Goal: Information Seeking & Learning: Learn about a topic

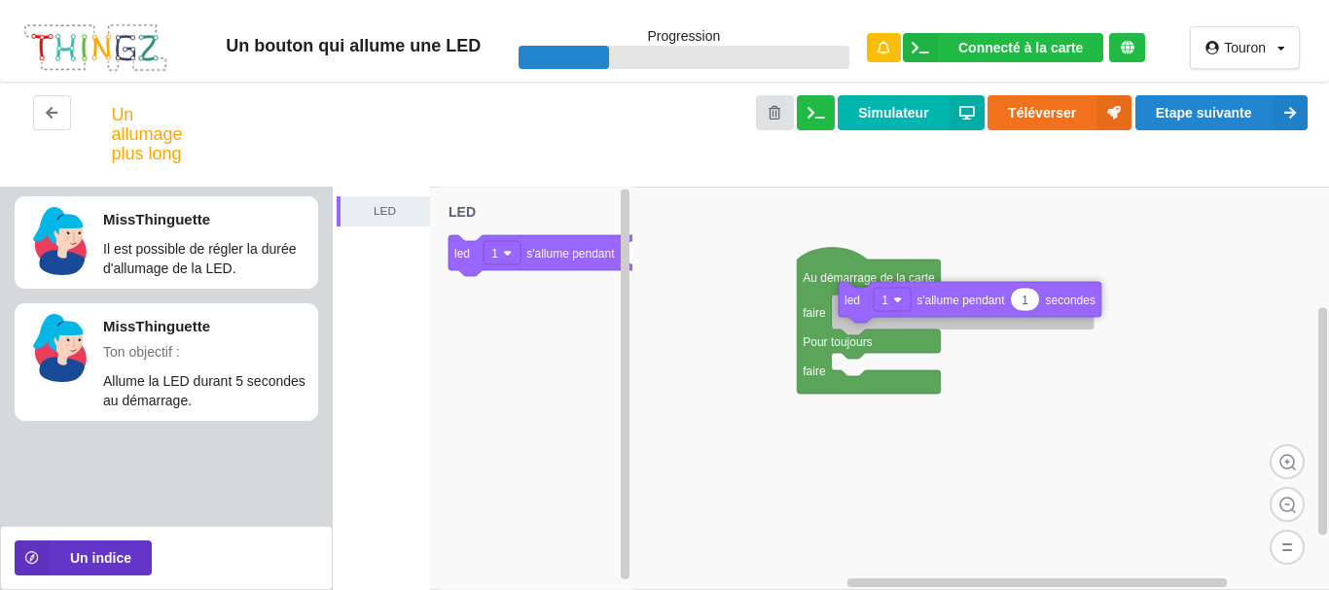
drag, startPoint x: 564, startPoint y: 270, endPoint x: 951, endPoint y: 321, distance: 390.4
click at [951, 321] on div "LED Au démarrage de la carte faire Pour toujours faire 1 led 1 s'allume pendant…" at bounding box center [831, 389] width 997 height 404
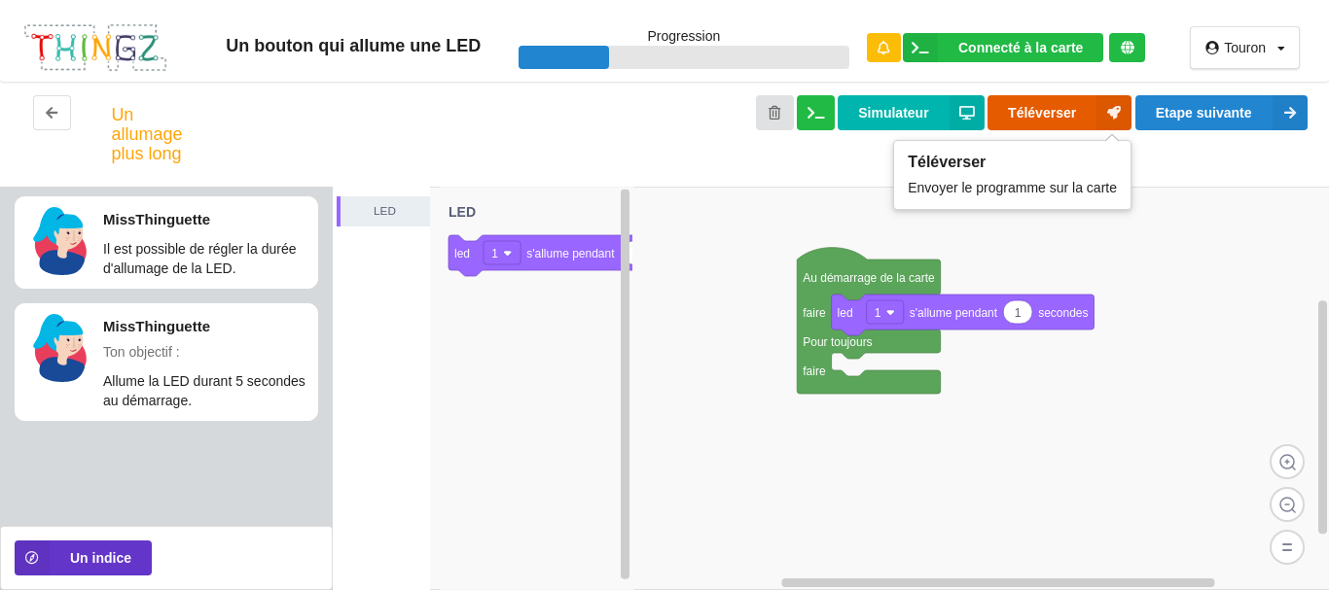
click at [1039, 114] on button "Téléverser" at bounding box center [1059, 112] width 144 height 35
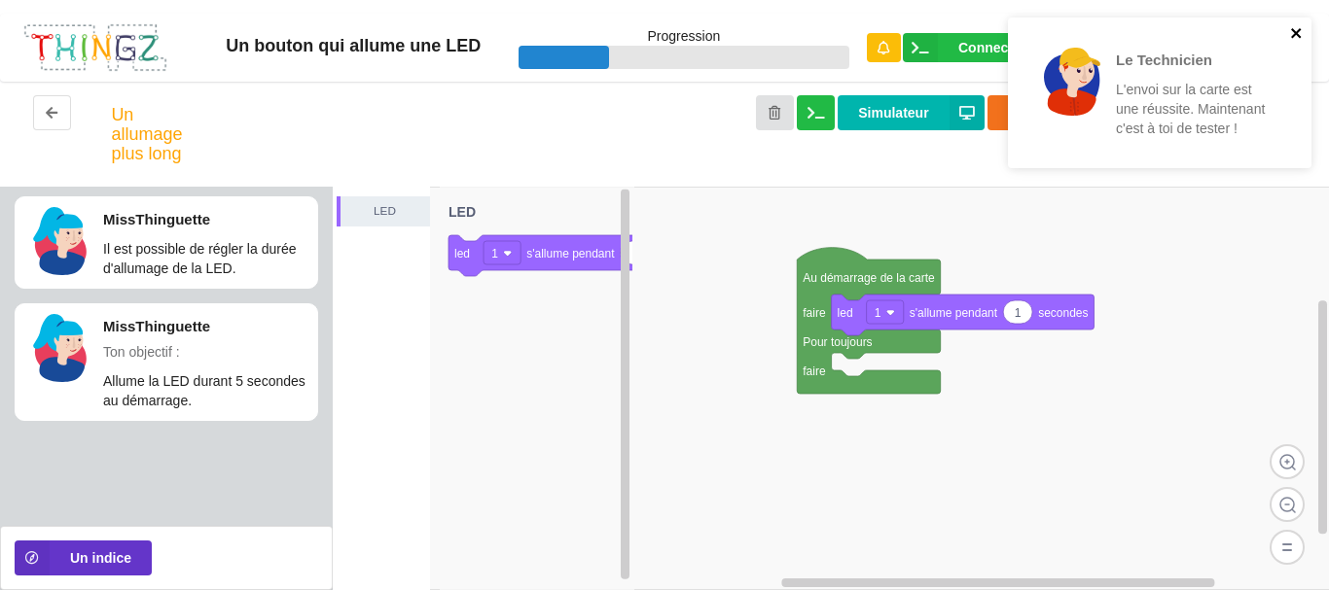
click at [1295, 36] on icon "close" at bounding box center [1296, 33] width 10 height 10
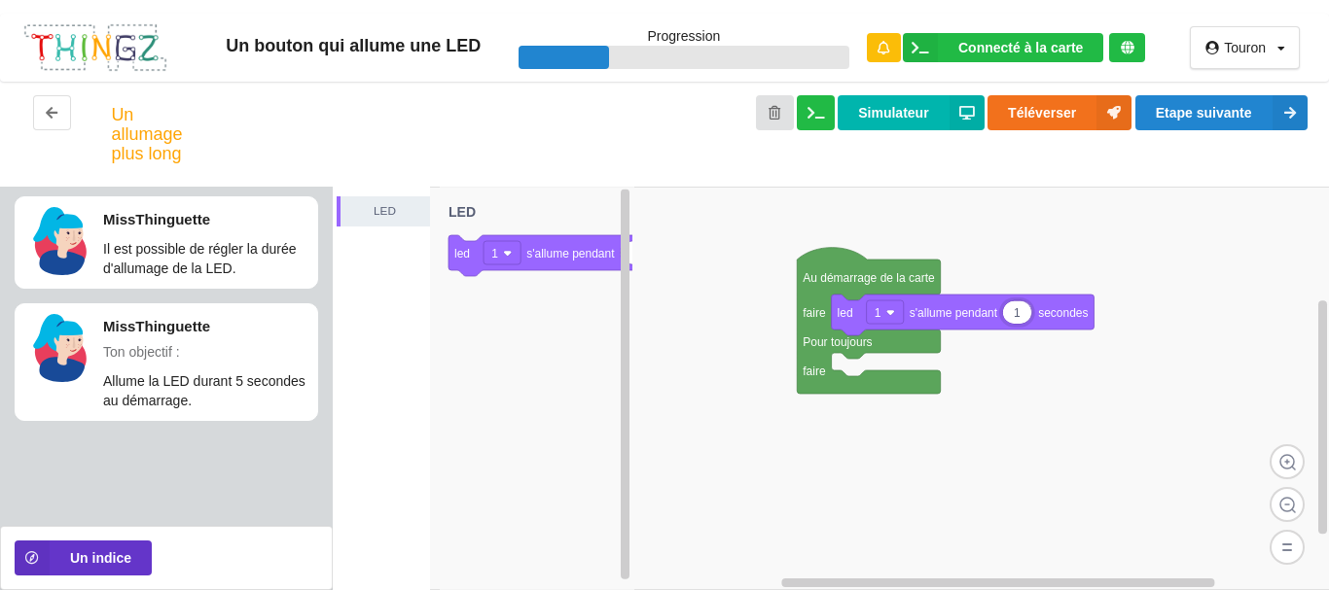
type input "3"
click at [953, 237] on rect at bounding box center [831, 389] width 997 height 404
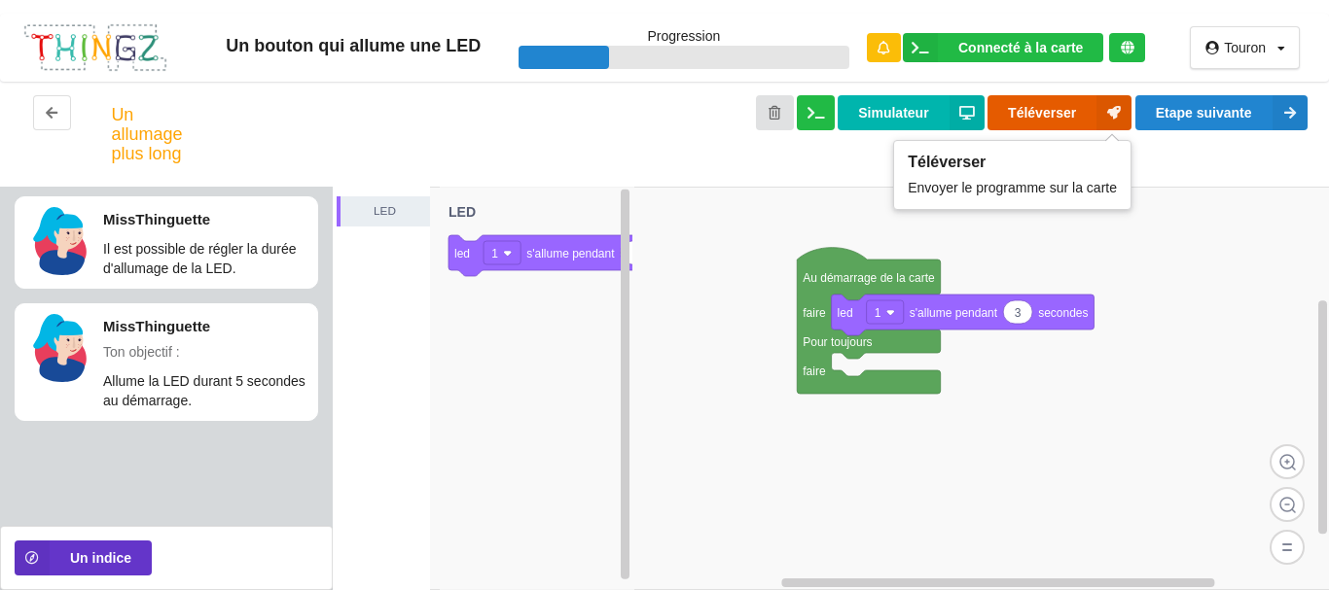
click at [1014, 117] on button "Téléverser" at bounding box center [1059, 112] width 144 height 35
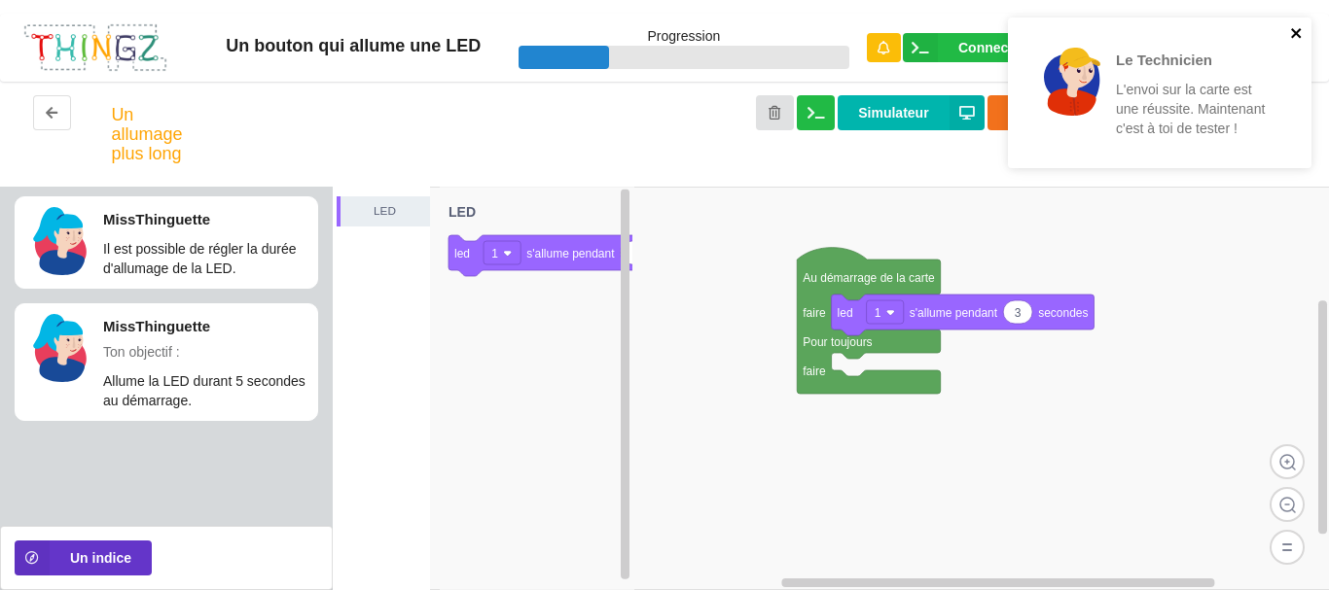
click at [1291, 29] on icon "close" at bounding box center [1297, 33] width 14 height 16
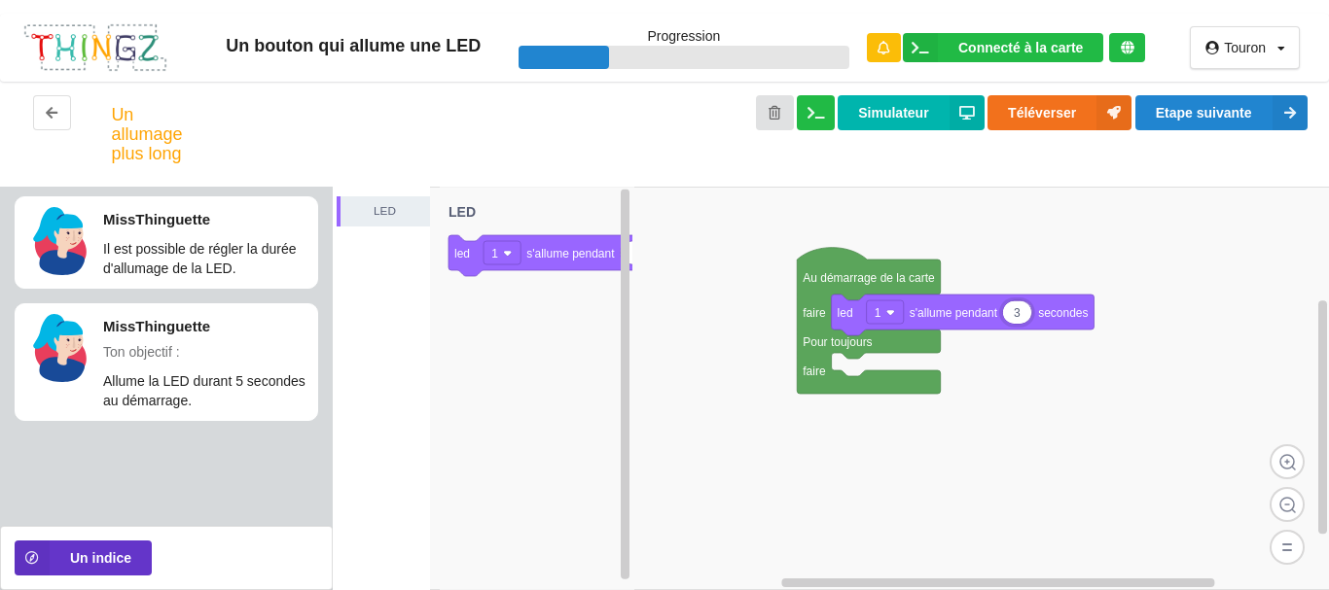
click at [1017, 320] on input "3" at bounding box center [1017, 312] width 28 height 22
type input "5"
click at [1077, 238] on rect at bounding box center [831, 389] width 997 height 404
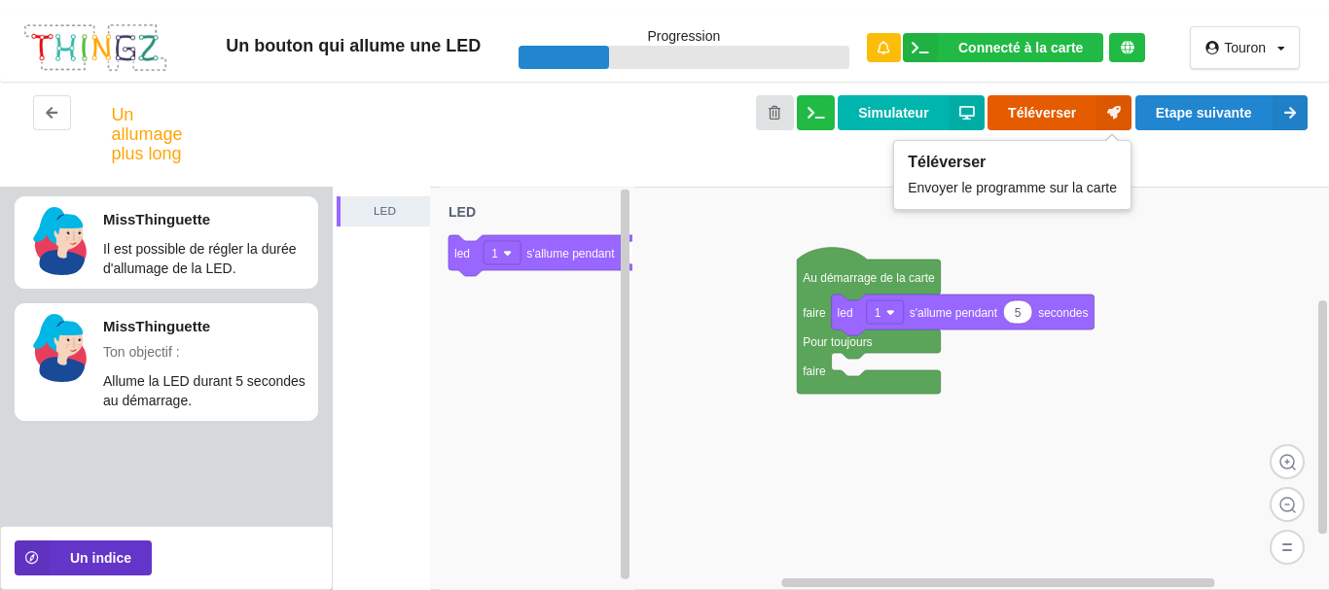
click at [1053, 106] on button "Téléverser" at bounding box center [1059, 112] width 144 height 35
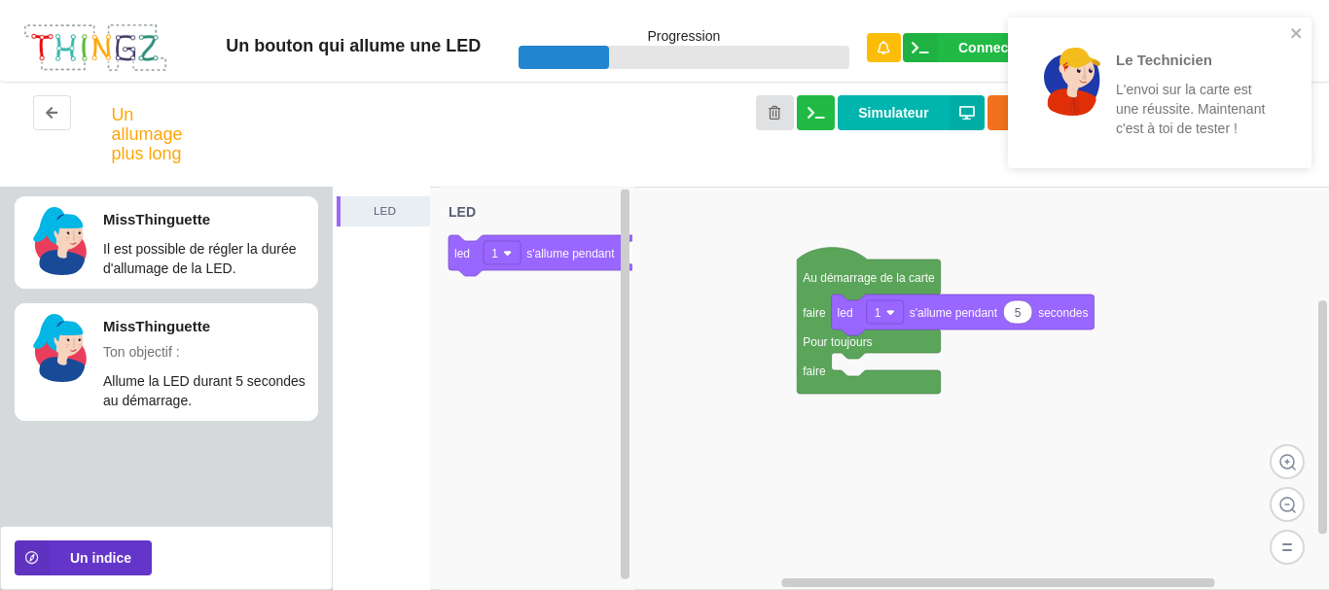
click at [1164, 412] on rect at bounding box center [831, 389] width 997 height 404
click at [1301, 29] on icon "close" at bounding box center [1297, 33] width 14 height 16
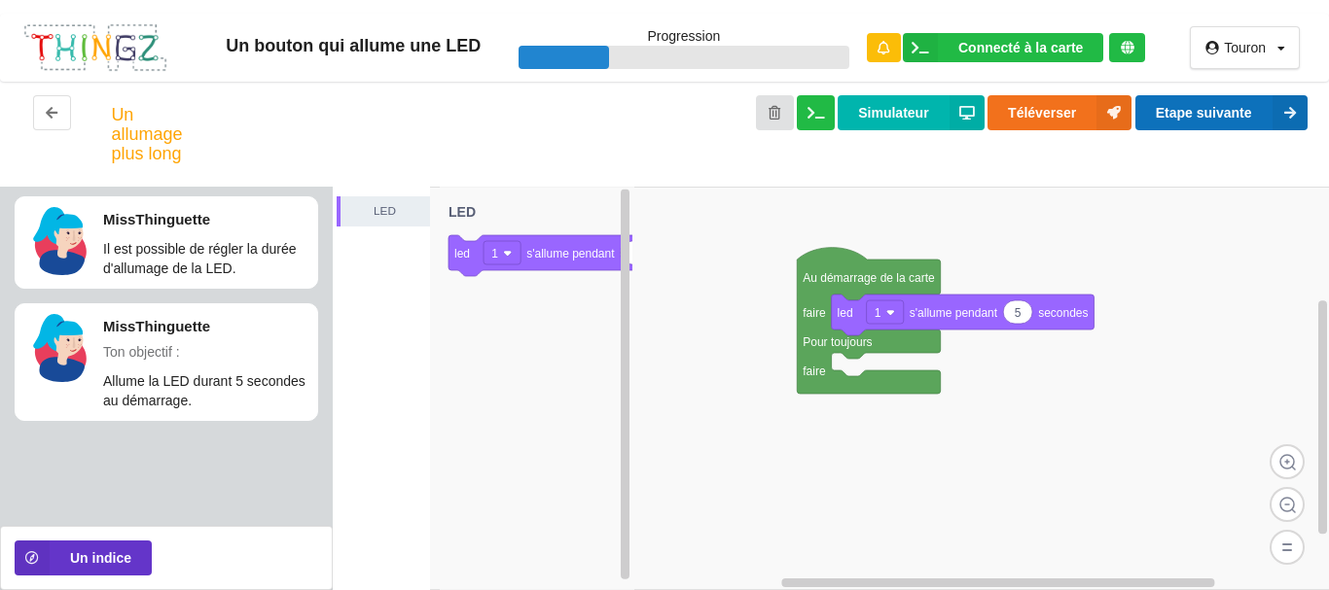
click at [1232, 113] on button "Etape suivante" at bounding box center [1221, 112] width 172 height 35
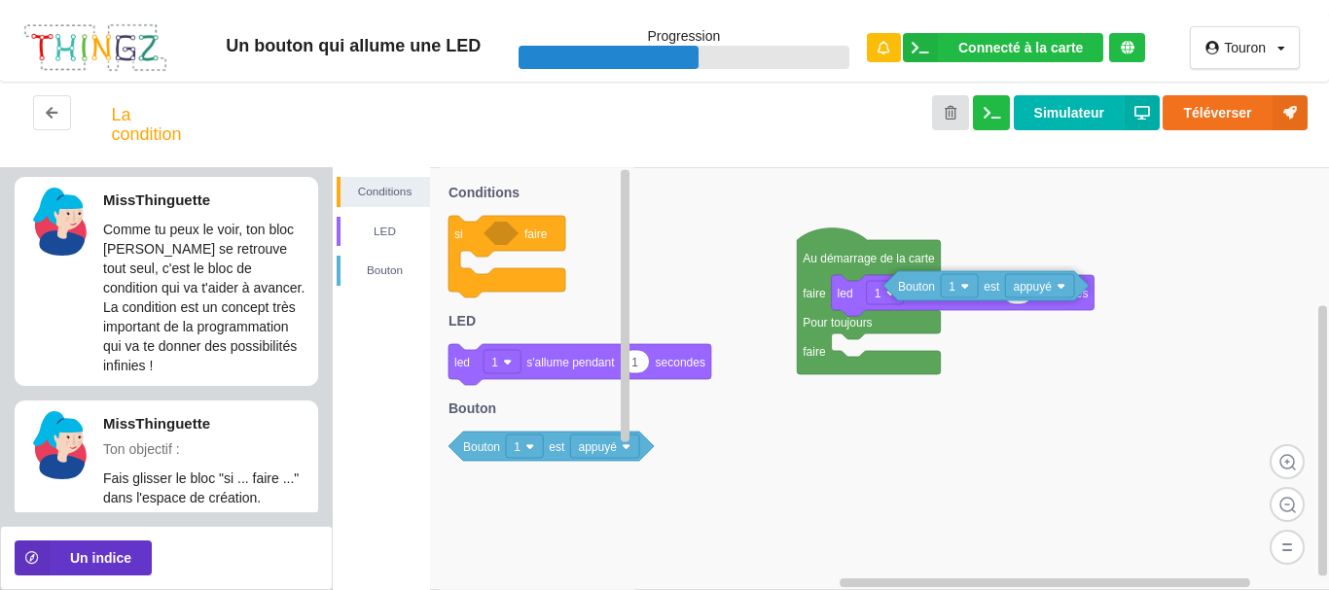
scroll to position [11, 0]
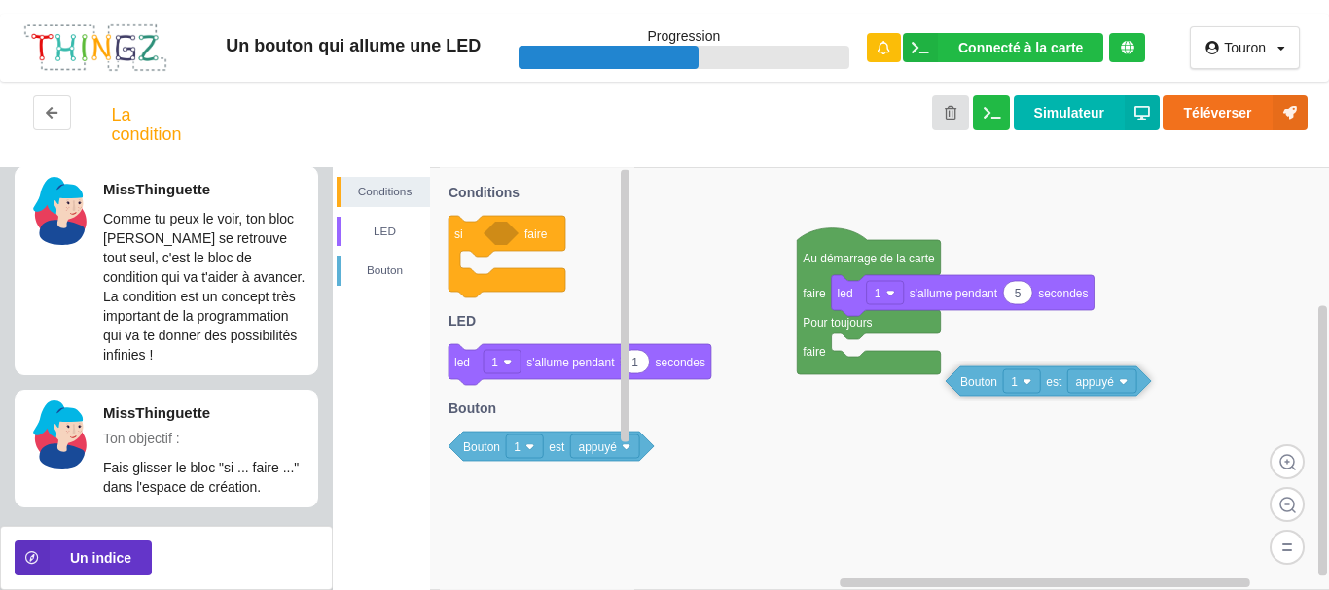
drag, startPoint x: 493, startPoint y: 347, endPoint x: 989, endPoint y: 410, distance: 500.0
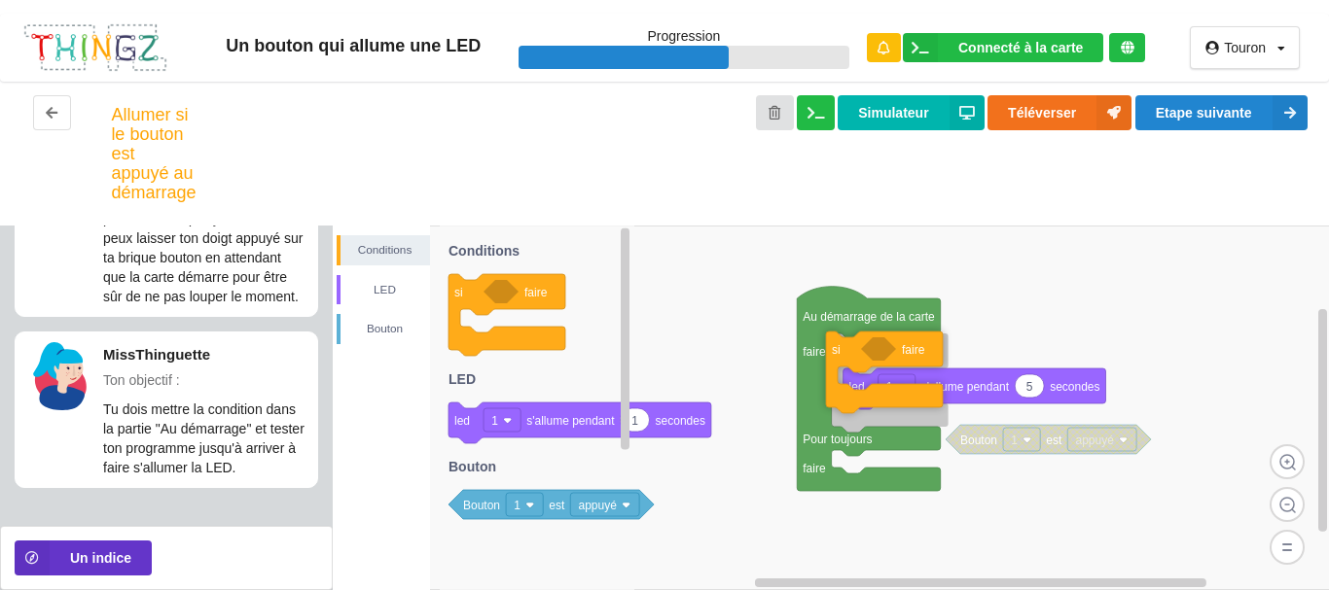
scroll to position [264, 0]
drag, startPoint x: 486, startPoint y: 233, endPoint x: 863, endPoint y: 291, distance: 380.8
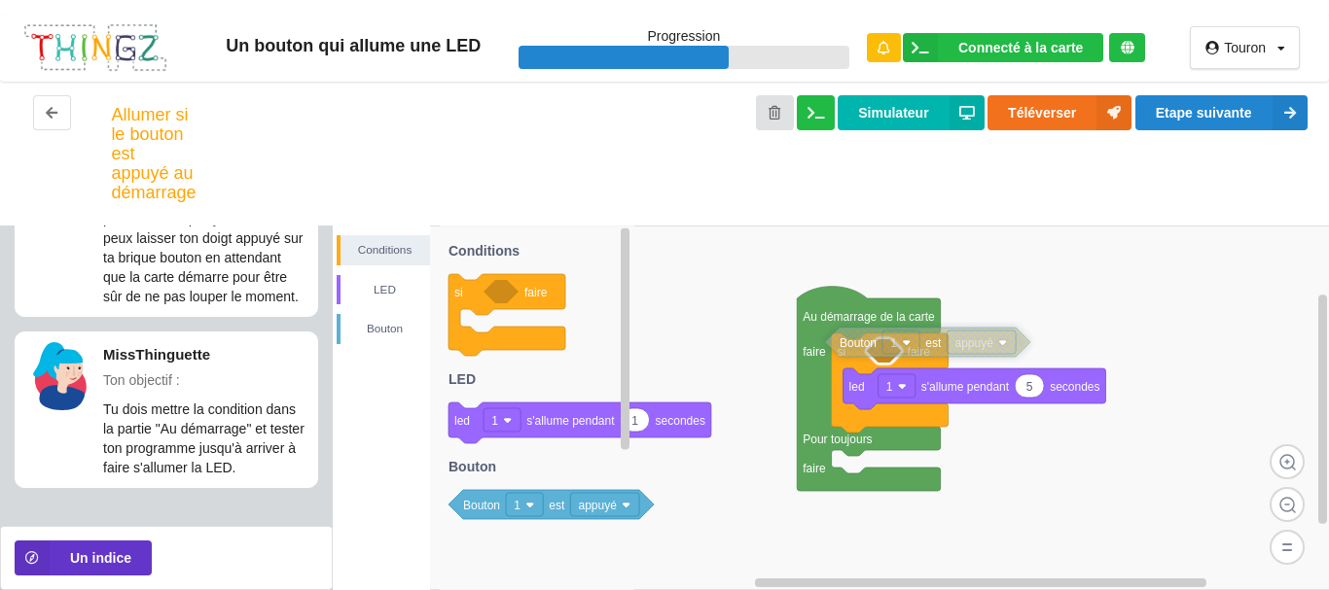
drag, startPoint x: 1054, startPoint y: 449, endPoint x: 935, endPoint y: 355, distance: 152.4
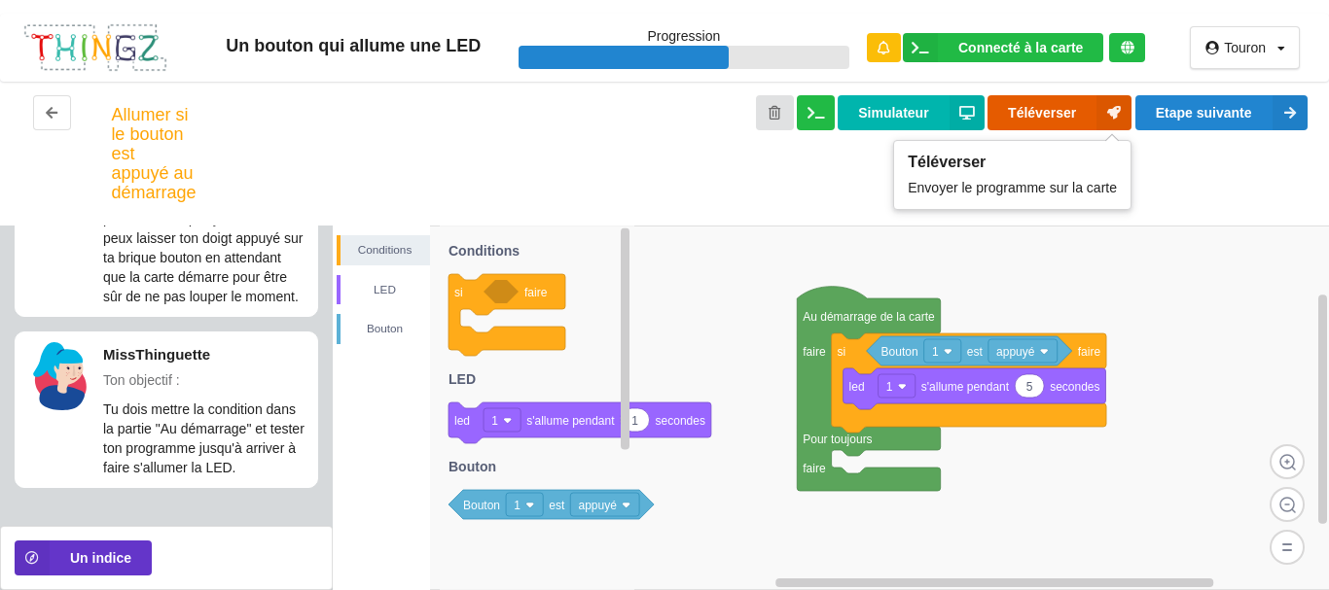
click at [1053, 108] on button "Téléverser" at bounding box center [1059, 112] width 144 height 35
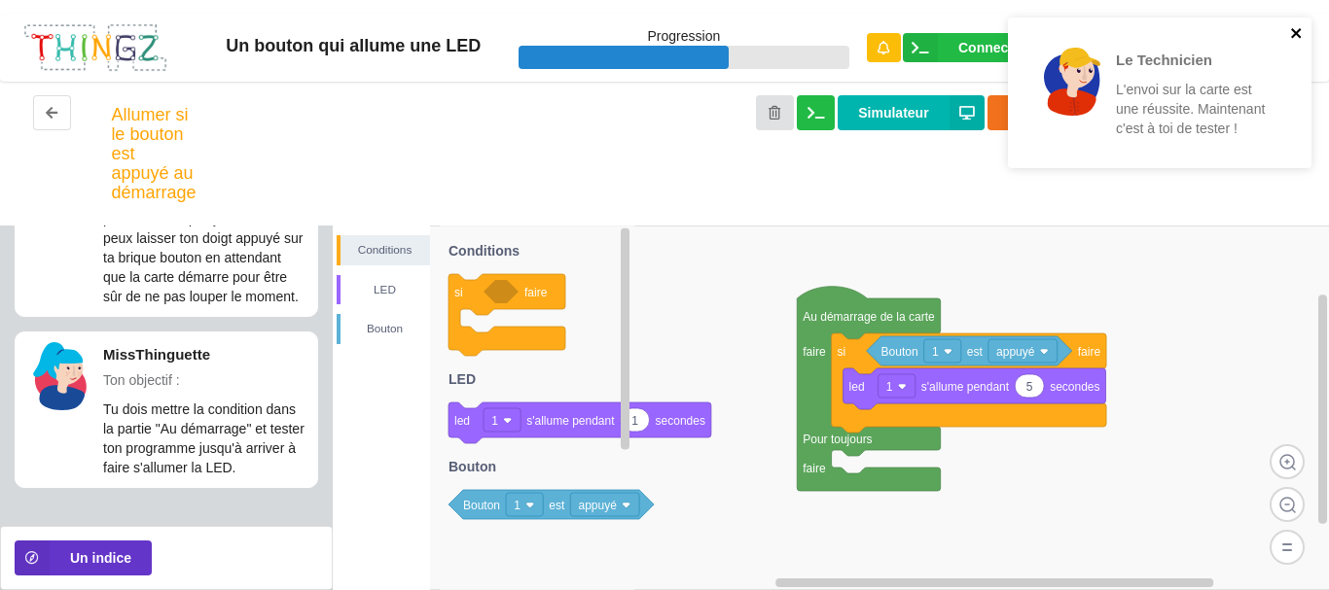
click at [1297, 39] on icon "close" at bounding box center [1297, 33] width 14 height 16
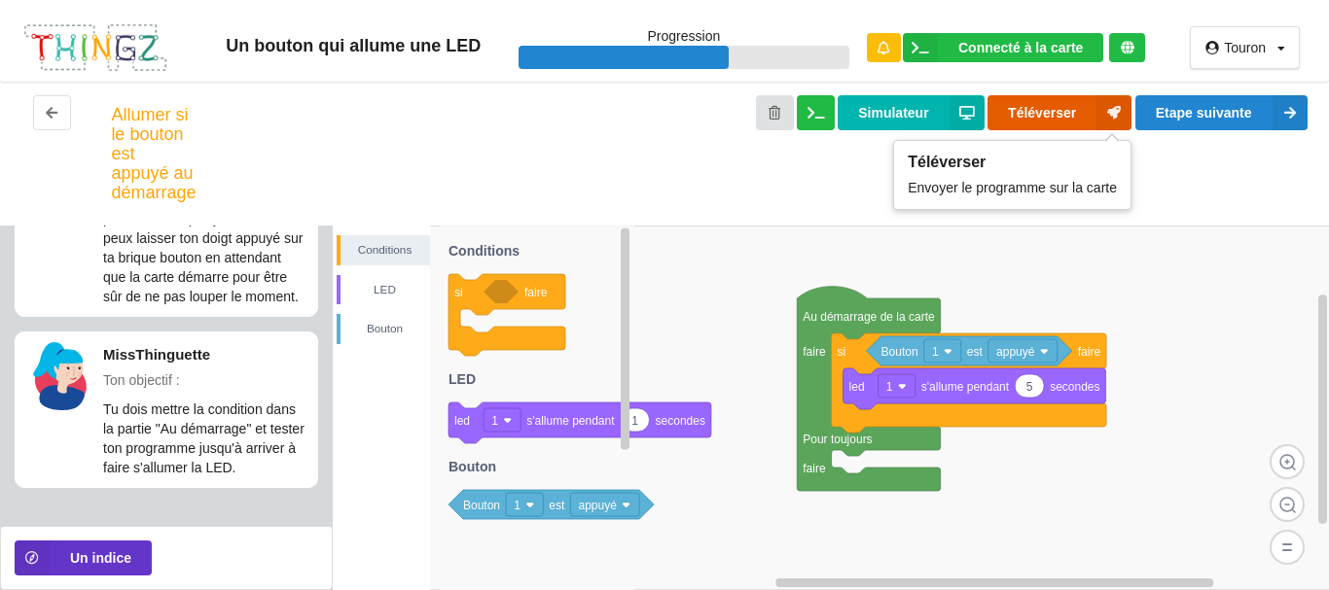
click at [1014, 117] on button "Téléverser" at bounding box center [1059, 112] width 144 height 35
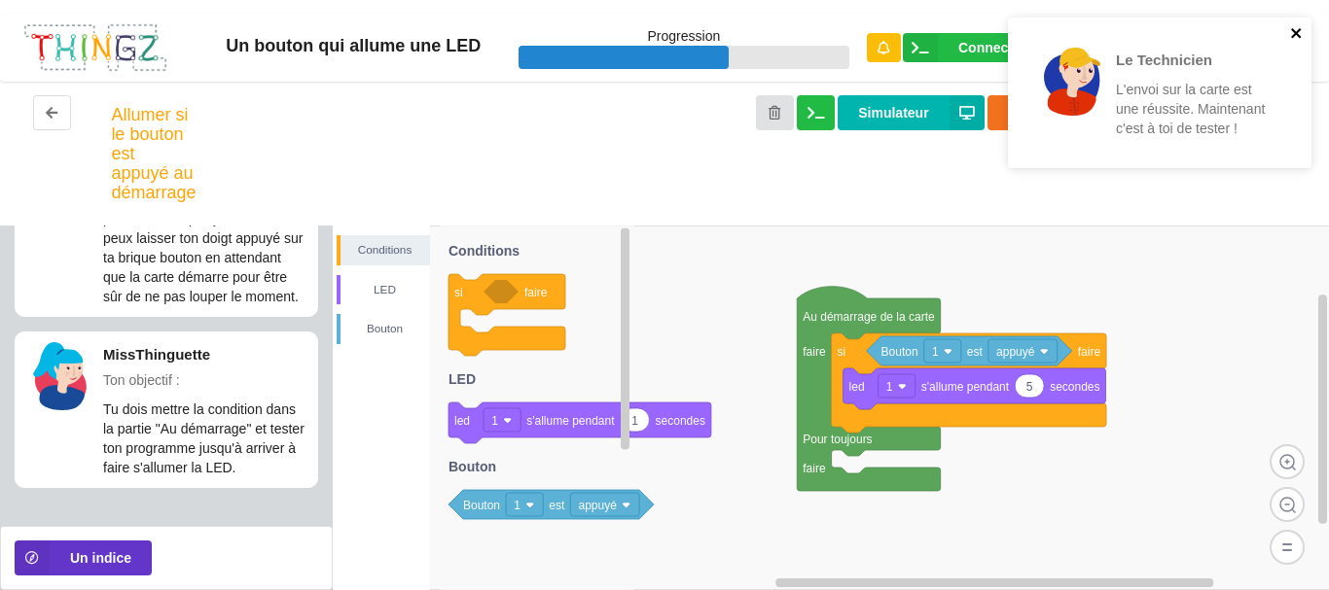
click at [1291, 35] on icon "close" at bounding box center [1297, 33] width 14 height 16
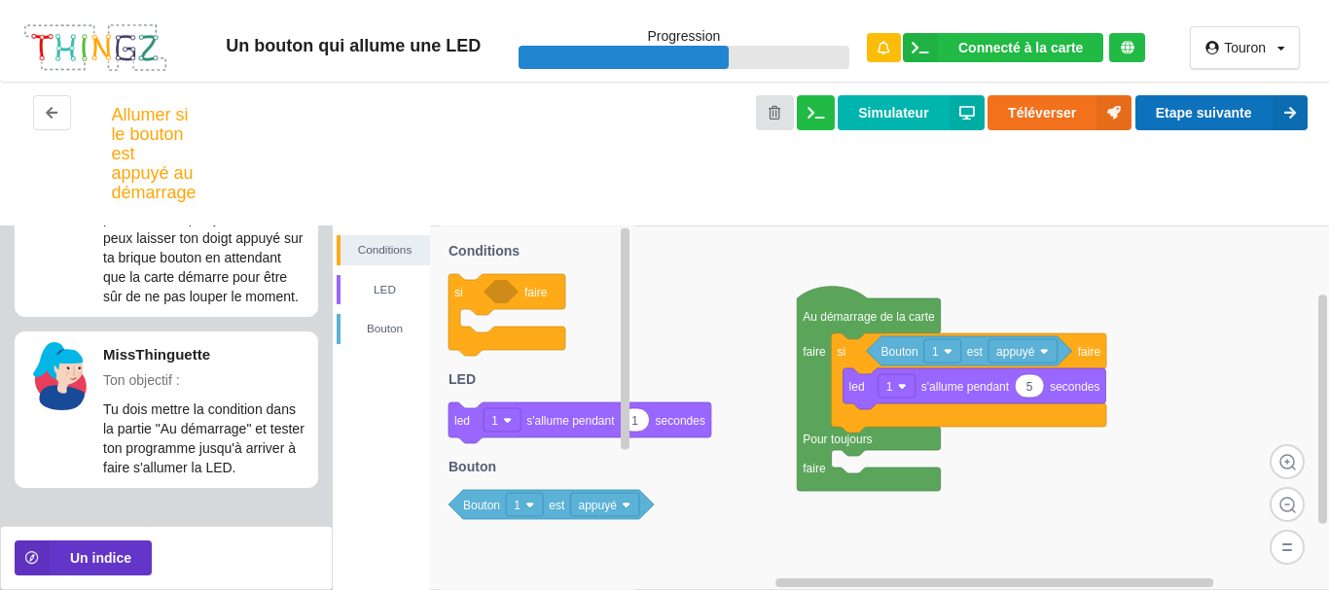
click at [1243, 108] on button "Etape suivante" at bounding box center [1221, 112] width 172 height 35
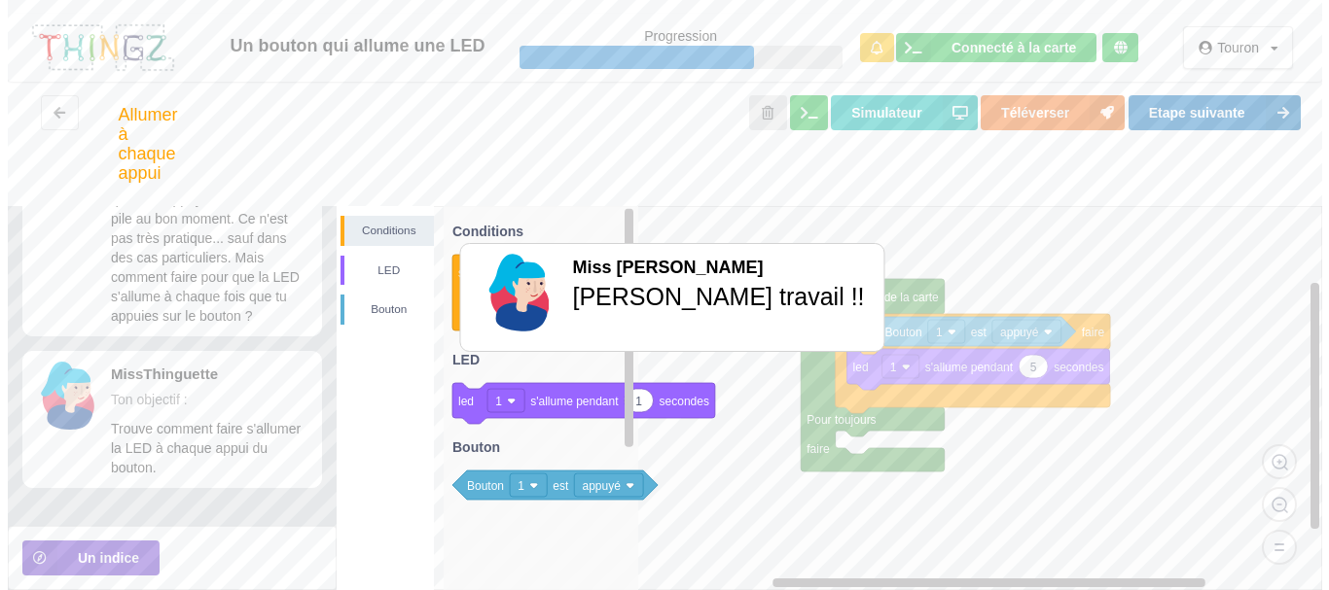
scroll to position [127, 0]
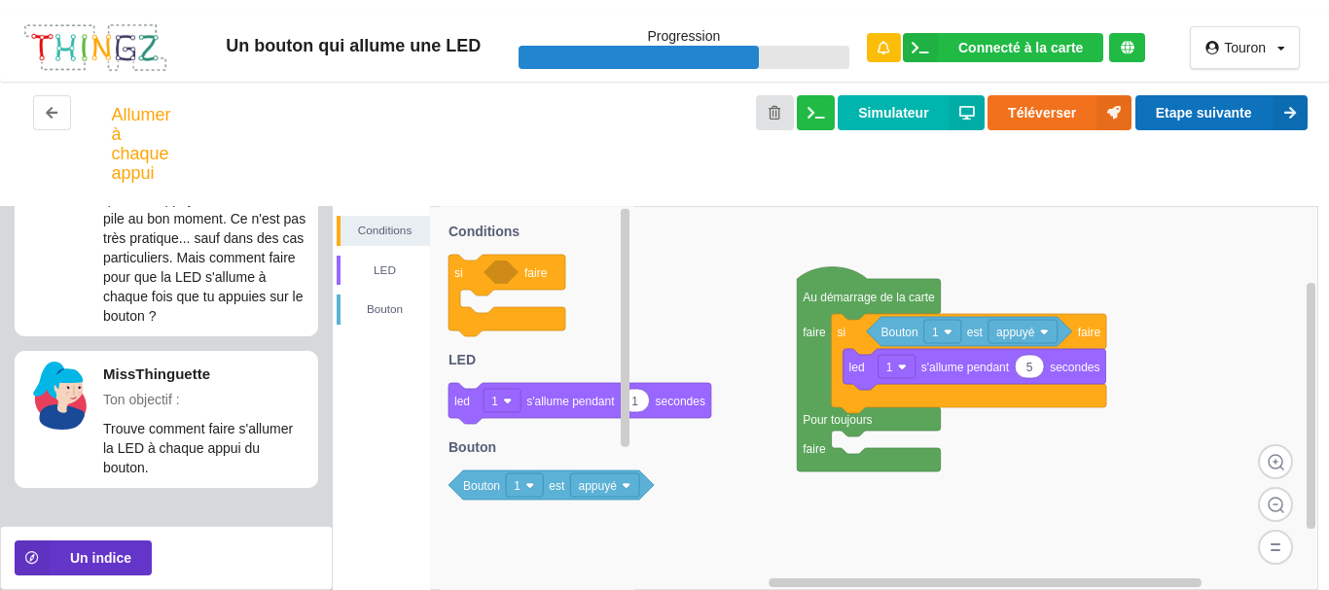
click at [1289, 113] on icon at bounding box center [1289, 112] width 35 height 35
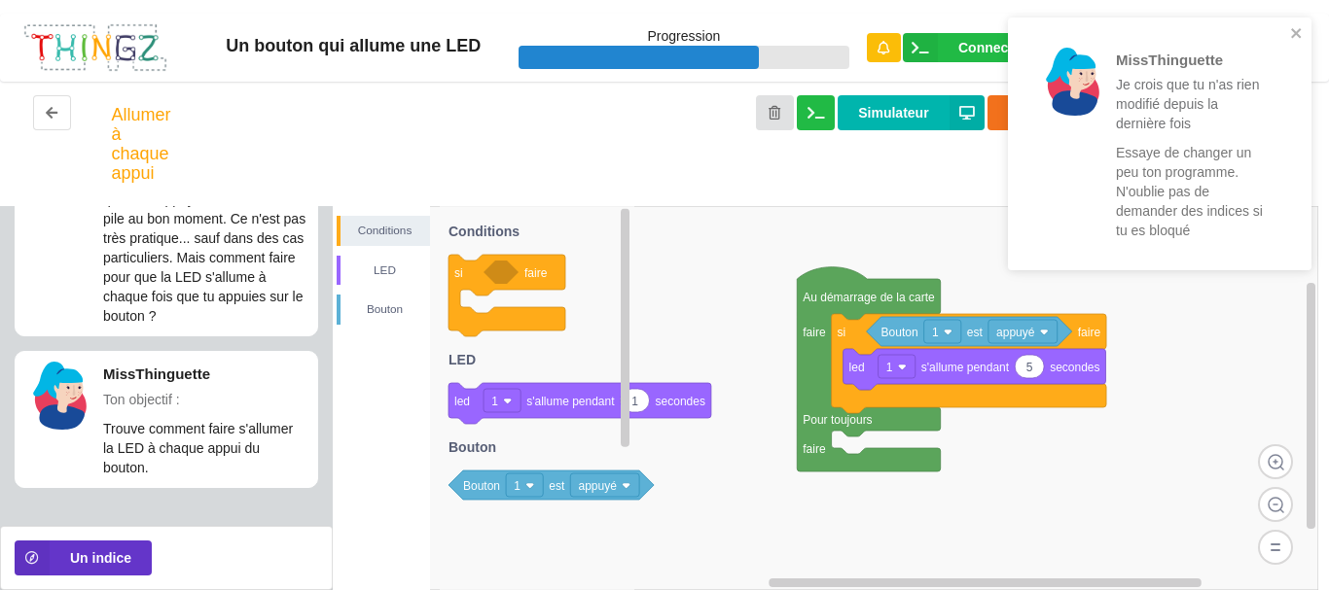
click at [724, 260] on rect at bounding box center [825, 398] width 985 height 384
click at [1291, 27] on icon "close" at bounding box center [1297, 33] width 14 height 16
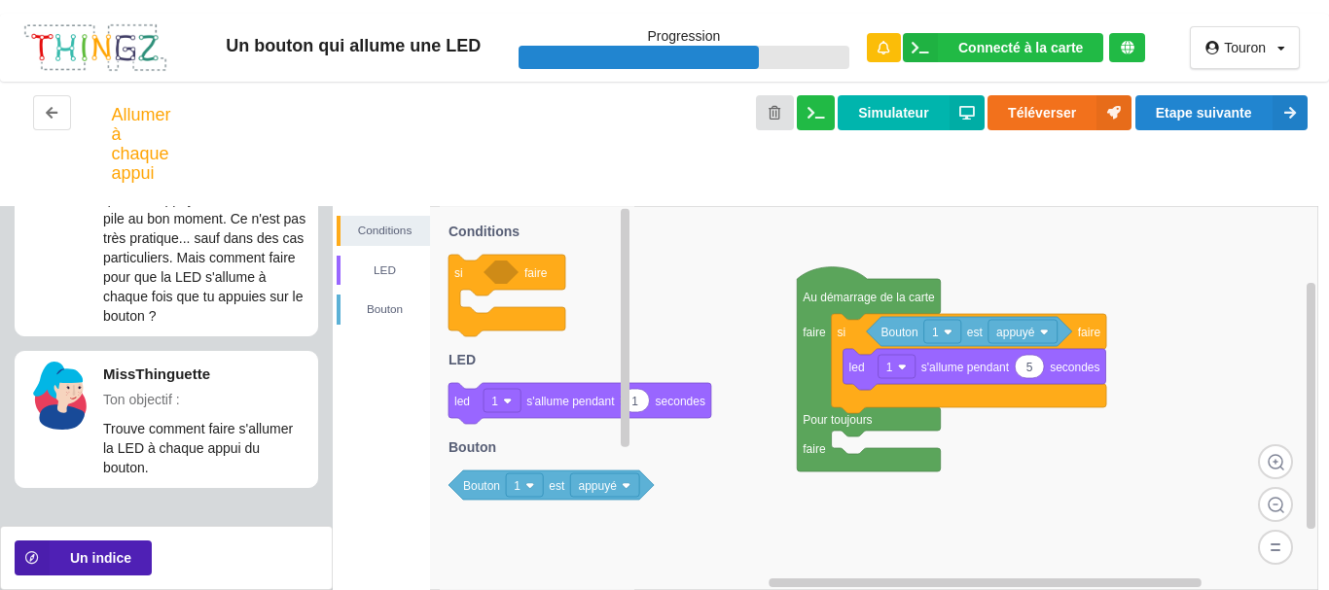
click at [120, 559] on button "Un indice" at bounding box center [83, 558] width 137 height 35
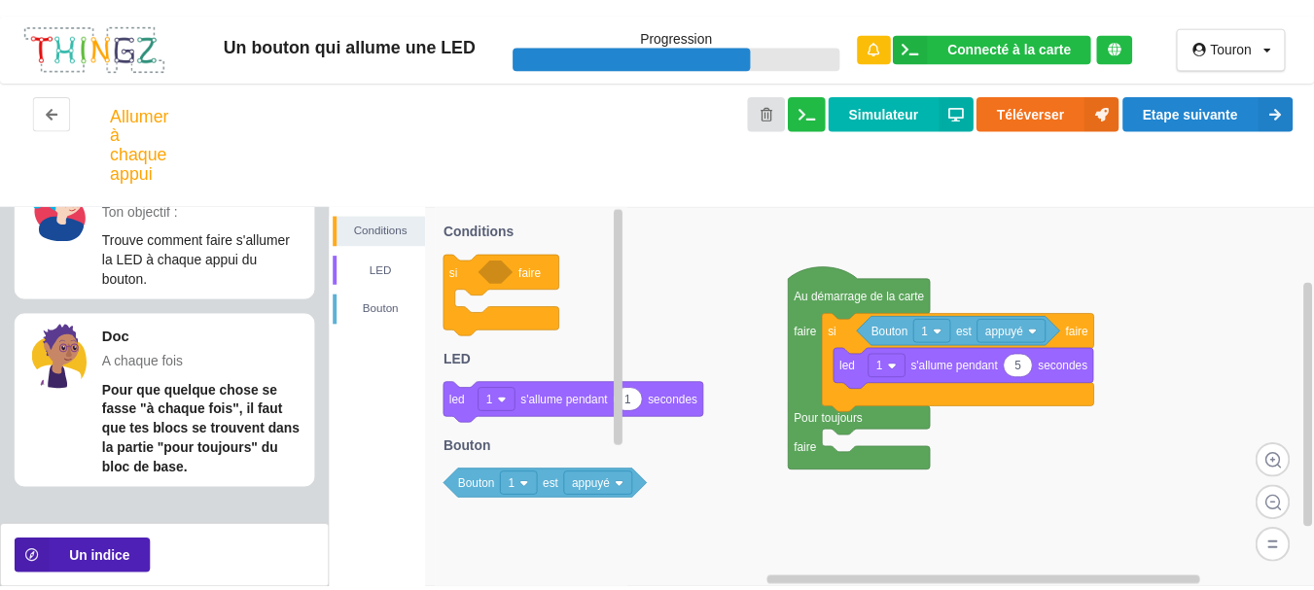
scroll to position [317, 0]
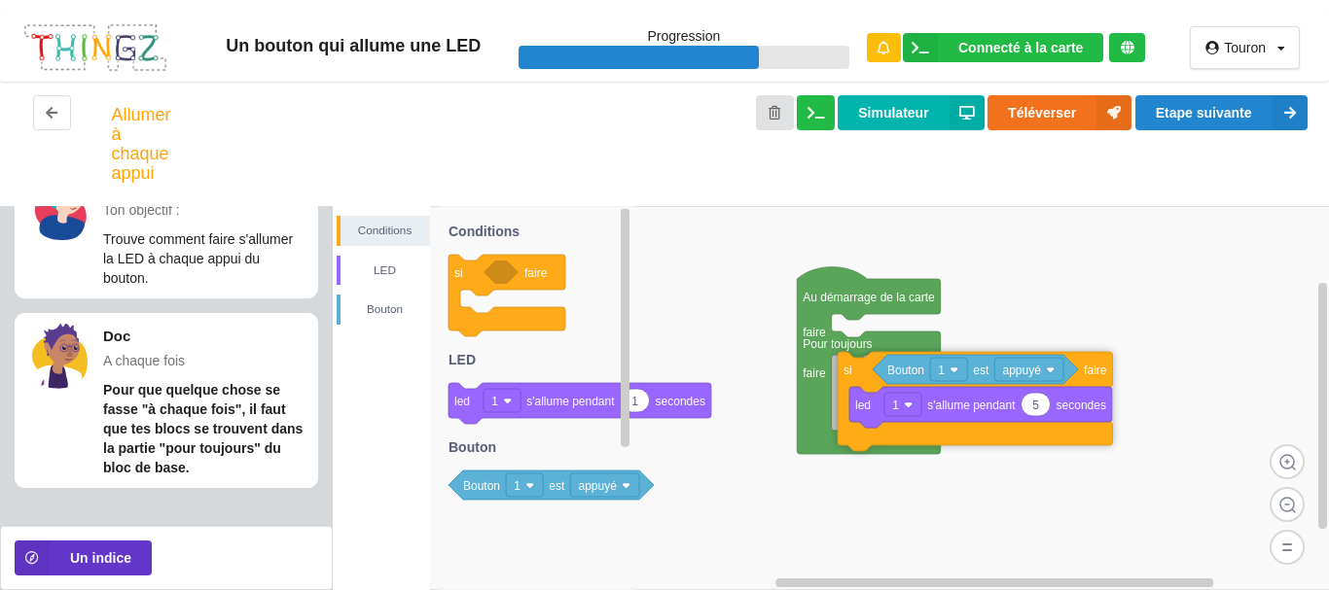
drag, startPoint x: 854, startPoint y: 340, endPoint x: 861, endPoint y: 378, distance: 38.5
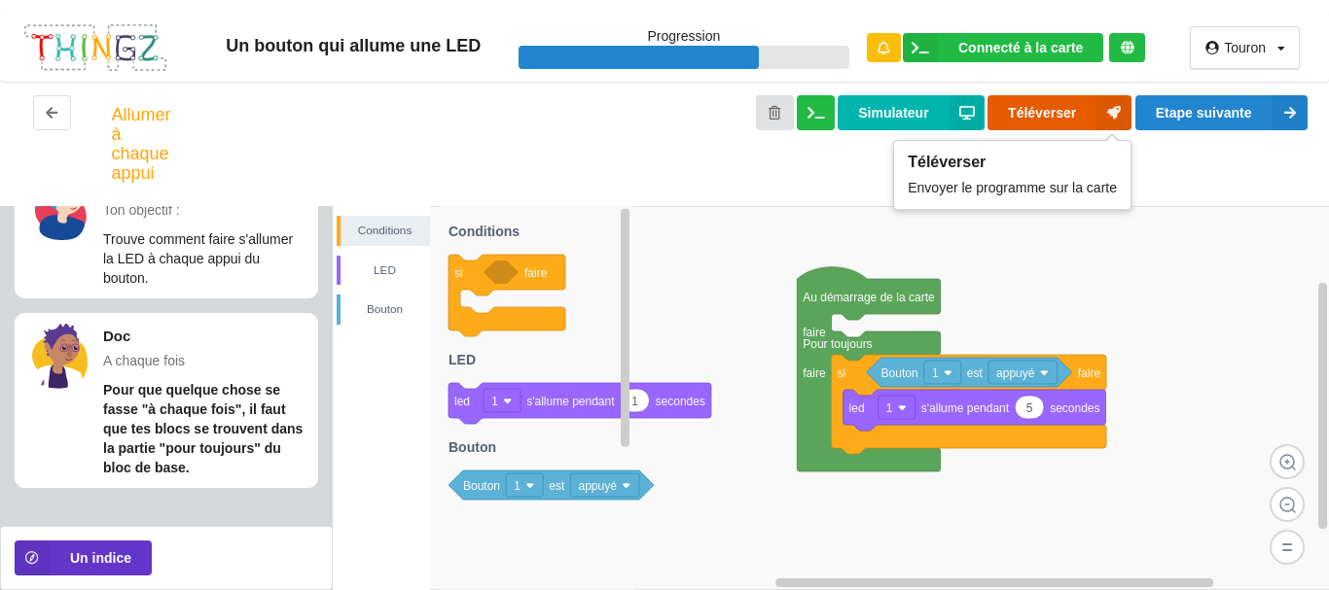
click at [1051, 116] on button "Téléverser" at bounding box center [1059, 112] width 144 height 35
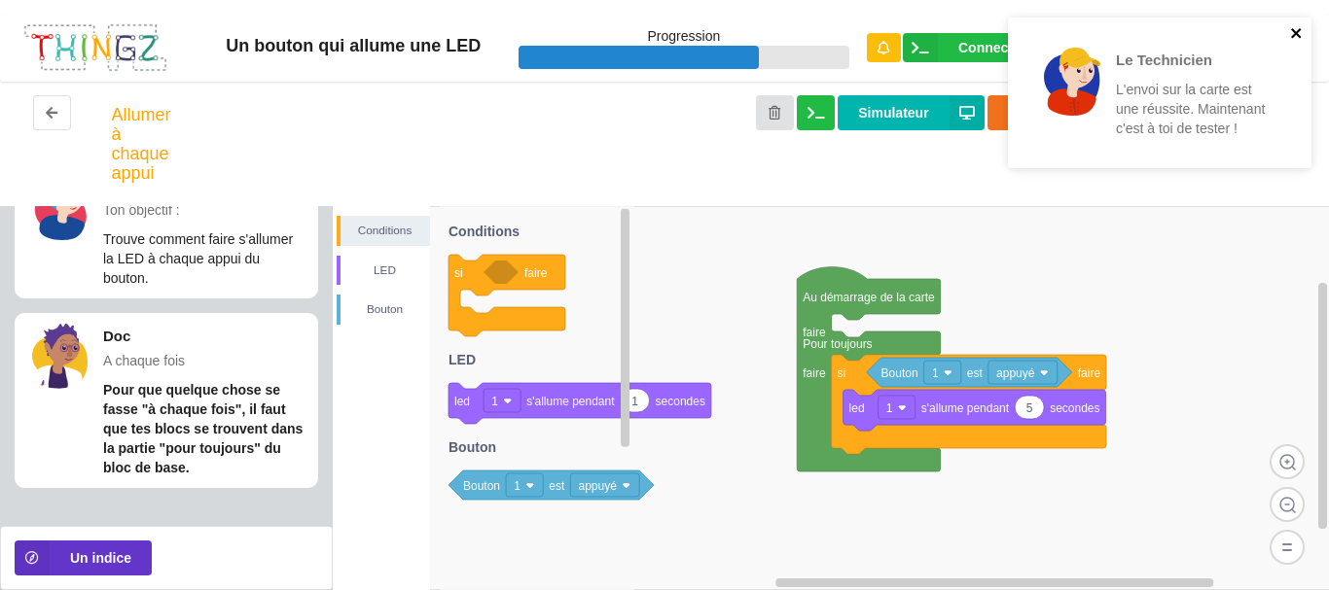
click at [1295, 34] on icon "close" at bounding box center [1296, 33] width 10 height 10
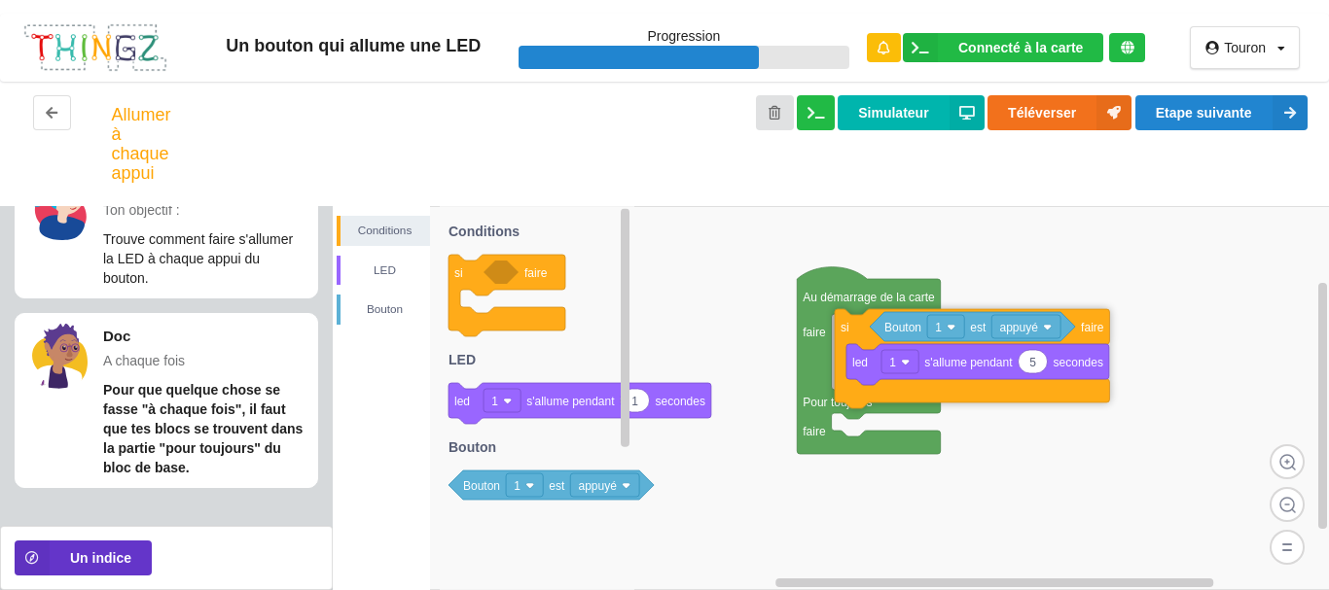
drag, startPoint x: 841, startPoint y: 396, endPoint x: 845, endPoint y: 349, distance: 46.9
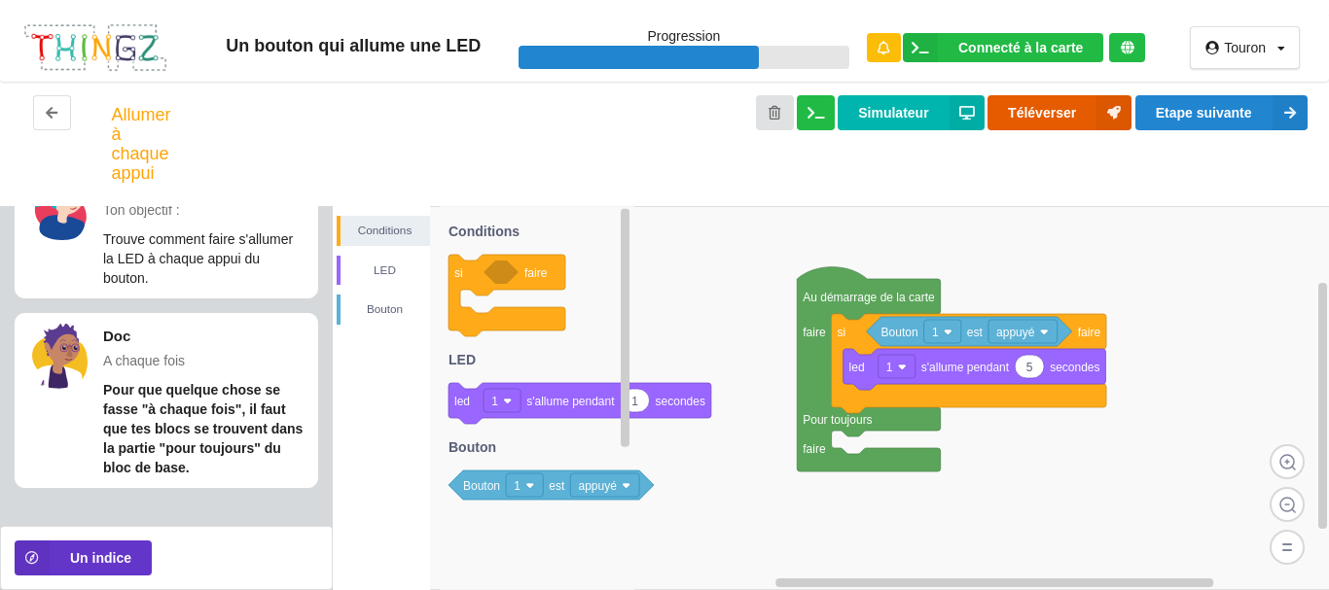
click at [1018, 117] on button "Téléverser" at bounding box center [1059, 112] width 144 height 35
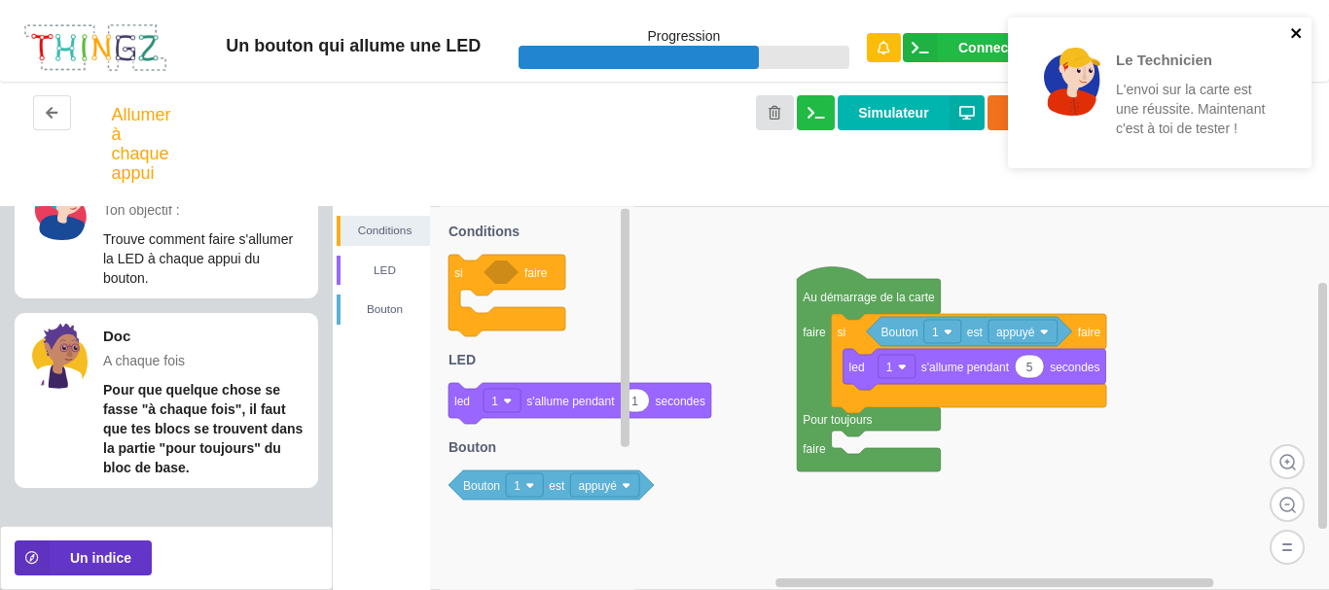
drag, startPoint x: 1291, startPoint y: 28, endPoint x: 1162, endPoint y: 117, distance: 156.0
click at [1291, 29] on icon "close" at bounding box center [1297, 33] width 14 height 16
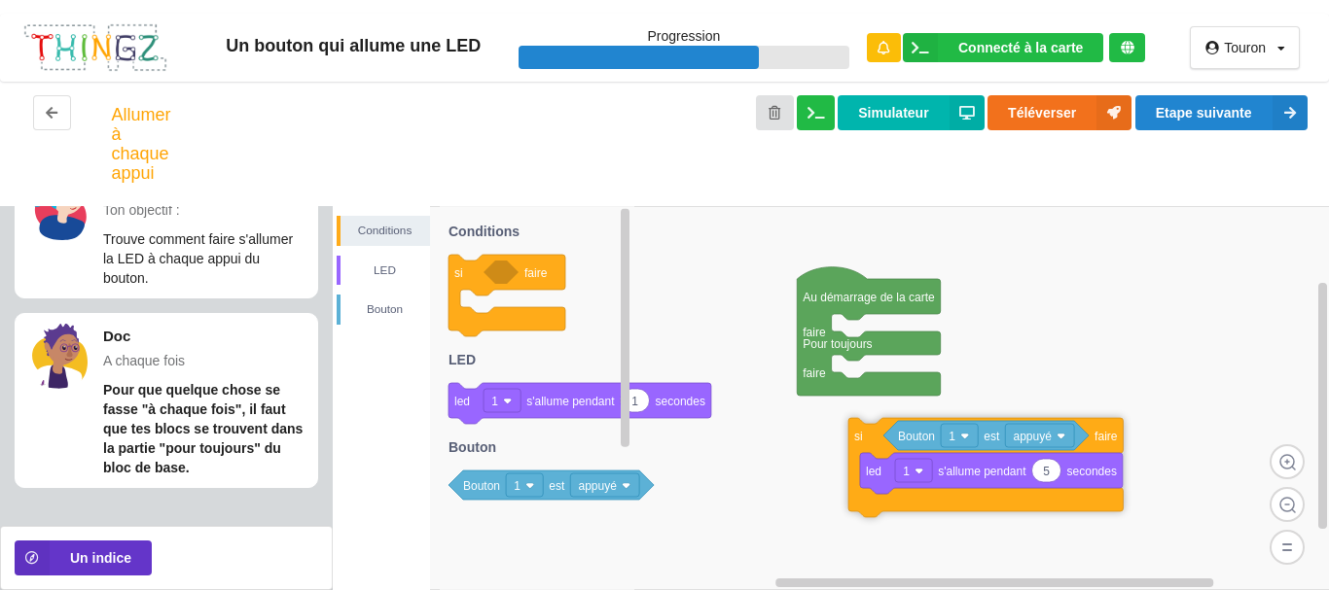
drag, startPoint x: 858, startPoint y: 337, endPoint x: 859, endPoint y: 391, distance: 54.5
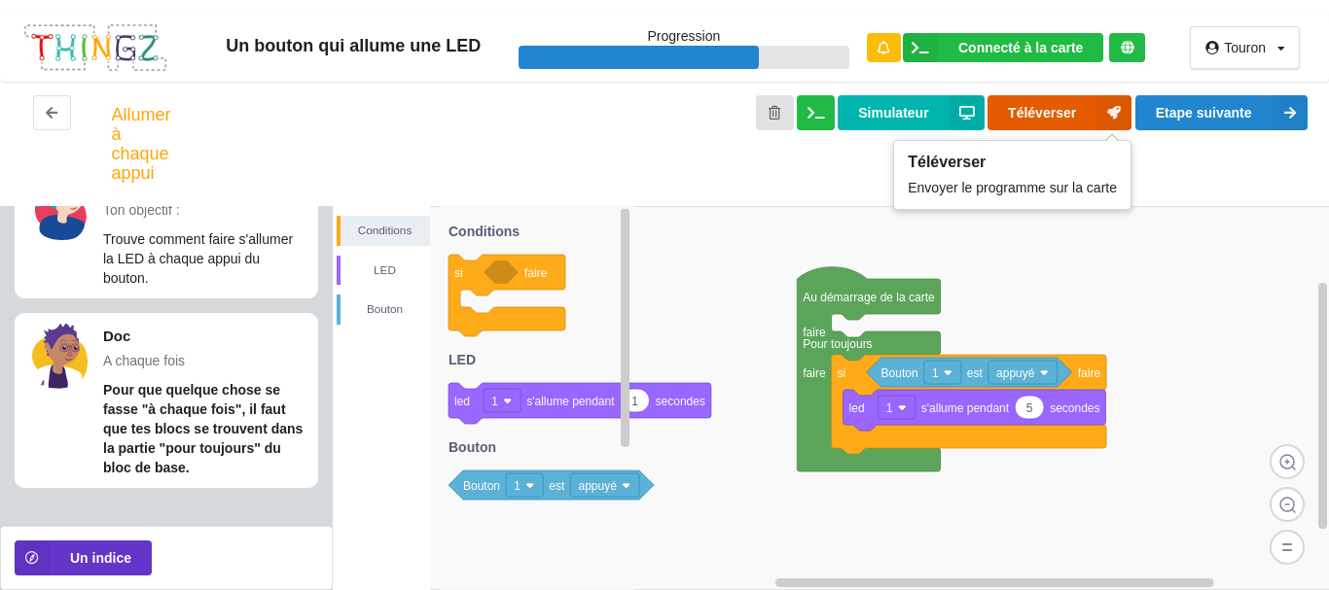
click at [1009, 110] on button "Téléverser" at bounding box center [1059, 112] width 144 height 35
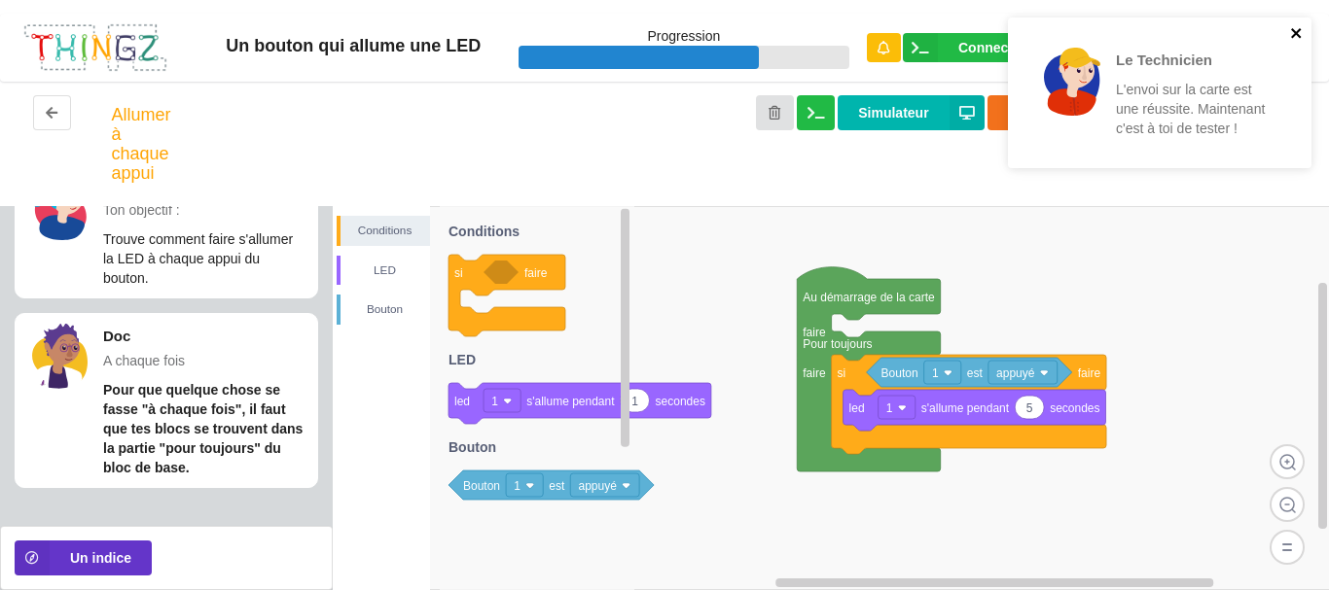
click at [1296, 33] on icon "close" at bounding box center [1296, 33] width 10 height 10
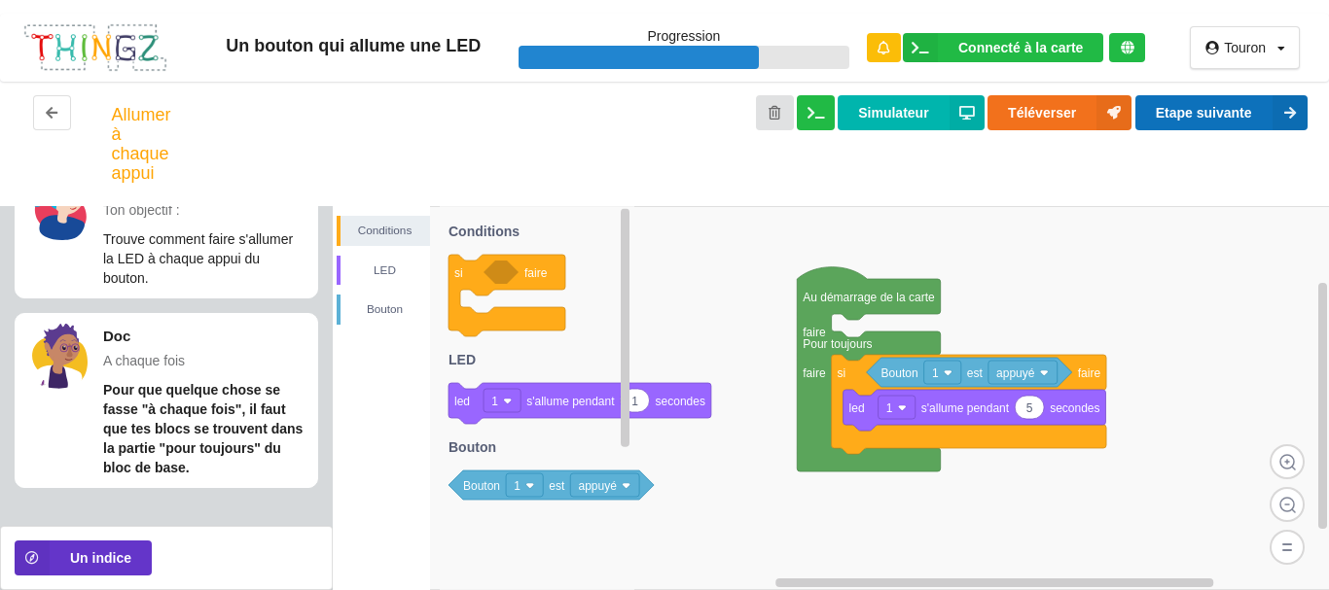
click at [1165, 114] on button "Etape suivante" at bounding box center [1221, 112] width 172 height 35
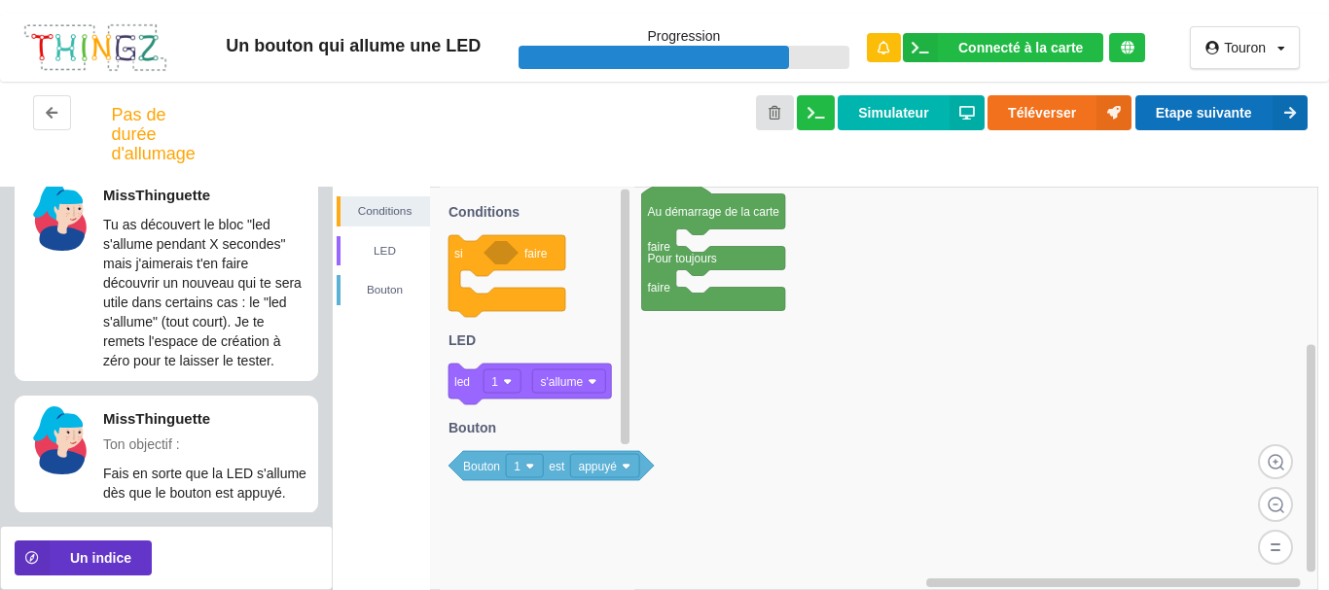
scroll to position [0, 0]
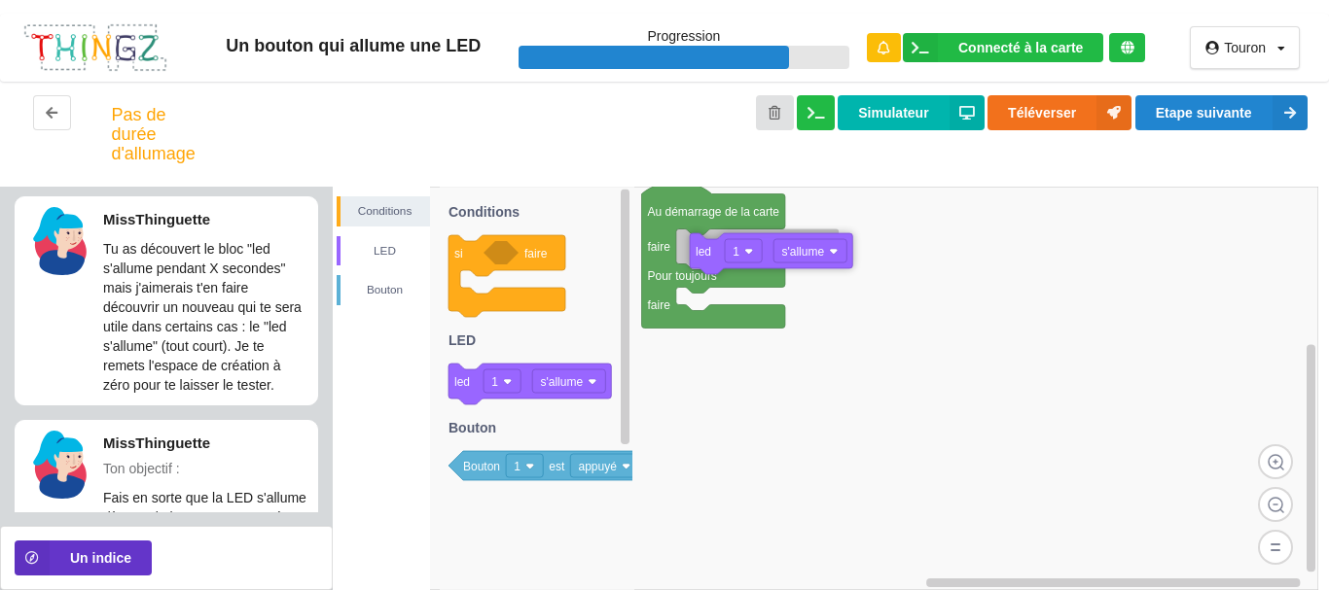
drag, startPoint x: 460, startPoint y: 388, endPoint x: 701, endPoint y: 258, distance: 274.2
click at [701, 258] on div "Conditions LED [PERSON_NAME] Au démarrage de la carte faire Pour toujours faire…" at bounding box center [831, 389] width 997 height 404
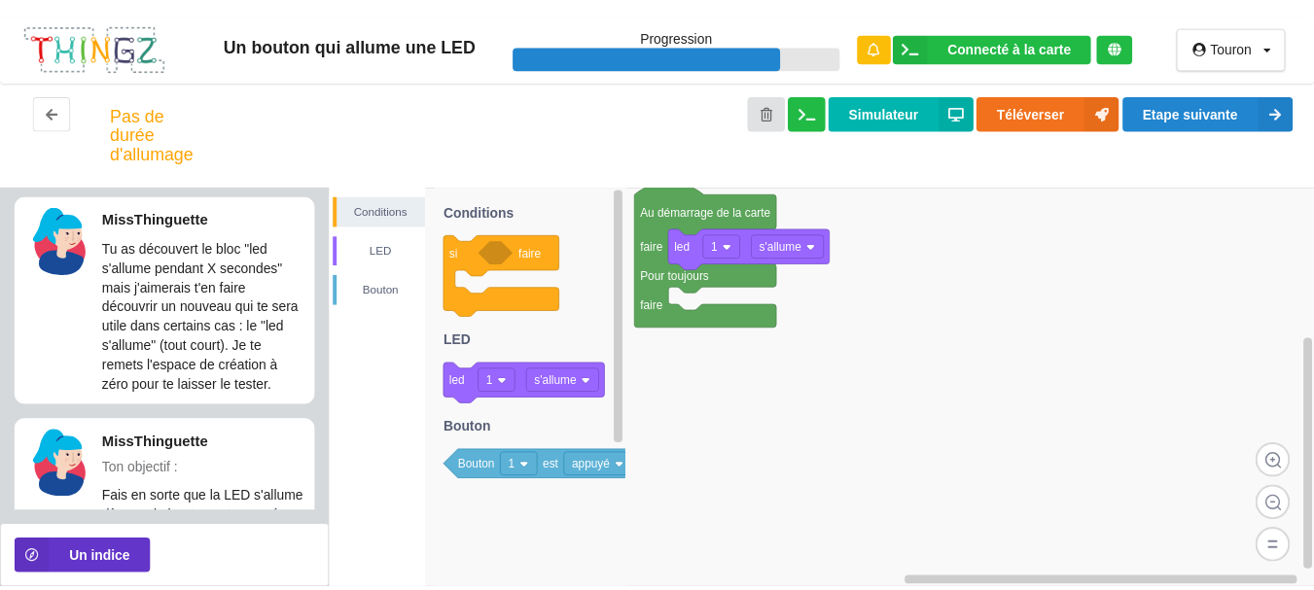
scroll to position [69, 0]
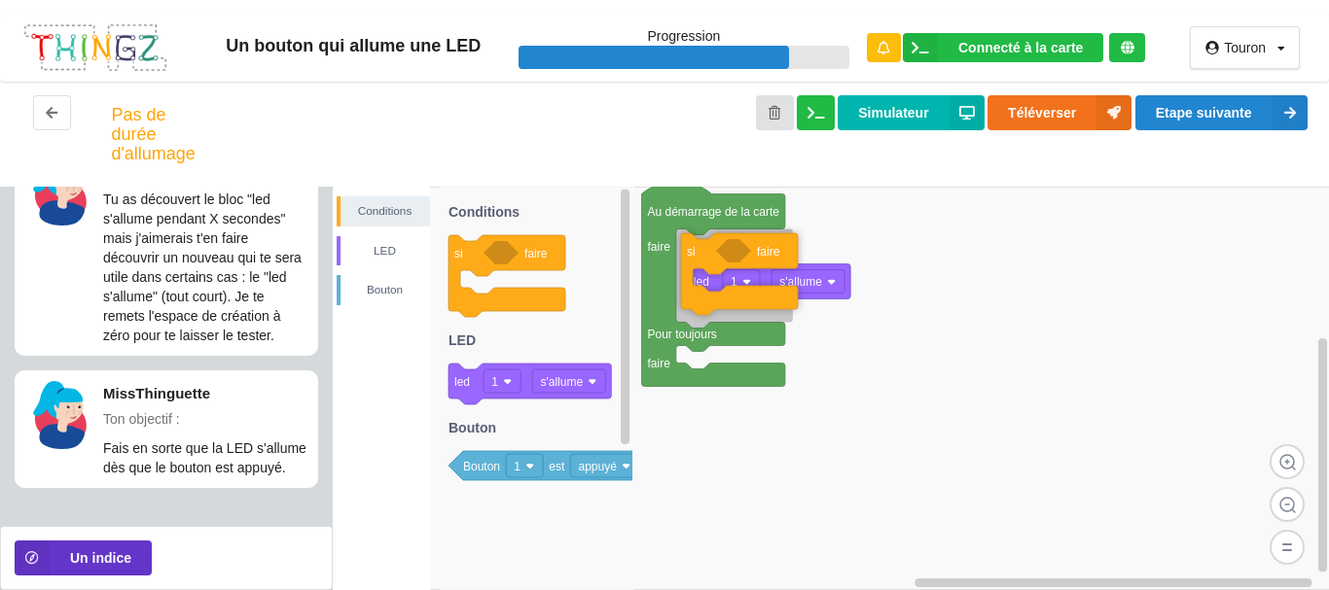
drag, startPoint x: 488, startPoint y: 260, endPoint x: 719, endPoint y: 258, distance: 230.5
click at [719, 258] on div "Conditions LED [PERSON_NAME] Au démarrage de la carte faire Pour toujours faire…" at bounding box center [831, 389] width 997 height 404
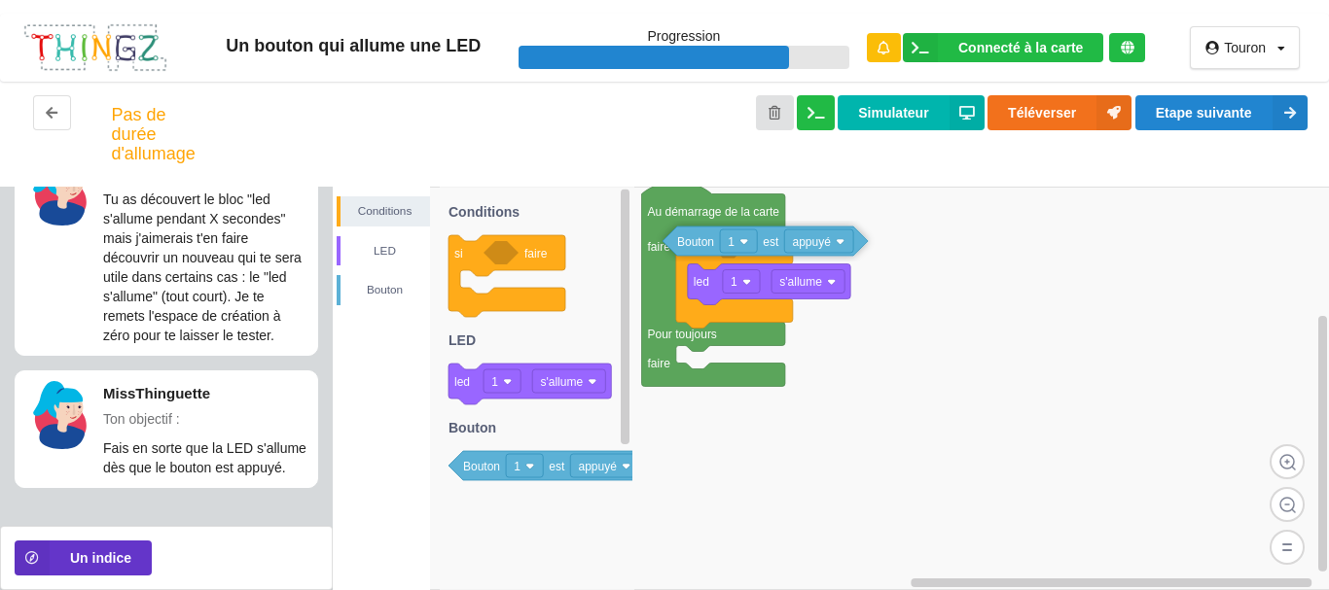
drag, startPoint x: 490, startPoint y: 465, endPoint x: 698, endPoint y: 251, distance: 298.5
click at [698, 251] on div "Conditions LED [PERSON_NAME] Au démarrage de la carte faire Pour toujours faire…" at bounding box center [831, 389] width 997 height 404
drag, startPoint x: 762, startPoint y: 246, endPoint x: 738, endPoint y: 256, distance: 25.3
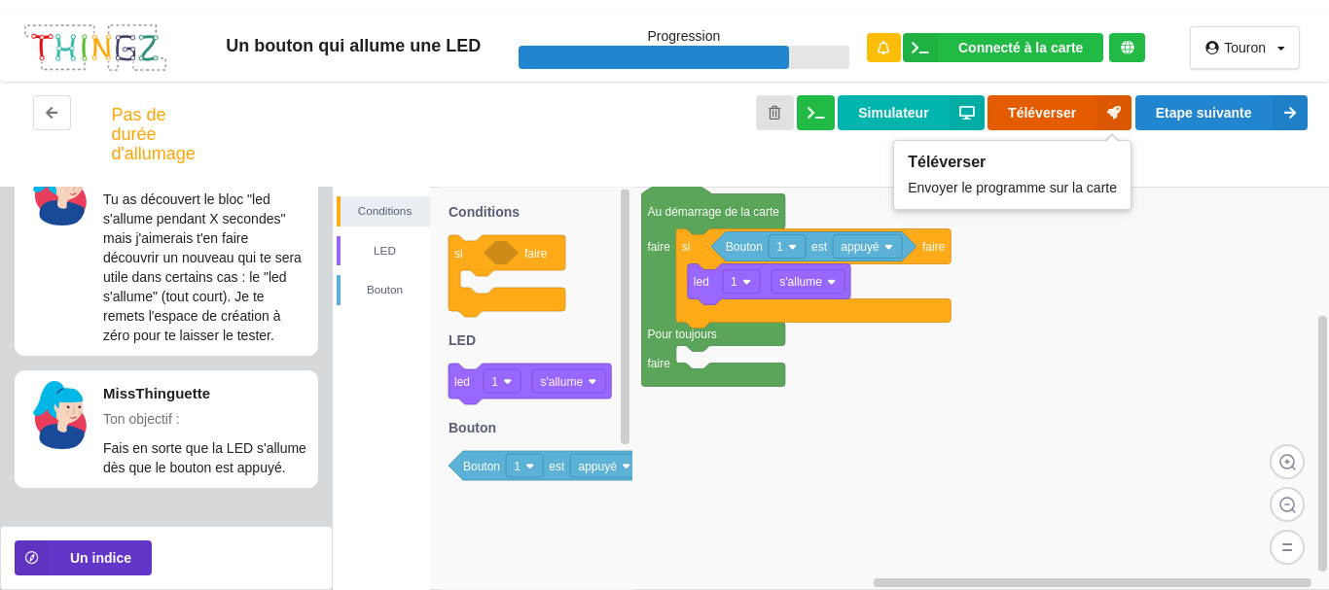
click at [1019, 105] on button "Téléverser" at bounding box center [1059, 112] width 144 height 35
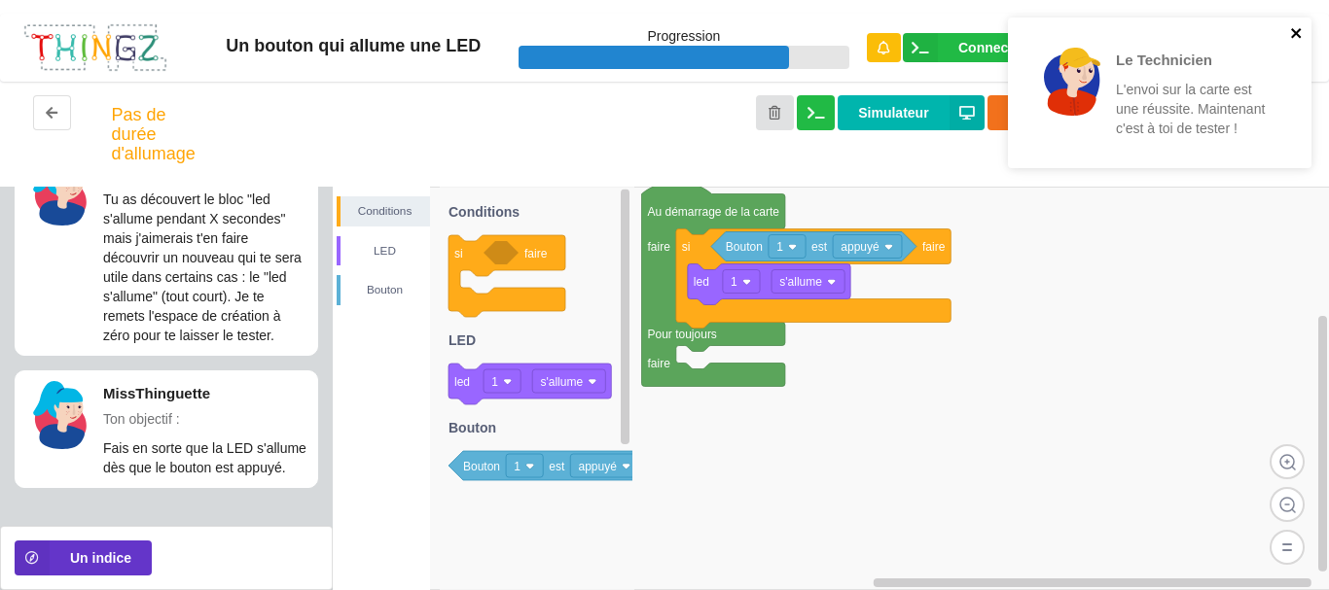
click at [1297, 33] on icon "close" at bounding box center [1296, 33] width 10 height 10
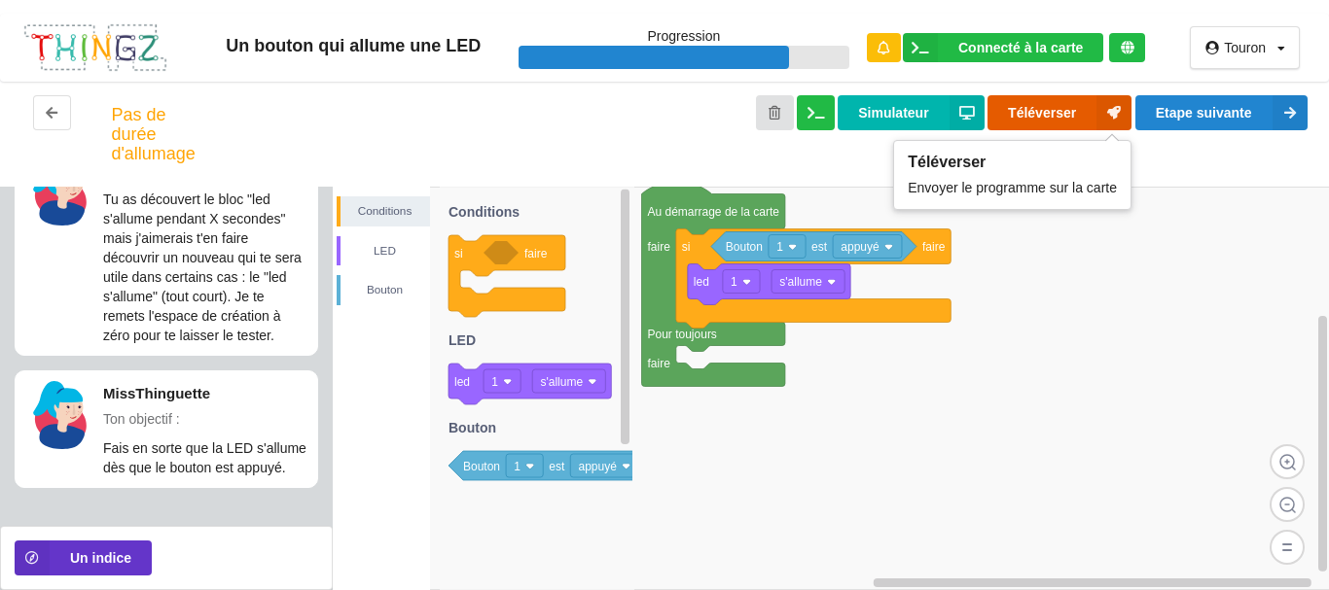
click at [1043, 116] on button "Téléverser" at bounding box center [1059, 112] width 144 height 35
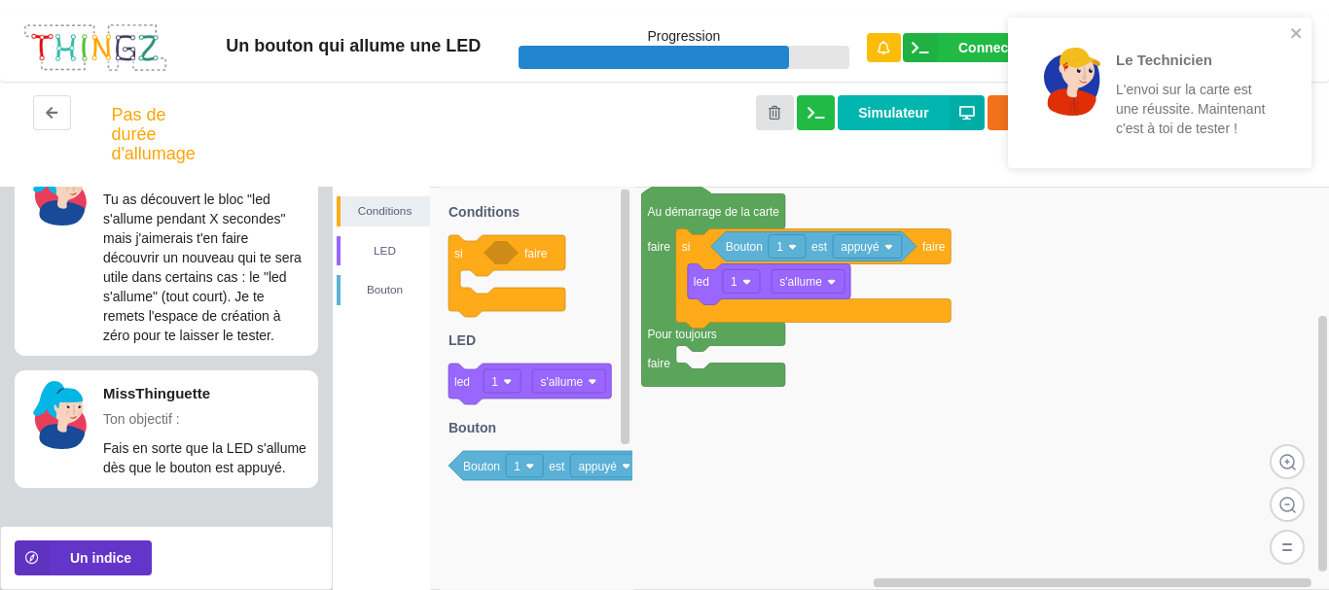
click at [1295, 24] on div "Le Technicien L'envoi sur la carte est une réussite. Maintenant c'est à toi de …" at bounding box center [1159, 93] width 303 height 151
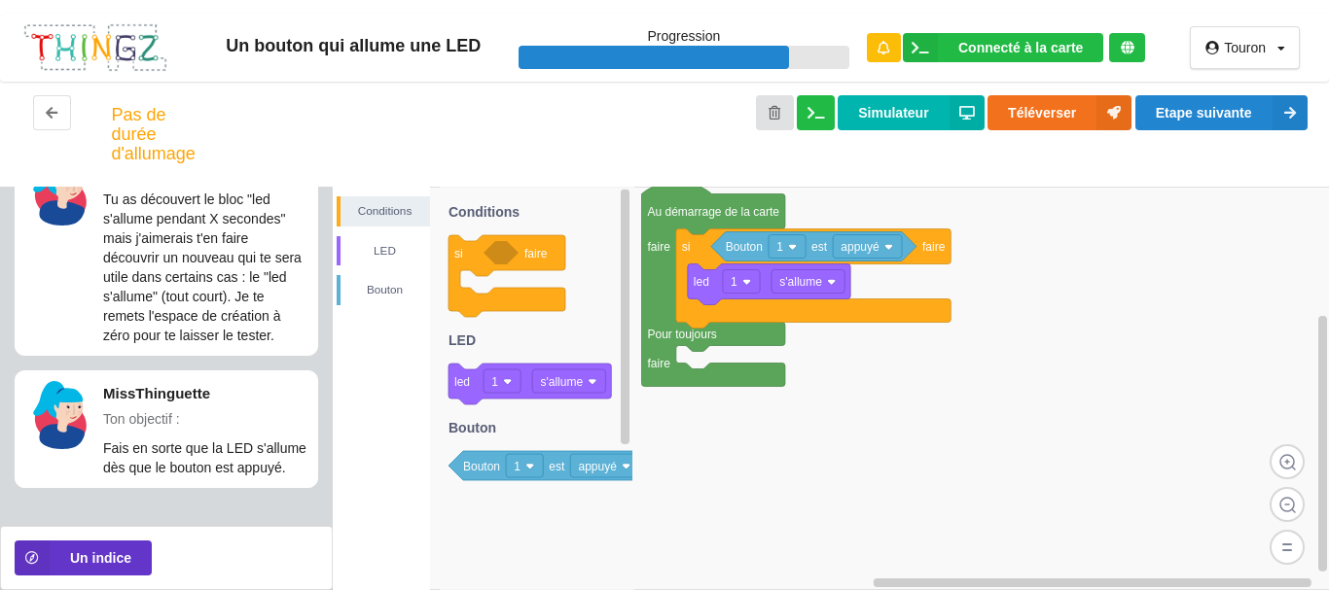
click at [1266, 118] on div "Le Technicien L'envoi sur la carte est une réussite. Maintenant c'est à toi de …" at bounding box center [1159, 100] width 311 height 172
click at [1202, 117] on button "Etape suivante" at bounding box center [1221, 112] width 172 height 35
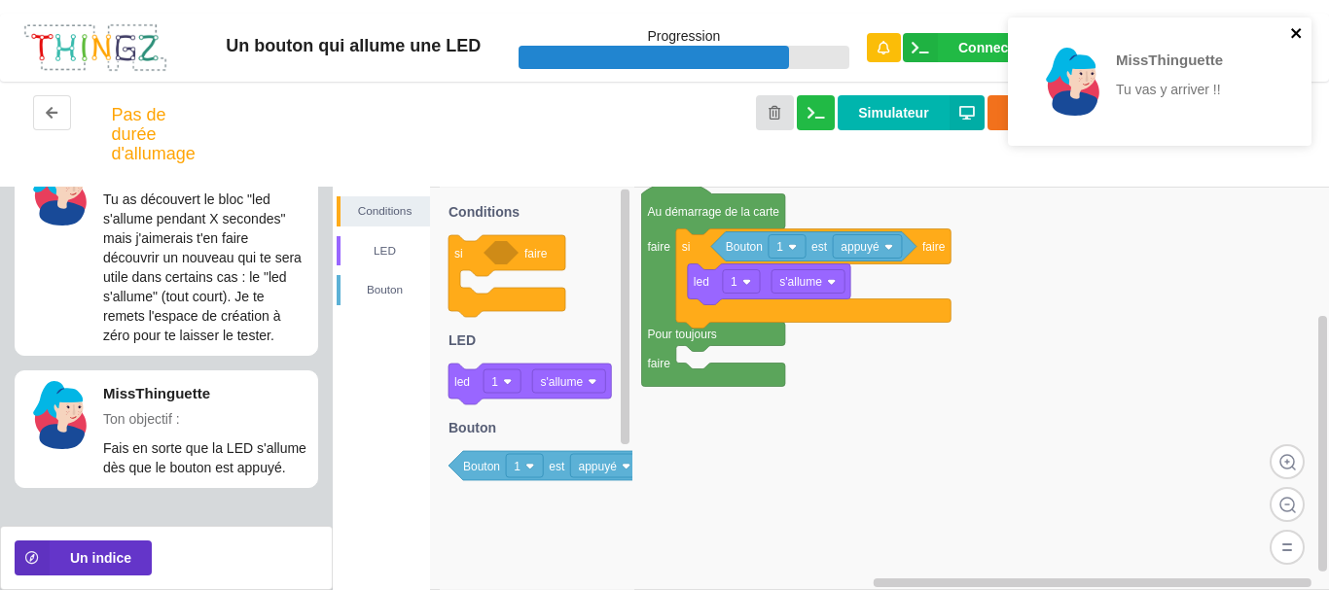
click at [1292, 34] on icon "close" at bounding box center [1297, 33] width 14 height 16
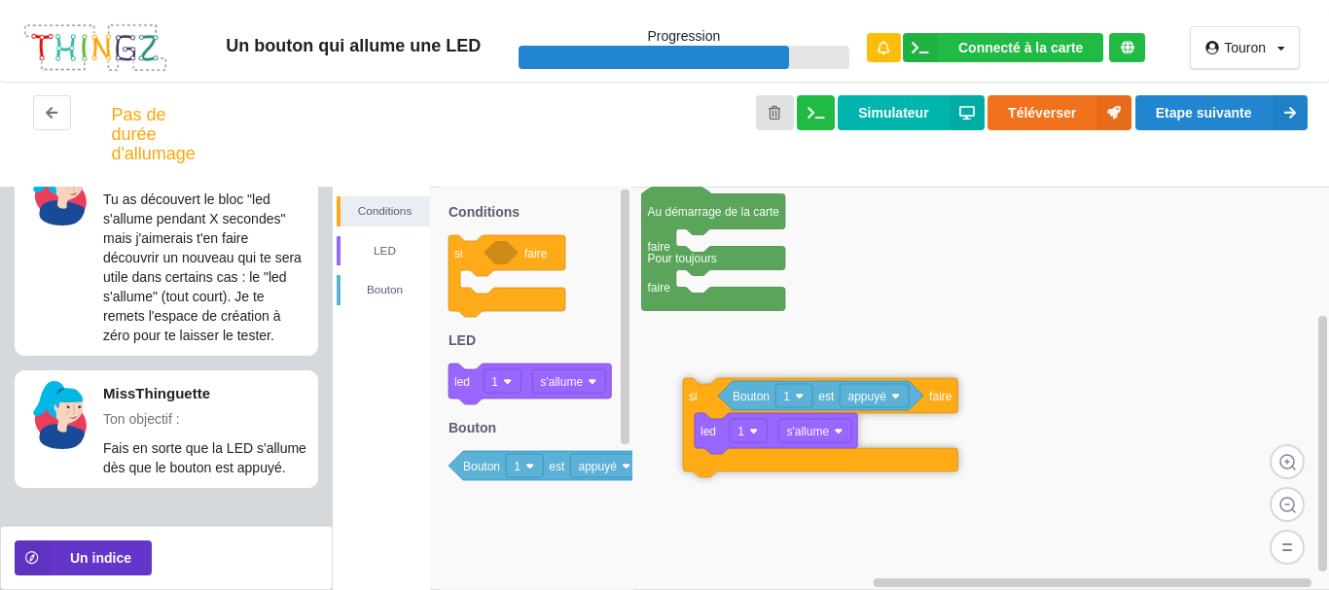
drag, startPoint x: 694, startPoint y: 257, endPoint x: 684, endPoint y: 345, distance: 89.1
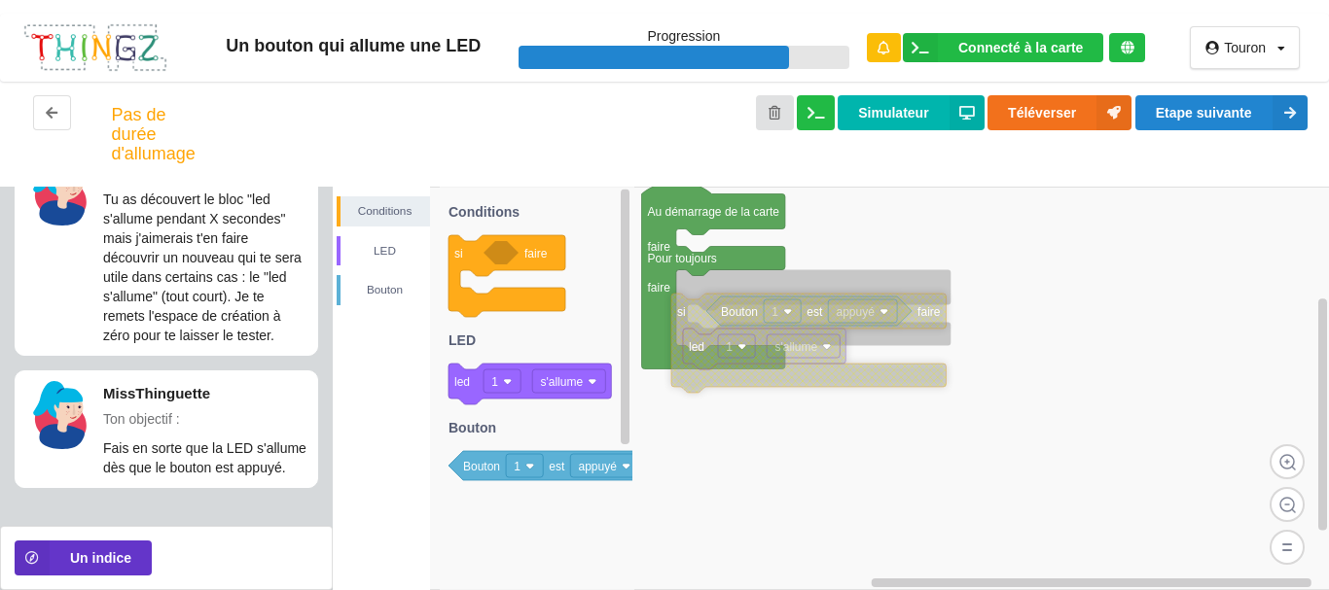
drag, startPoint x: 684, startPoint y: 345, endPoint x: 682, endPoint y: 299, distance: 46.7
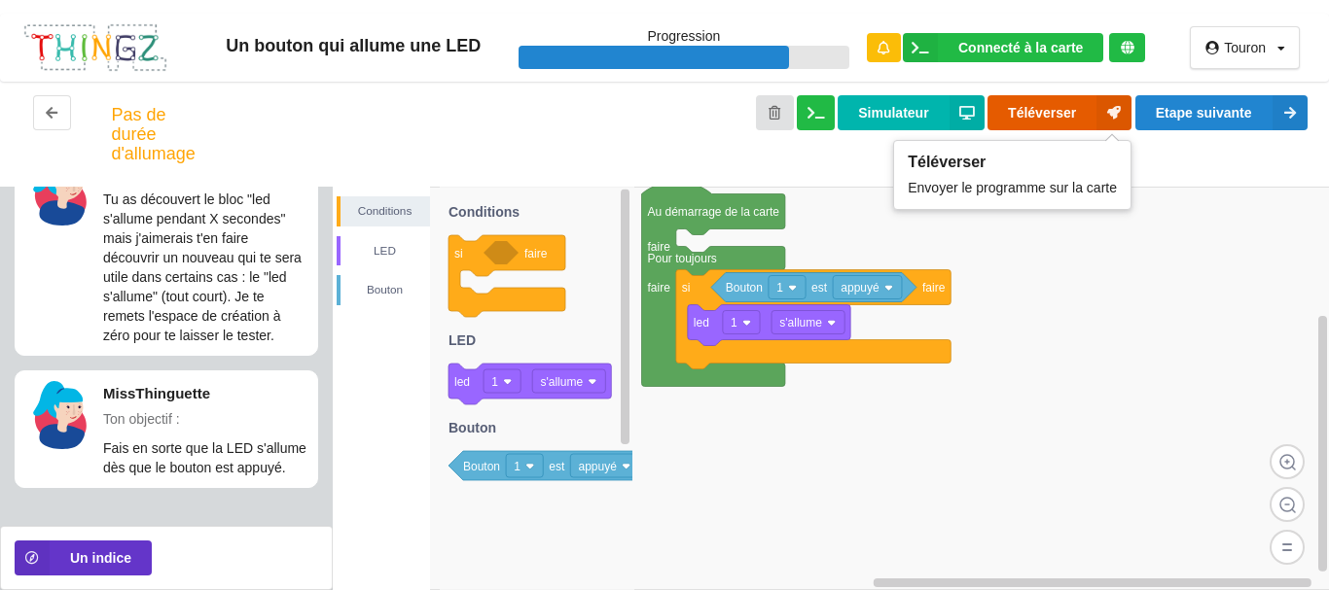
click at [1019, 111] on button "Téléverser" at bounding box center [1059, 112] width 144 height 35
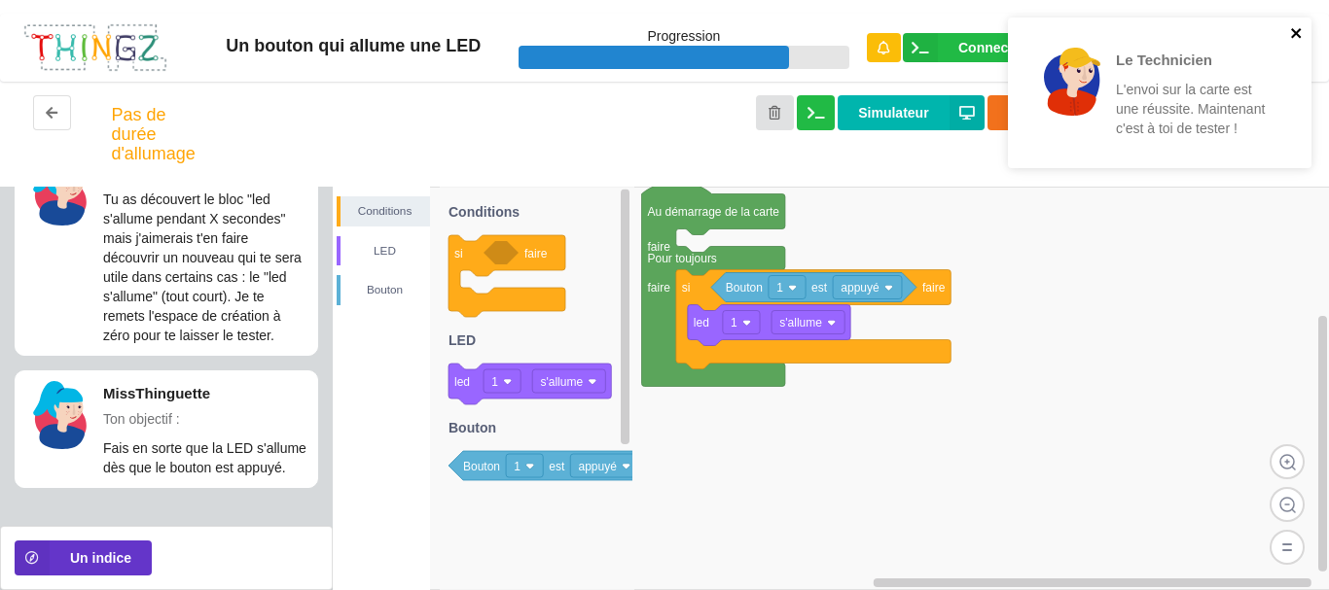
click at [1296, 36] on icon "close" at bounding box center [1297, 33] width 14 height 16
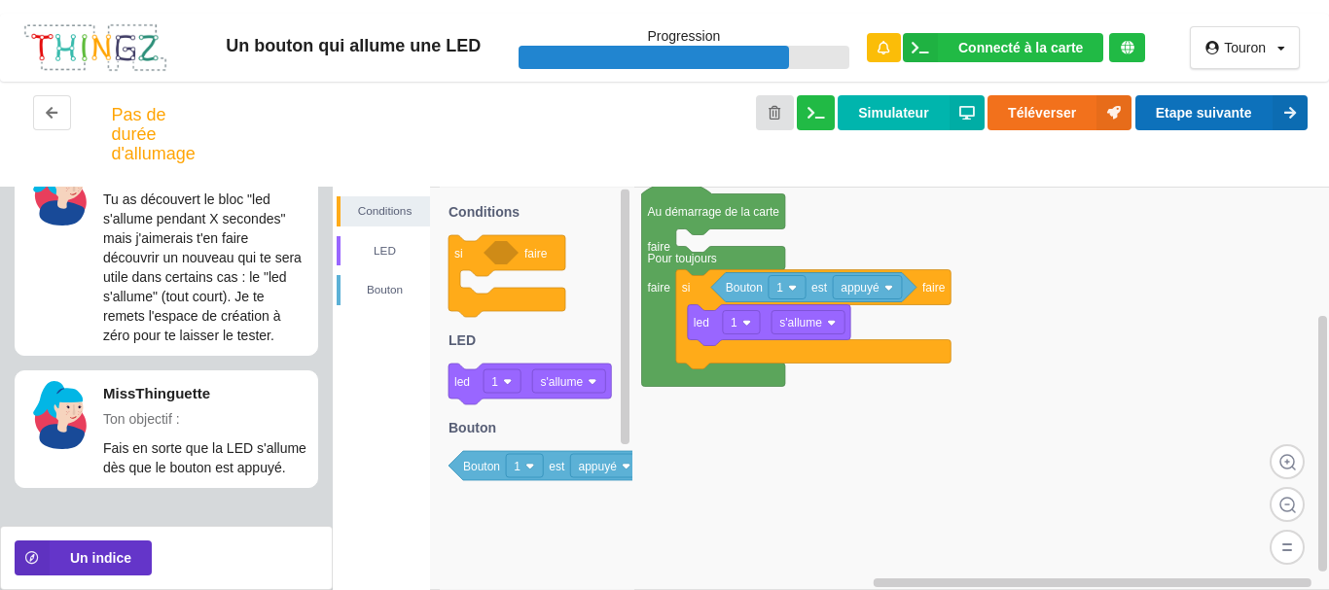
click at [1253, 105] on button "Etape suivante" at bounding box center [1221, 112] width 172 height 35
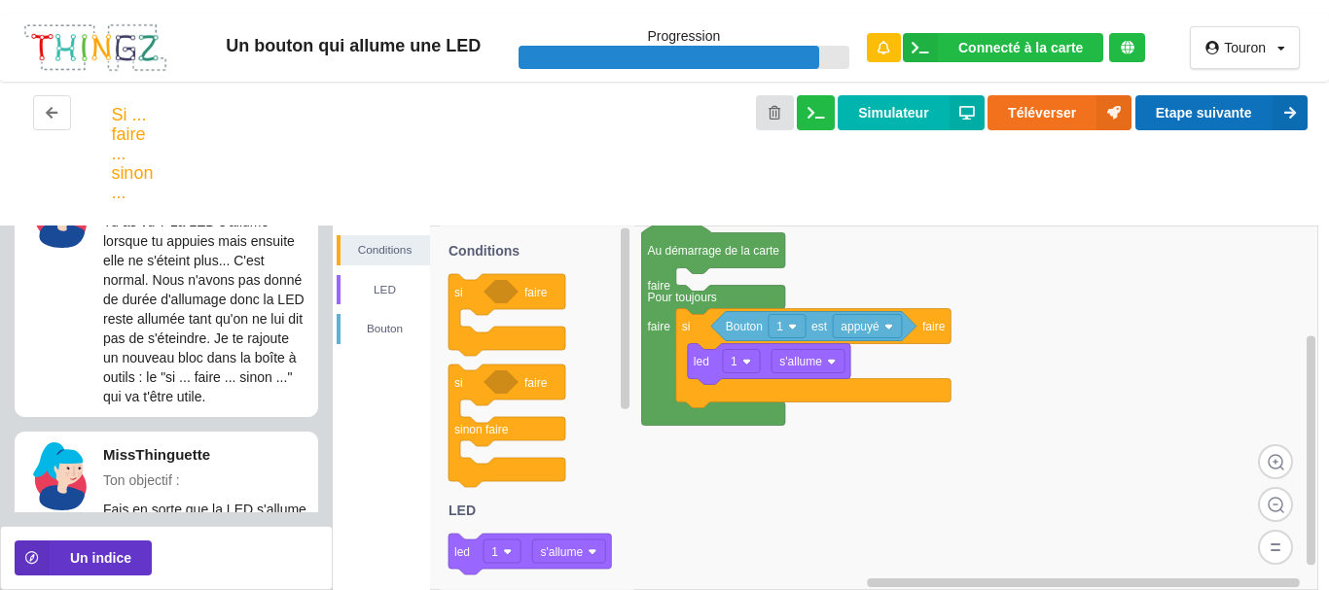
scroll to position [97, 0]
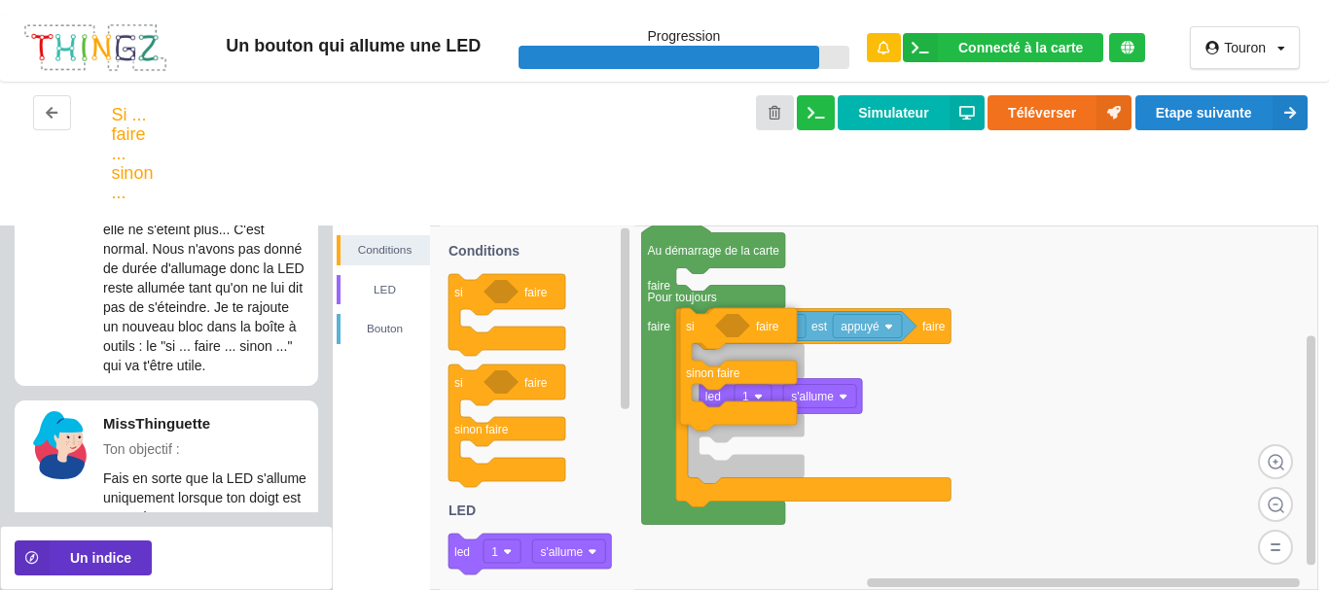
drag, startPoint x: 474, startPoint y: 397, endPoint x: 705, endPoint y: 340, distance: 238.3
click at [705, 340] on div "Conditions LED [PERSON_NAME] Au démarrage de la carte faire Pour toujours faire…" at bounding box center [831, 408] width 997 height 365
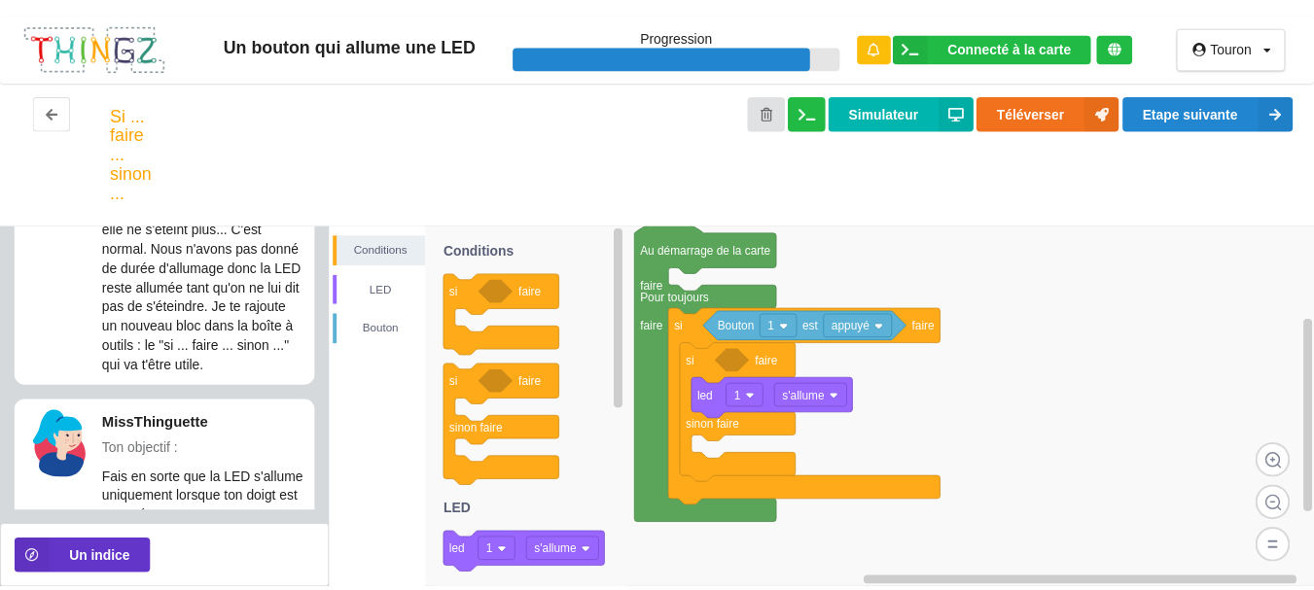
scroll to position [166, 0]
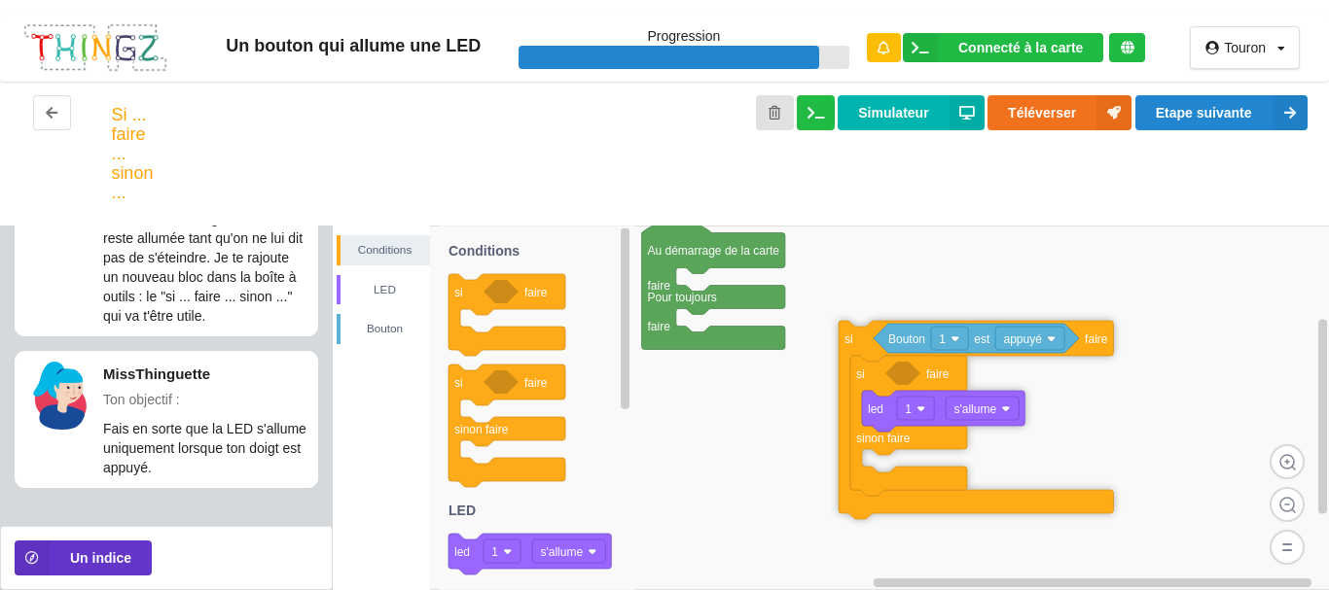
drag, startPoint x: 692, startPoint y: 329, endPoint x: 854, endPoint y: 357, distance: 164.9
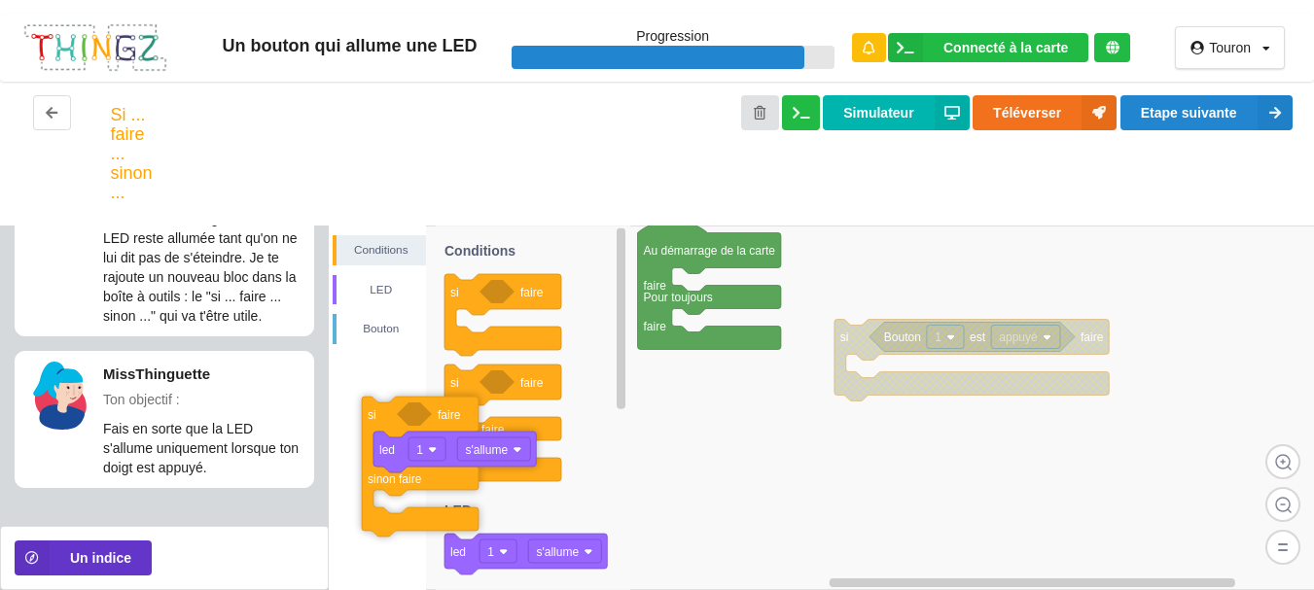
drag, startPoint x: 878, startPoint y: 379, endPoint x: 620, endPoint y: 409, distance: 260.4
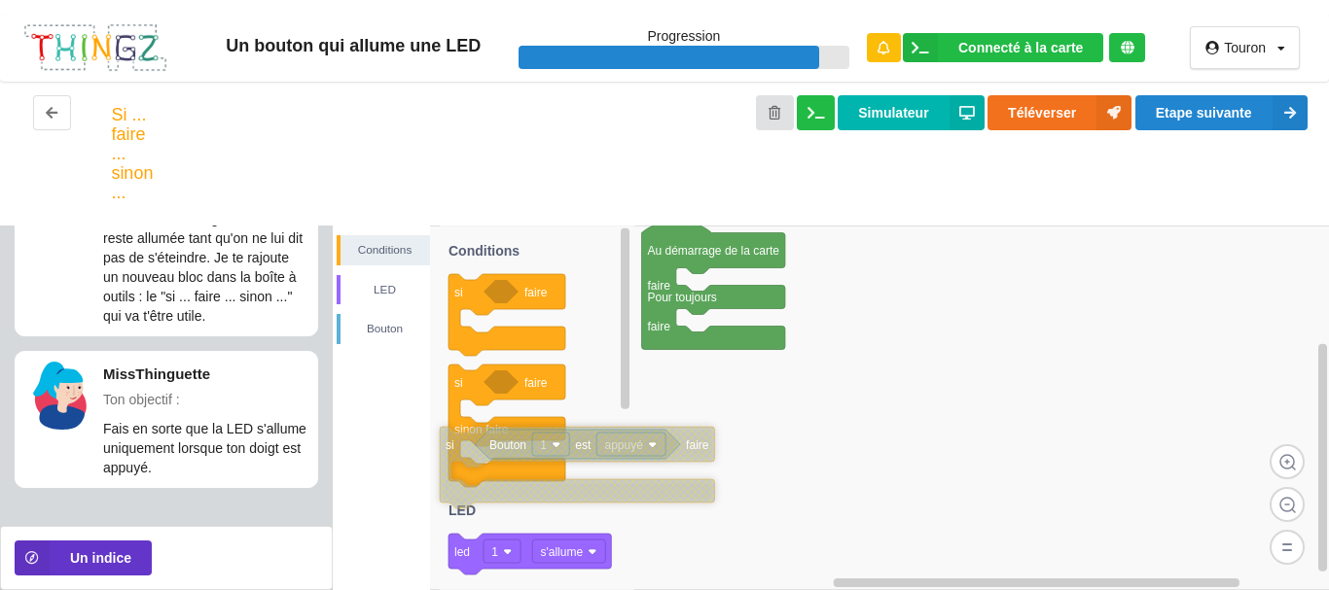
drag, startPoint x: 874, startPoint y: 343, endPoint x: 476, endPoint y: 450, distance: 412.9
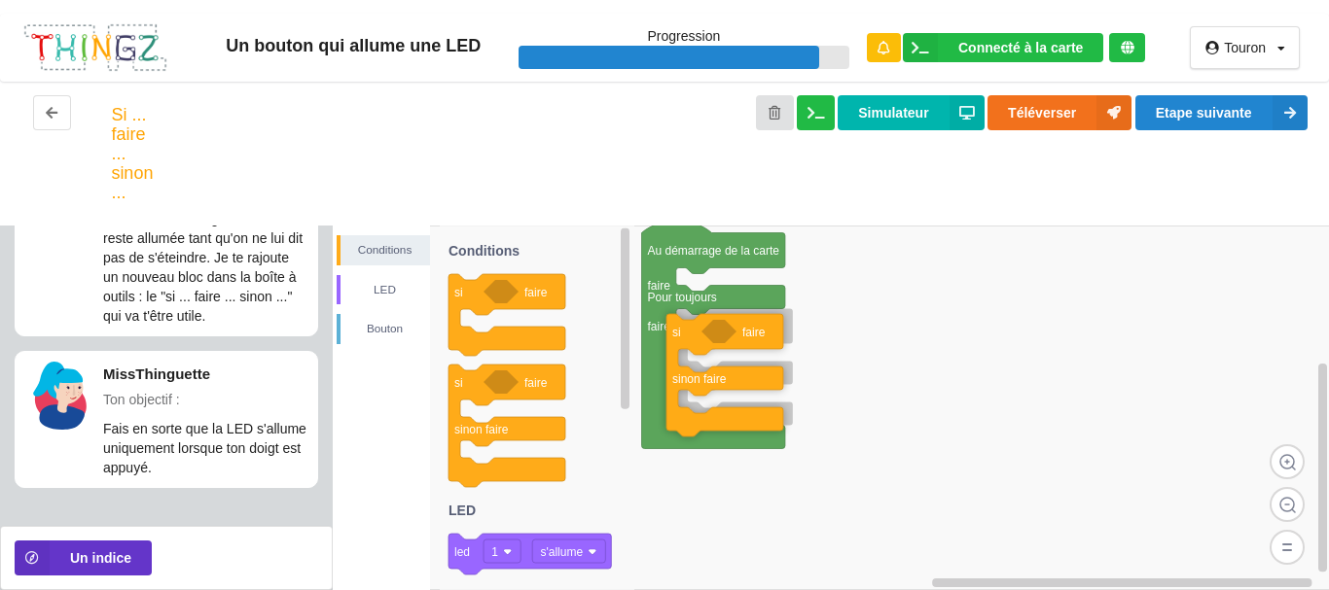
drag, startPoint x: 507, startPoint y: 386, endPoint x: 725, endPoint y: 336, distance: 223.7
click at [725, 336] on div "Conditions LED [PERSON_NAME] Au démarrage de la carte faire Pour toujours faire…" at bounding box center [831, 408] width 997 height 365
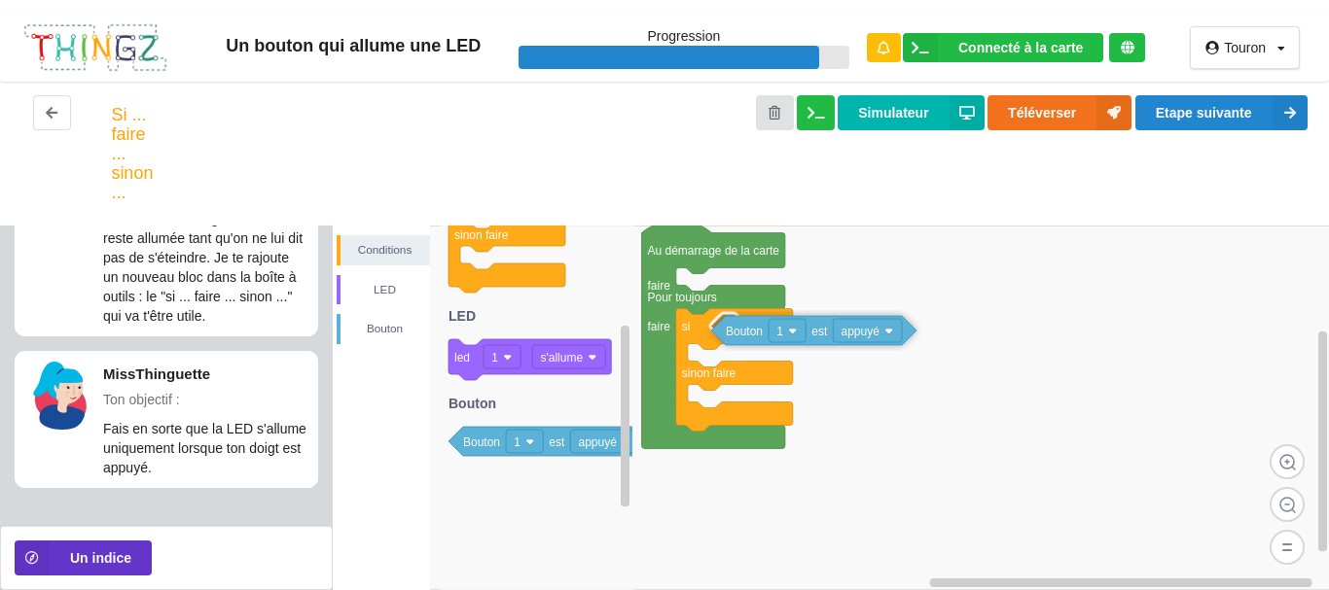
drag, startPoint x: 484, startPoint y: 449, endPoint x: 747, endPoint y: 339, distance: 285.1
click at [747, 339] on div "Conditions LED [PERSON_NAME] Au démarrage de la carte faire Pour toujours faire…" at bounding box center [831, 408] width 997 height 365
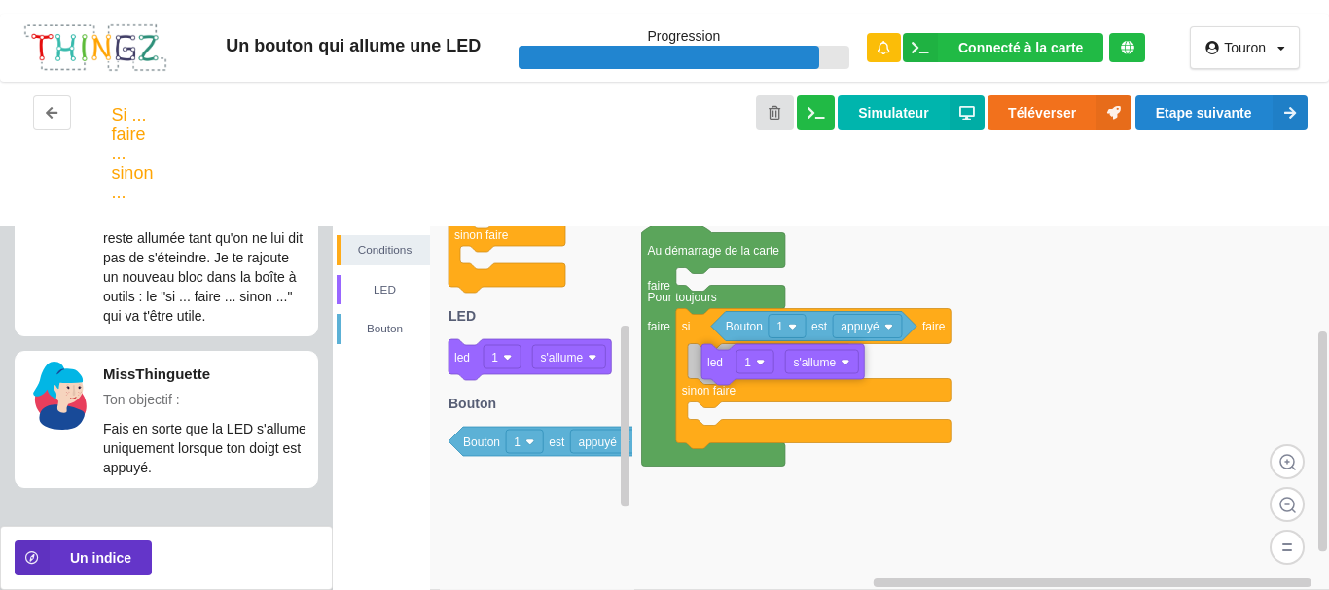
drag, startPoint x: 477, startPoint y: 372, endPoint x: 731, endPoint y: 376, distance: 253.9
click at [731, 376] on div "Conditions LED [PERSON_NAME] Au démarrage de la carte faire Pour toujours faire…" at bounding box center [831, 408] width 997 height 365
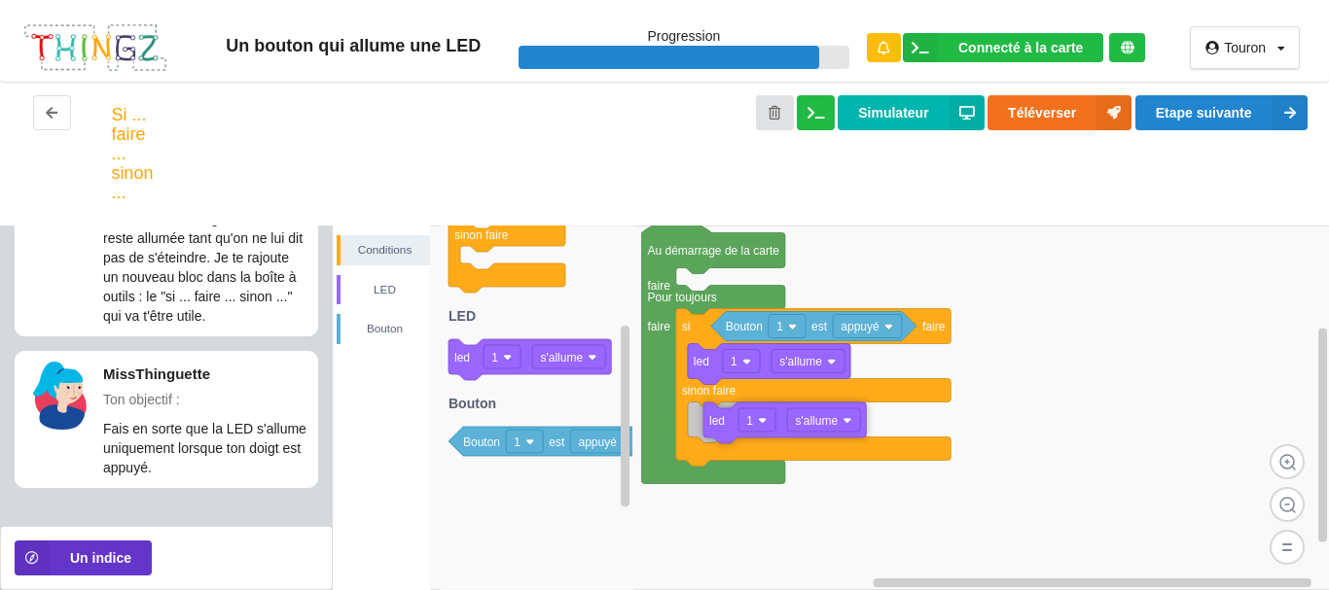
drag, startPoint x: 473, startPoint y: 369, endPoint x: 717, endPoint y: 431, distance: 252.0
click at [717, 431] on div "Conditions LED [PERSON_NAME] Au démarrage de la carte faire Pour toujours faire…" at bounding box center [831, 408] width 997 height 365
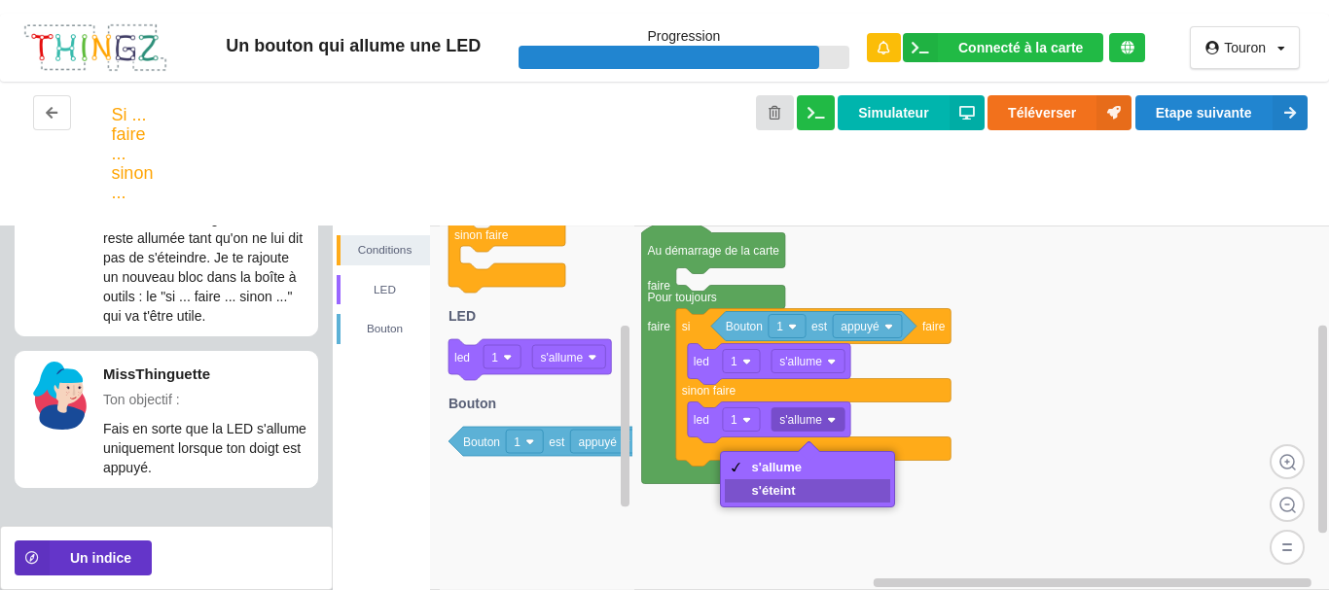
click at [788, 491] on div "s'éteint" at bounding box center [777, 490] width 51 height 15
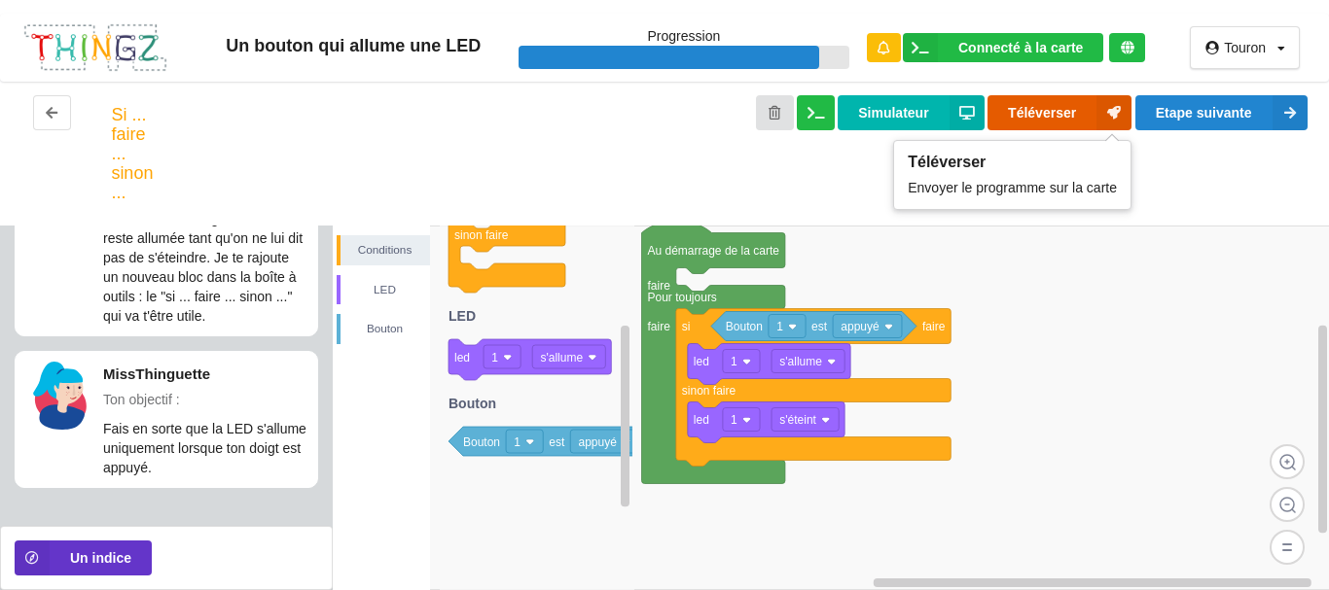
click at [1045, 112] on button "Téléverser" at bounding box center [1059, 112] width 144 height 35
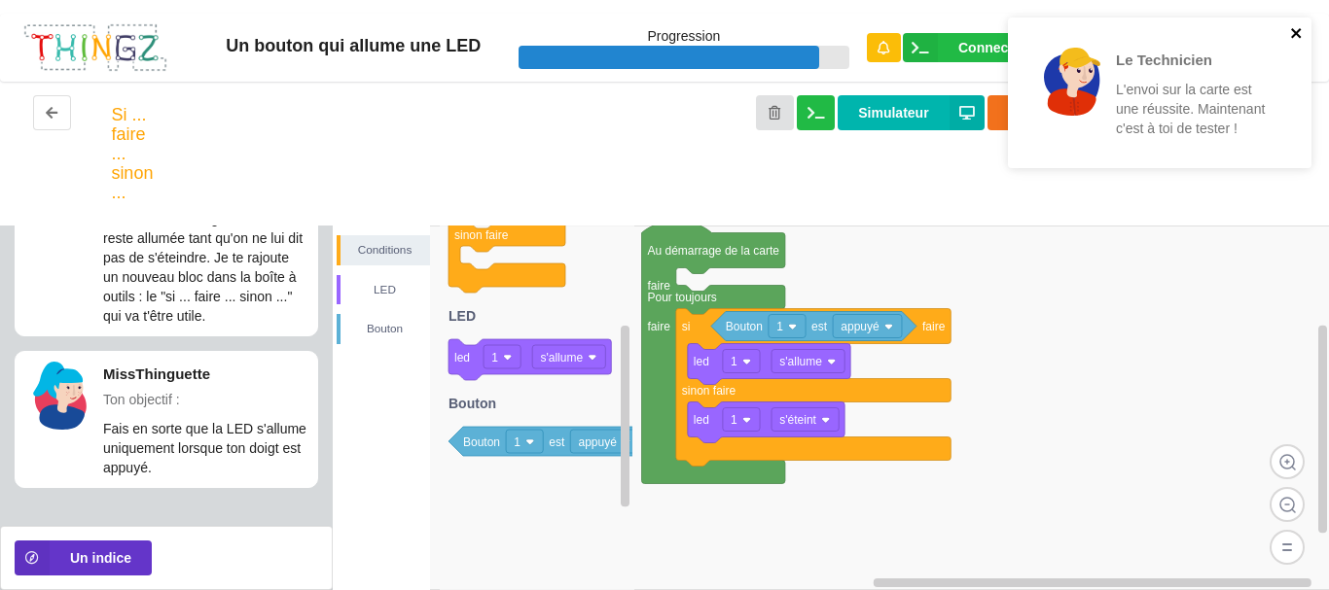
click at [1297, 27] on icon "close" at bounding box center [1297, 33] width 14 height 16
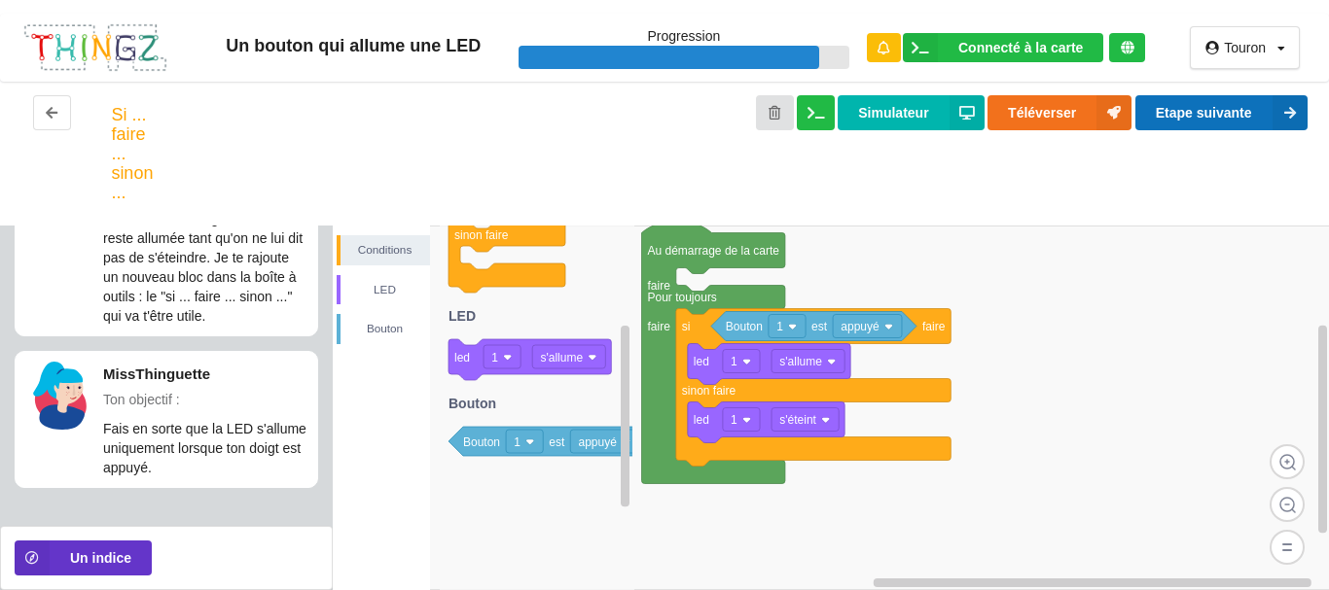
click at [1229, 115] on button "Etape suivante" at bounding box center [1221, 112] width 172 height 35
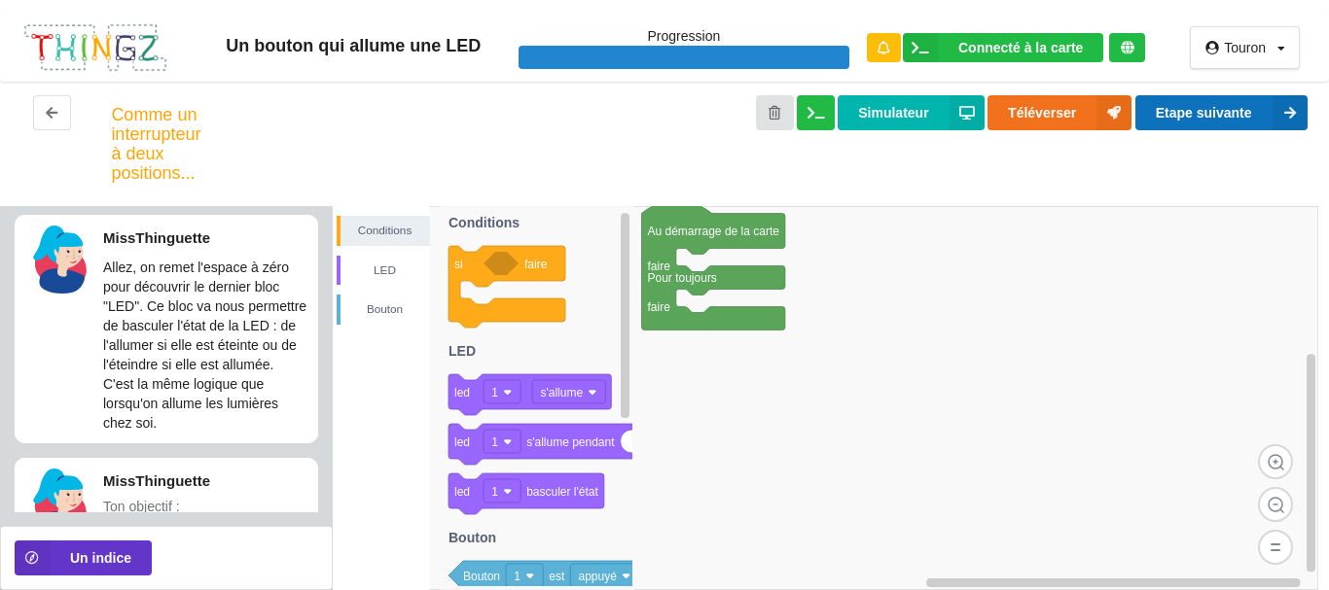
scroll to position [0, 0]
click at [364, 266] on div "LED" at bounding box center [384, 270] width 89 height 19
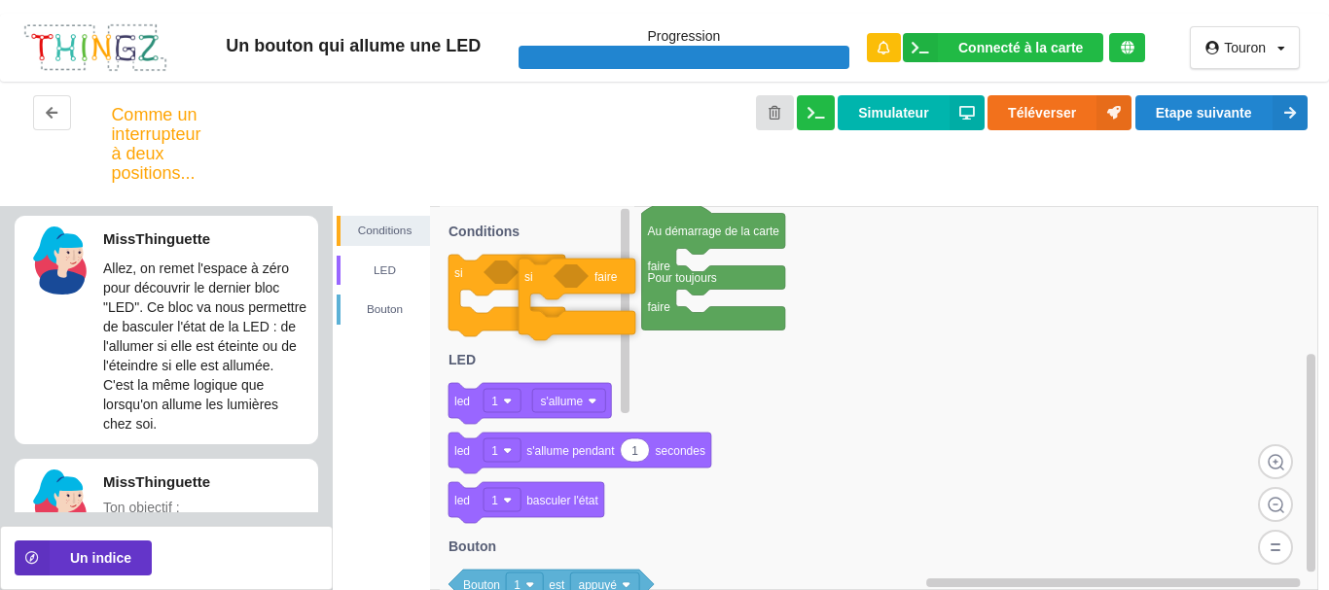
drag, startPoint x: 469, startPoint y: 287, endPoint x: 518, endPoint y: 292, distance: 48.9
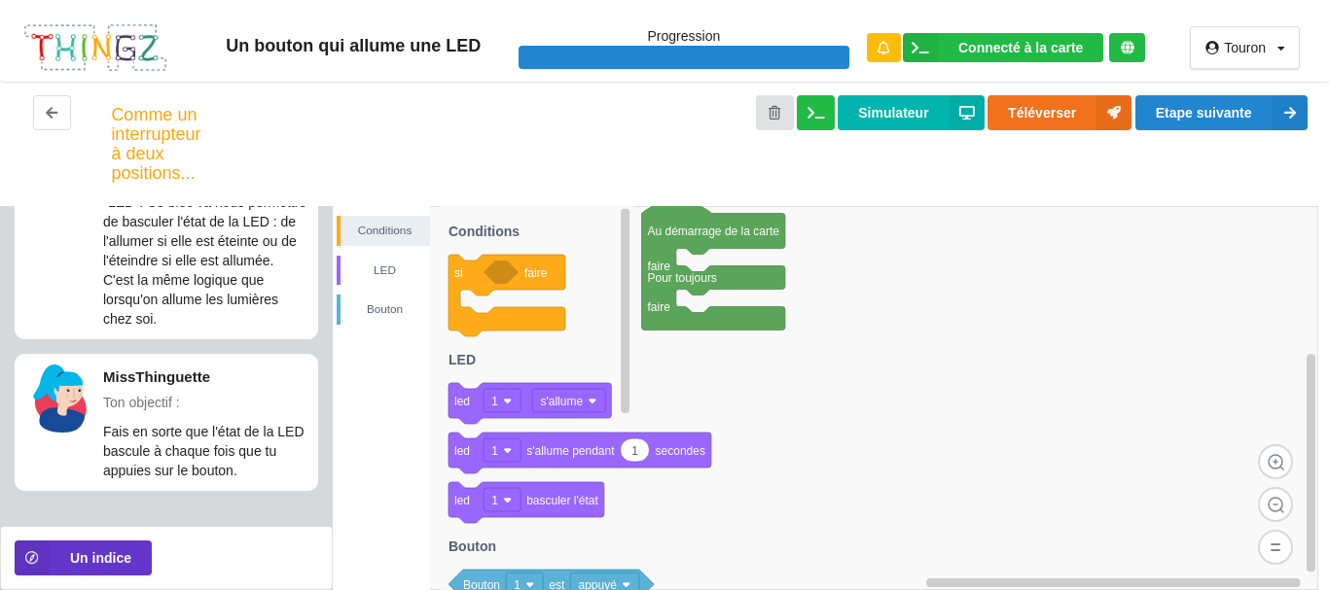
scroll to position [108, 0]
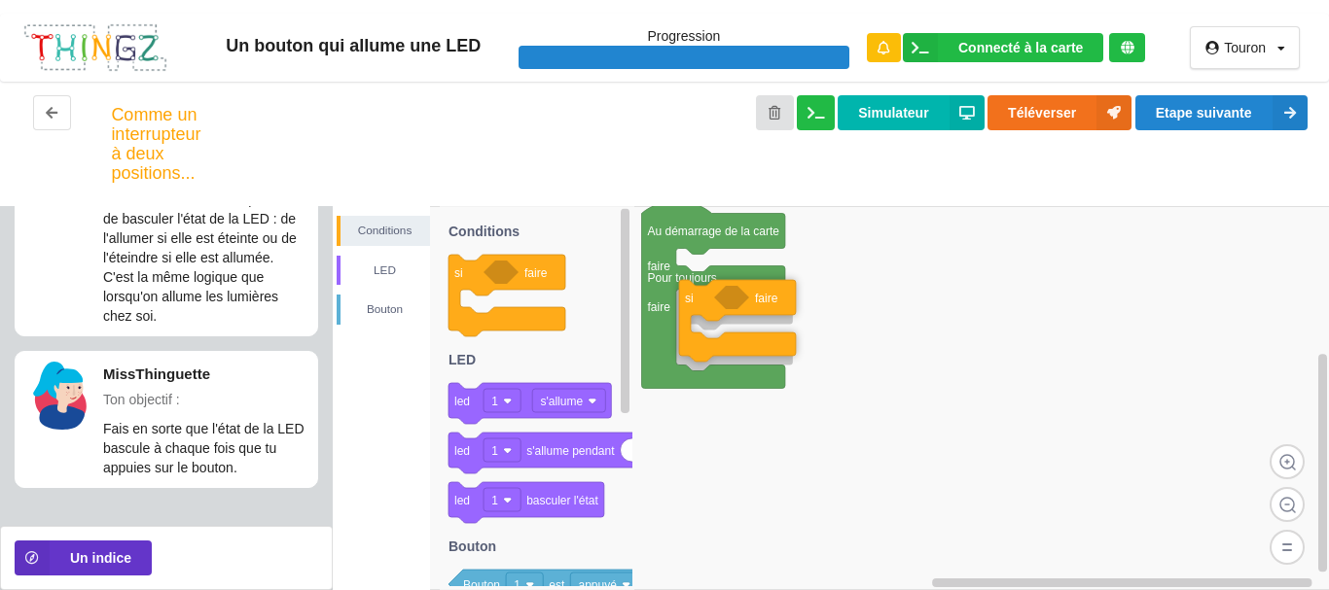
drag, startPoint x: 489, startPoint y: 289, endPoint x: 720, endPoint y: 314, distance: 231.9
click at [720, 314] on div "Conditions LED [PERSON_NAME] Au démarrage de la carte faire Pour toujours faire…" at bounding box center [831, 398] width 997 height 384
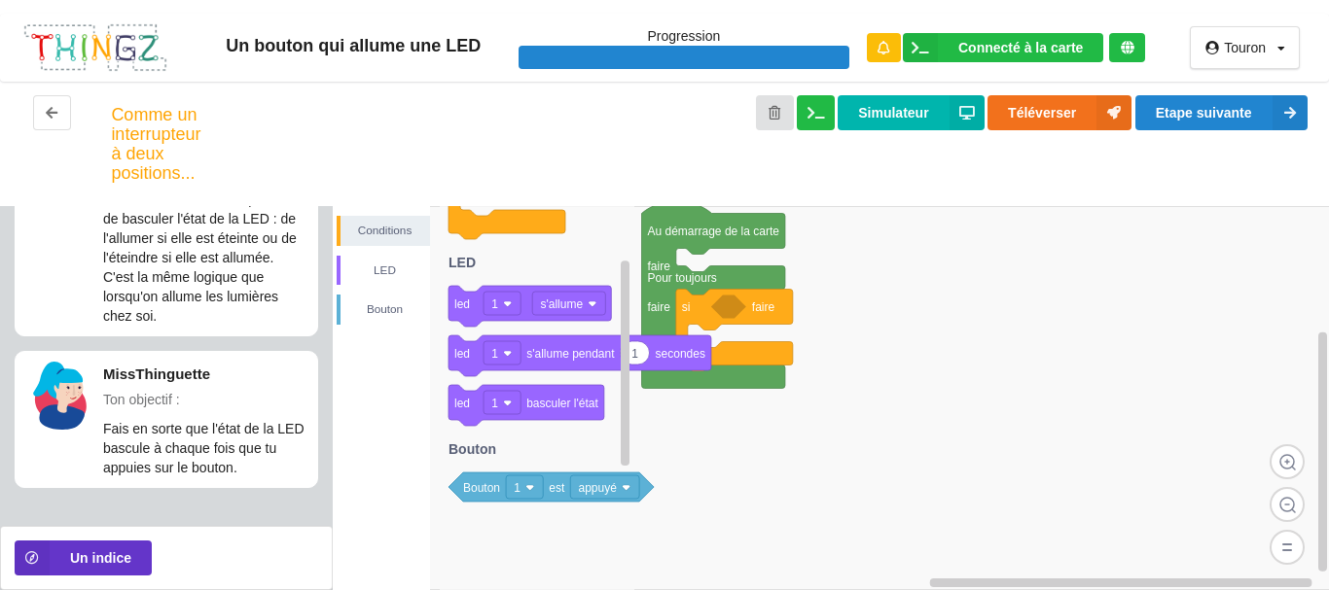
drag, startPoint x: 472, startPoint y: 502, endPoint x: 477, endPoint y: 490, distance: 12.6
click at [479, 496] on icon at bounding box center [550, 487] width 205 height 29
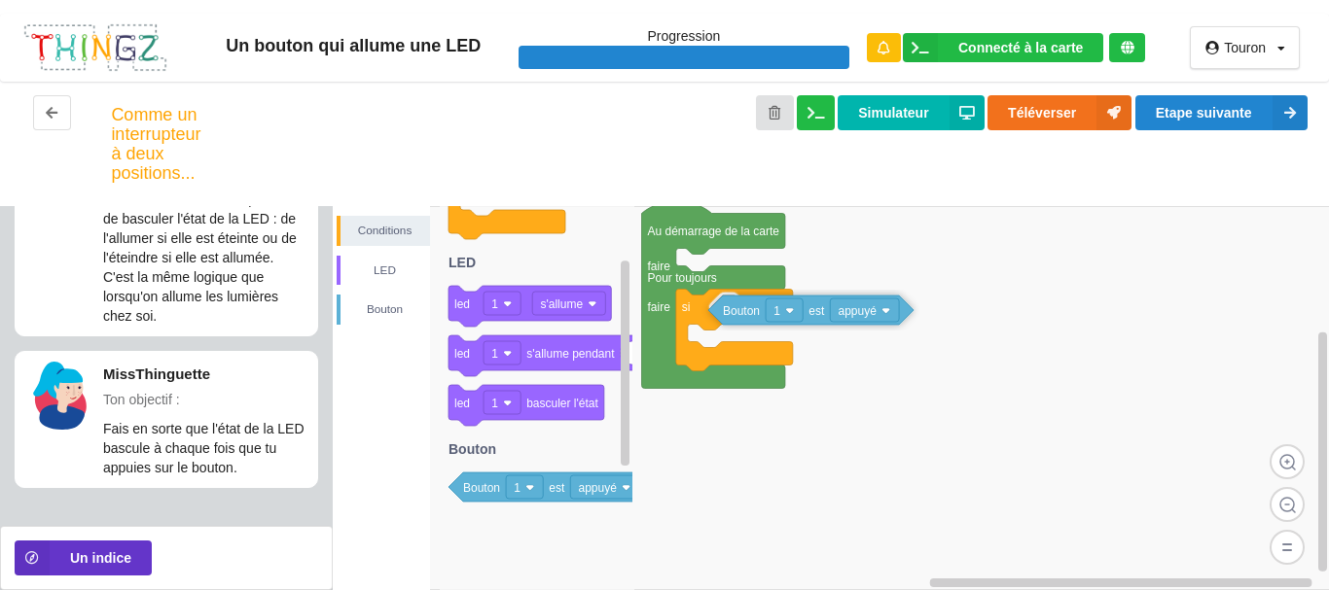
drag, startPoint x: 477, startPoint y: 490, endPoint x: 736, endPoint y: 313, distance: 314.3
click at [736, 313] on div "Conditions LED [PERSON_NAME] Au démarrage de la carte faire Pour toujours faire…" at bounding box center [831, 398] width 997 height 384
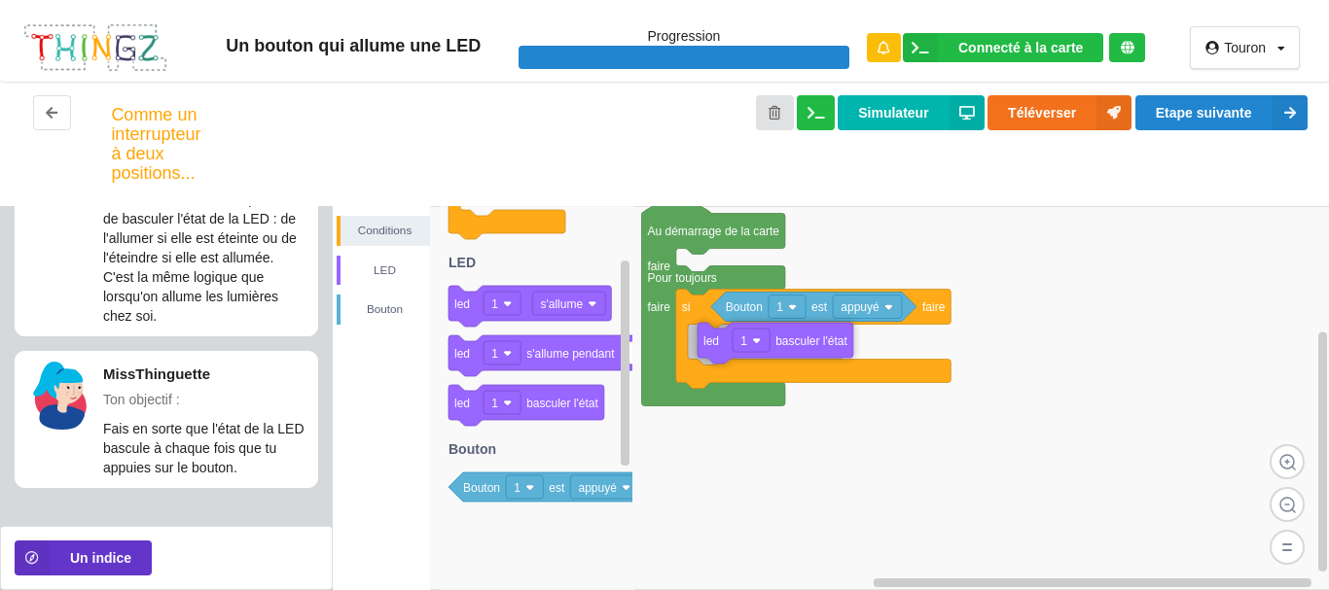
drag, startPoint x: 472, startPoint y: 406, endPoint x: 721, endPoint y: 343, distance: 256.7
click at [721, 343] on div "Conditions LED [PERSON_NAME] Au démarrage de la carte faire Pour toujours faire…" at bounding box center [831, 398] width 997 height 384
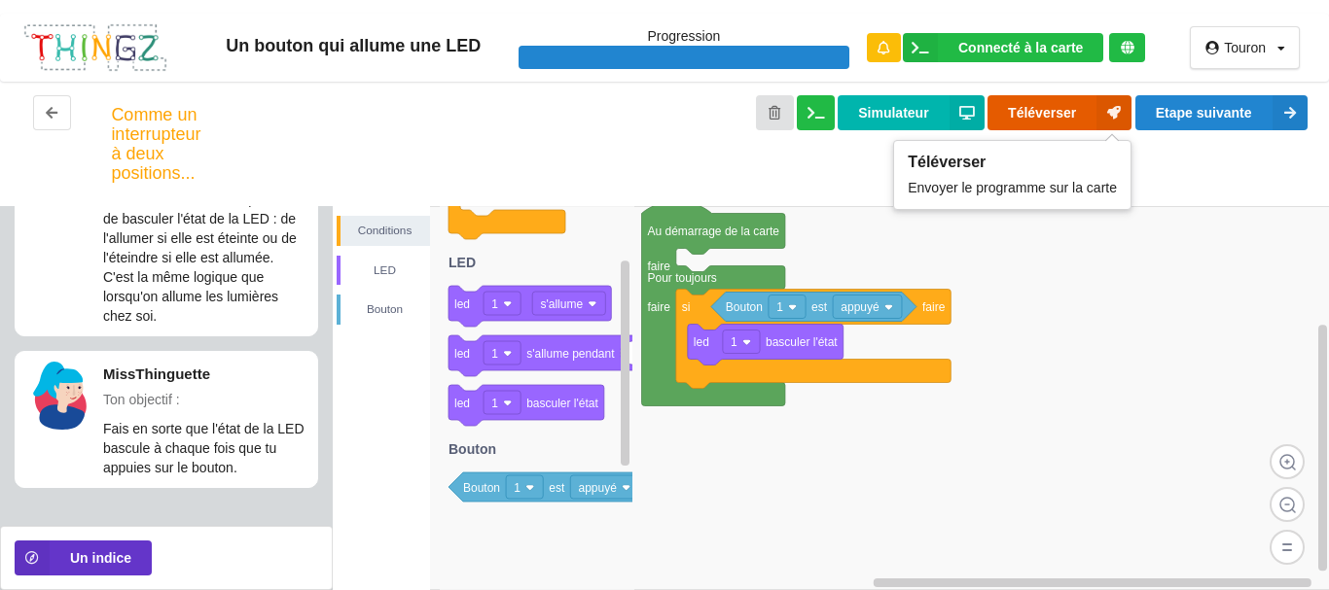
click at [1055, 109] on button "Téléverser" at bounding box center [1059, 112] width 144 height 35
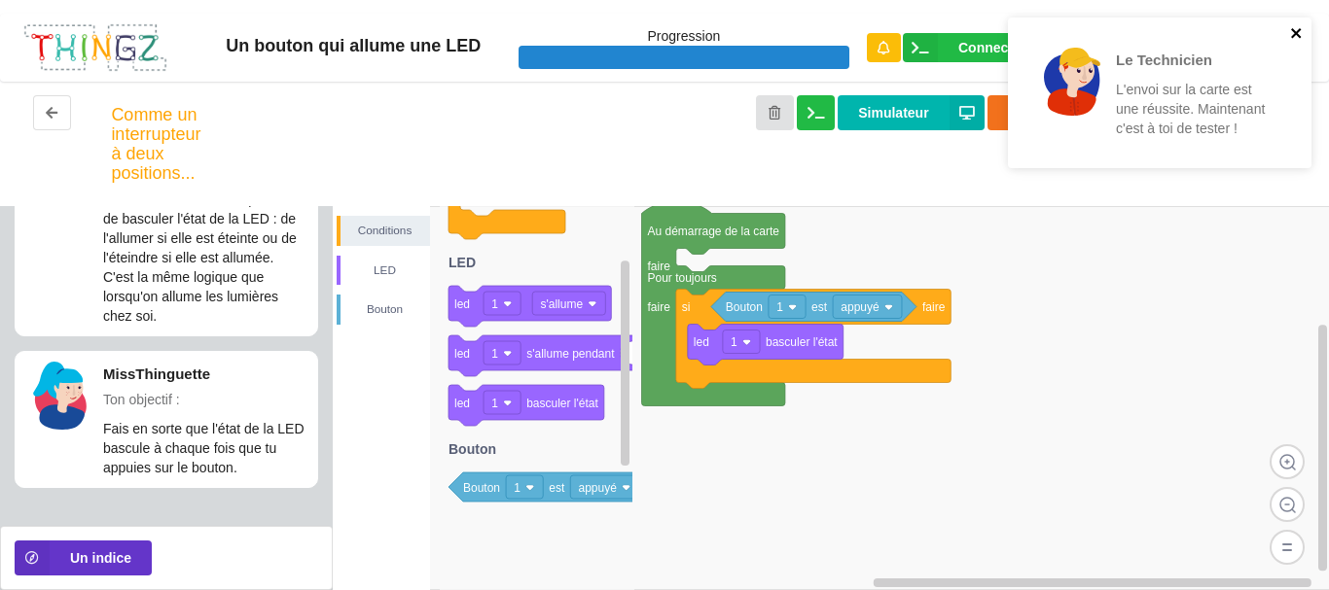
click at [1296, 25] on icon "close" at bounding box center [1297, 33] width 14 height 16
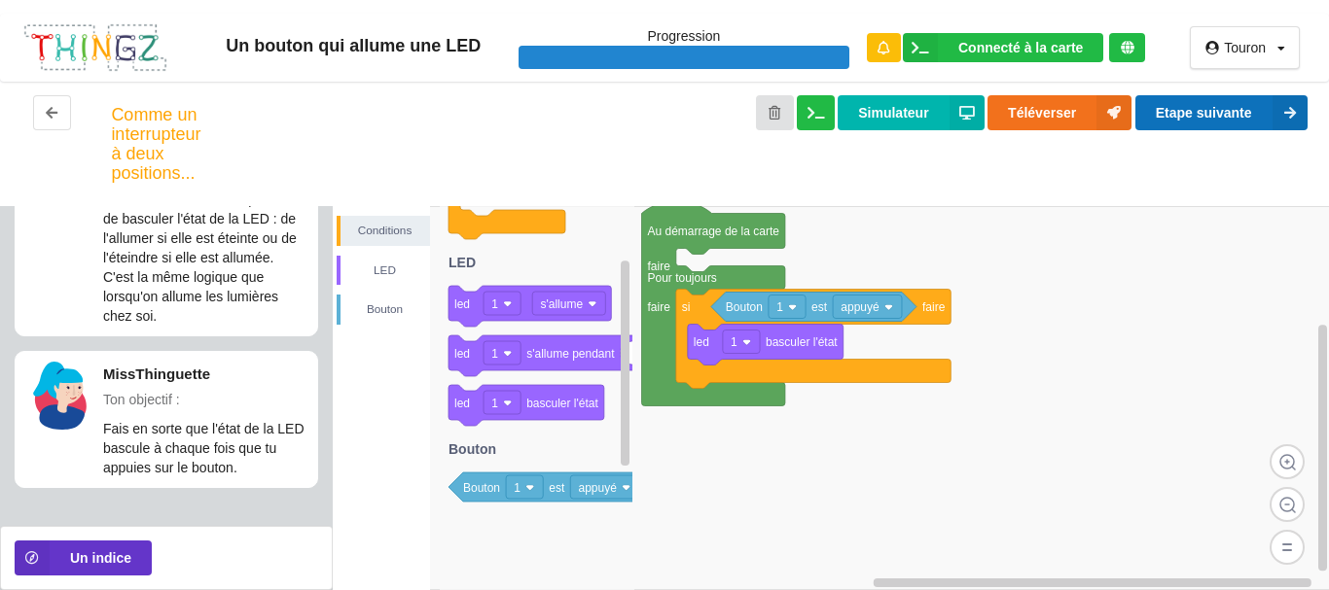
click at [1229, 108] on button "Etape suivante" at bounding box center [1221, 112] width 172 height 35
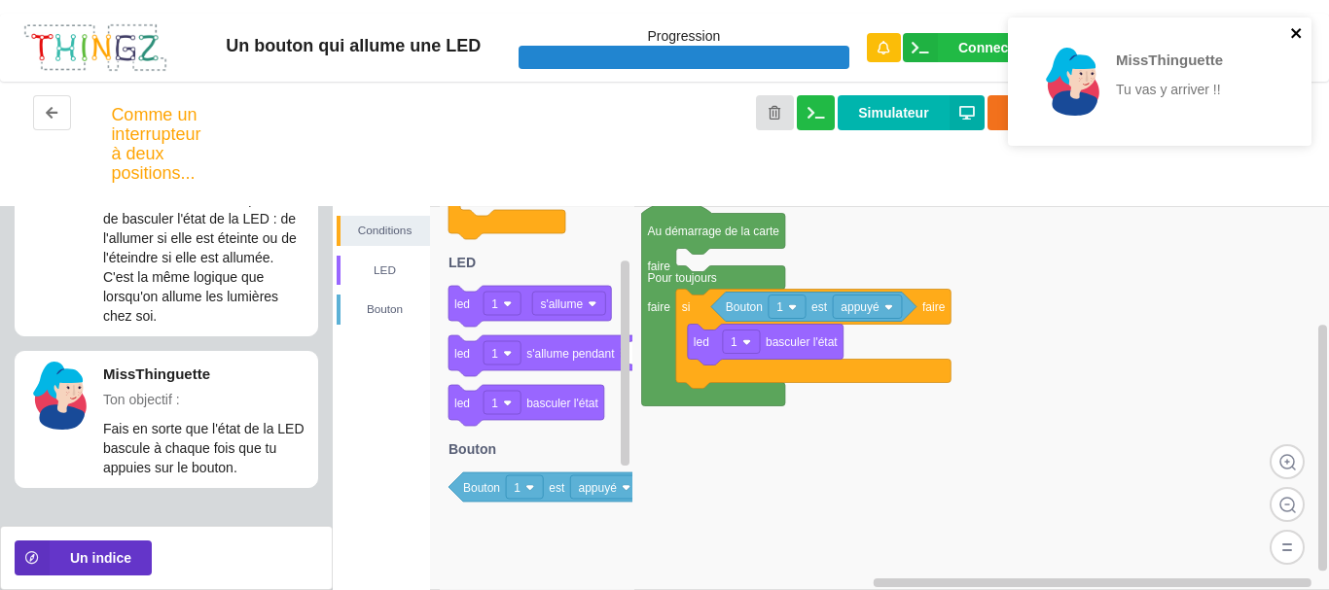
click at [1297, 35] on icon "close" at bounding box center [1296, 33] width 10 height 10
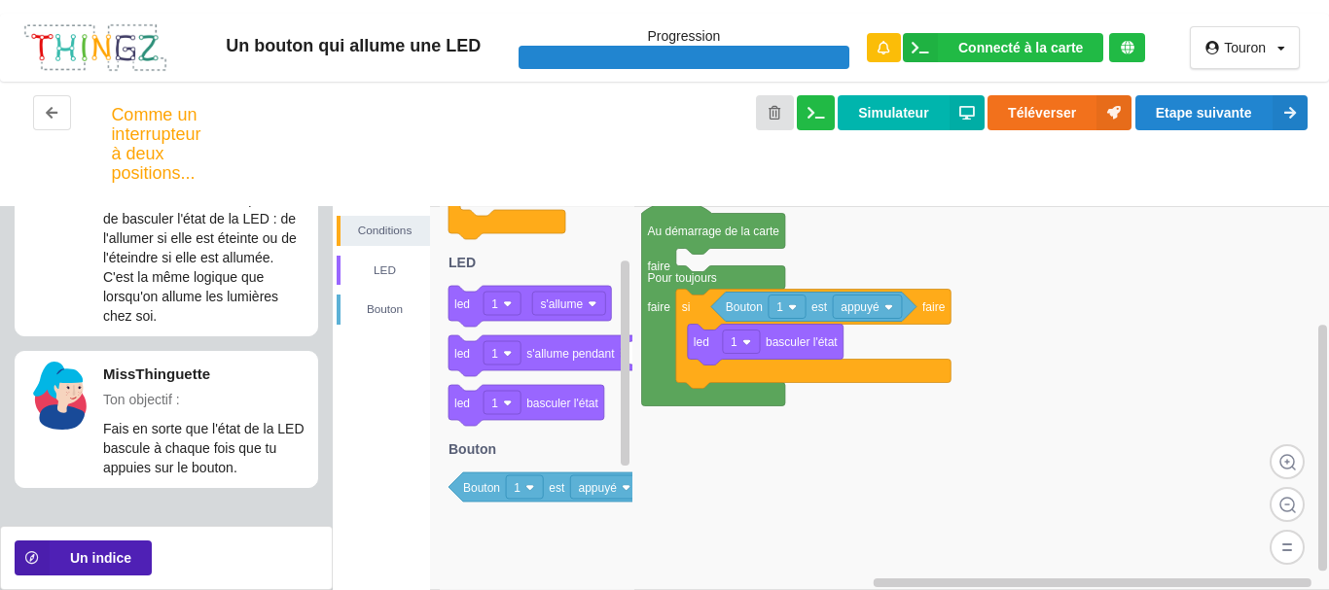
click at [116, 566] on button "Un indice" at bounding box center [83, 558] width 137 height 35
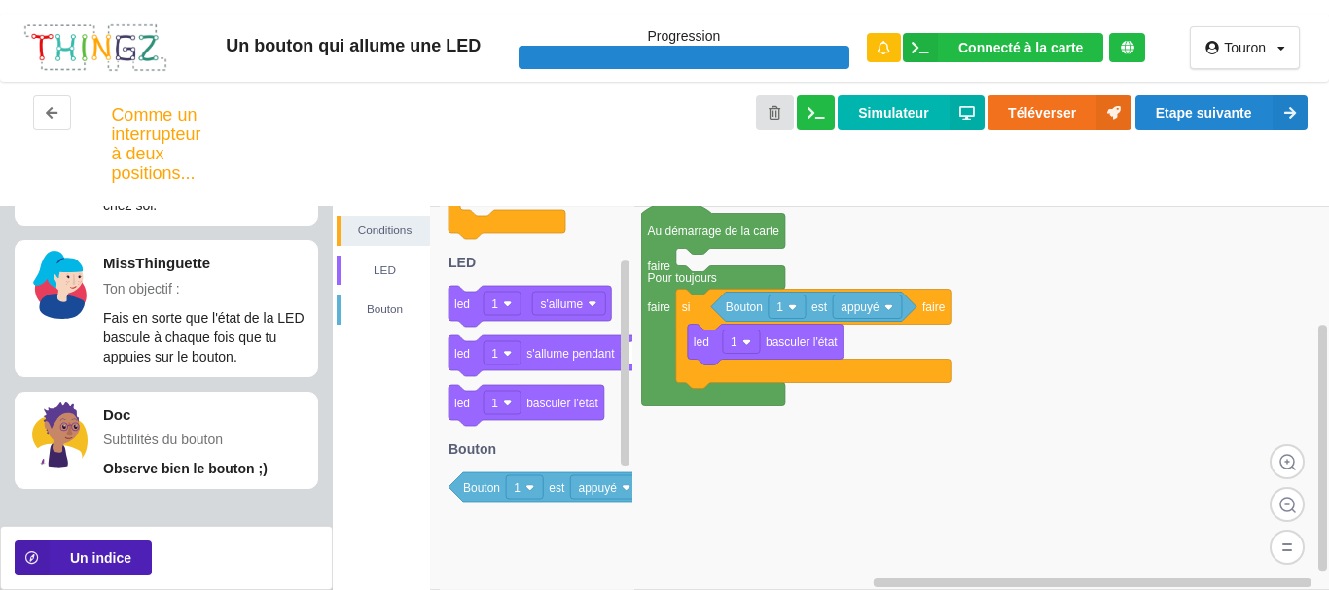
scroll to position [220, 0]
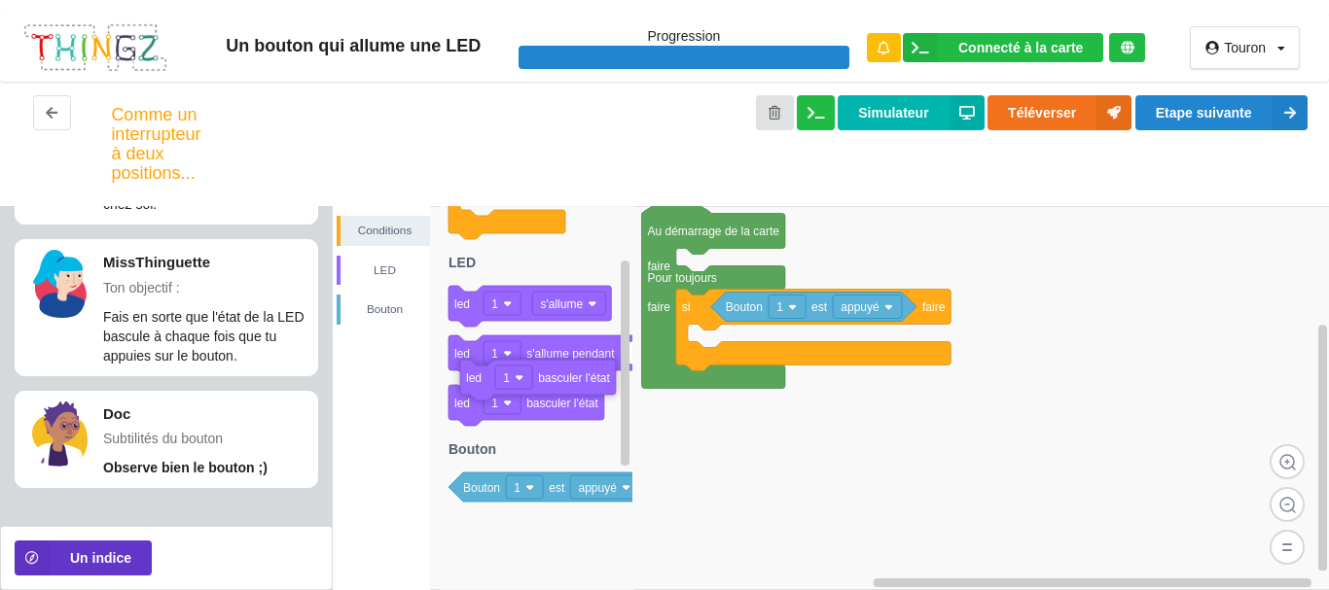
drag, startPoint x: 723, startPoint y: 348, endPoint x: 495, endPoint y: 383, distance: 230.3
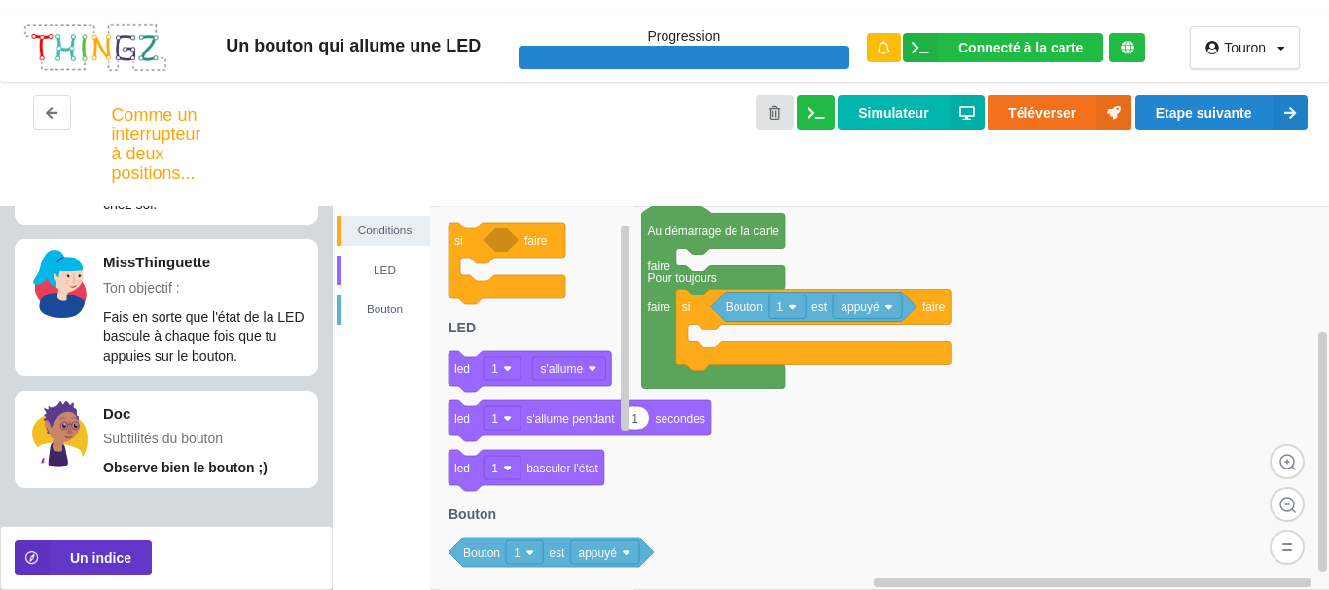
drag, startPoint x: 664, startPoint y: 356, endPoint x: 509, endPoint y: 410, distance: 164.6
click at [509, 410] on g "1 led 1 s'allume pendant secondes" at bounding box center [579, 421] width 263 height 41
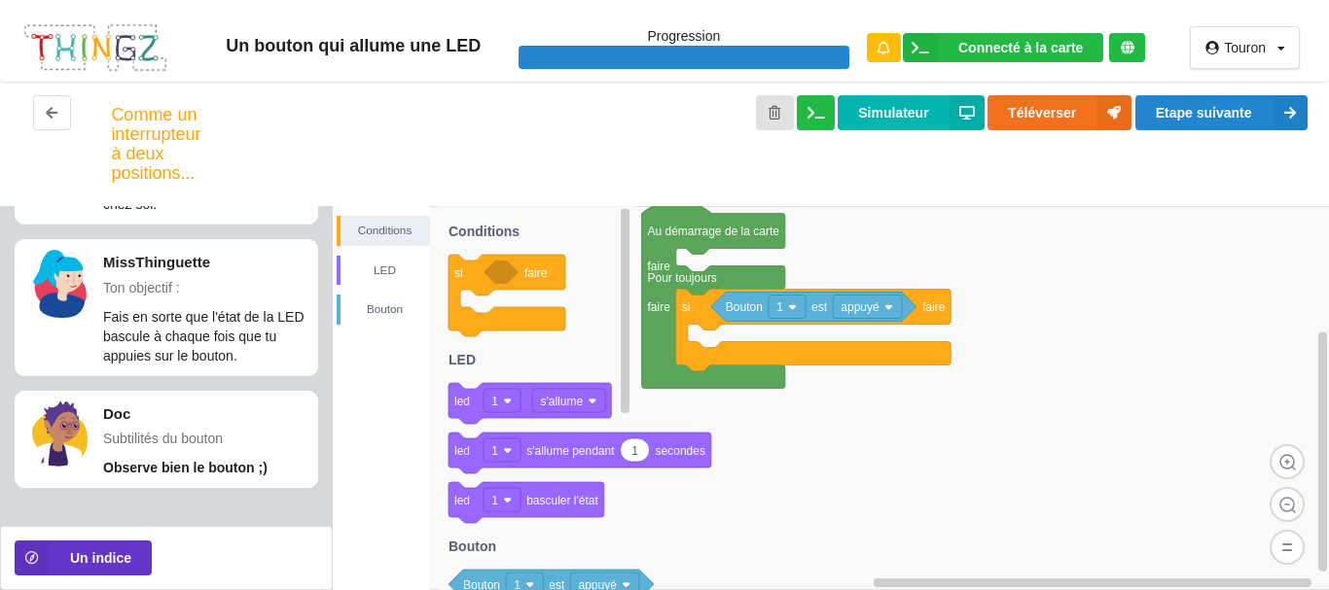
drag, startPoint x: 665, startPoint y: 422, endPoint x: 550, endPoint y: 454, distance: 120.1
click at [550, 454] on g "1 led 1 s'allume pendant secondes" at bounding box center [579, 453] width 263 height 41
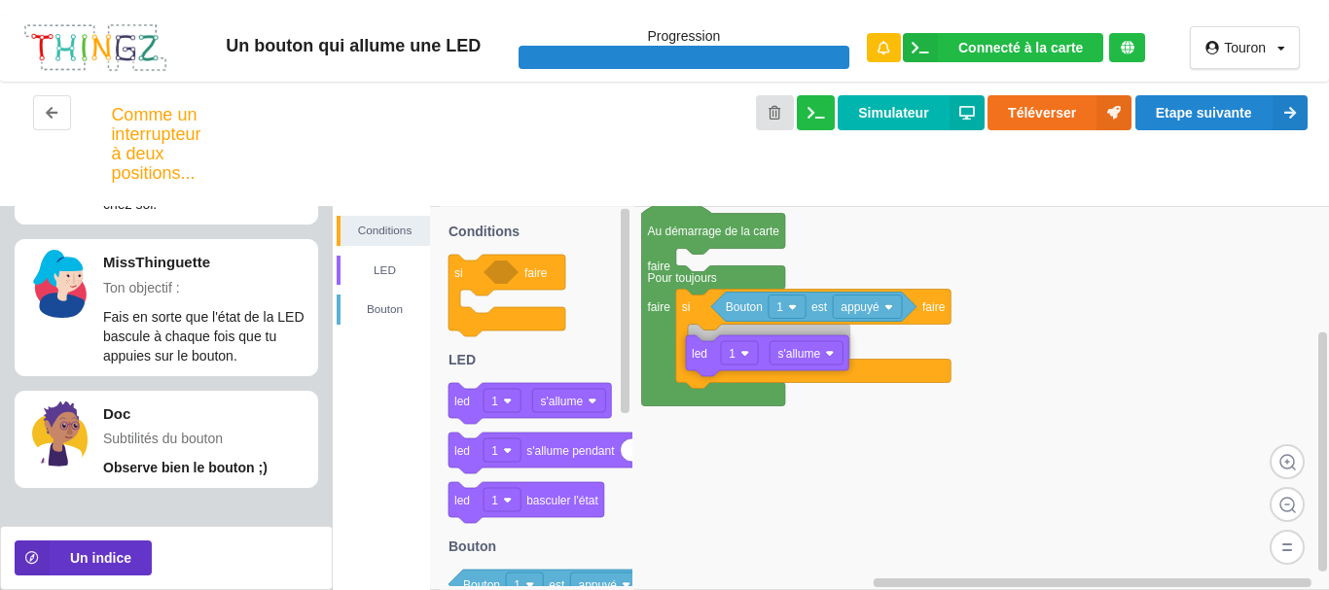
drag, startPoint x: 465, startPoint y: 412, endPoint x: 698, endPoint y: 365, distance: 238.3
click at [698, 365] on div "Conditions LED [PERSON_NAME] Au démarrage de la carte faire Pour toujours faire…" at bounding box center [831, 398] width 997 height 384
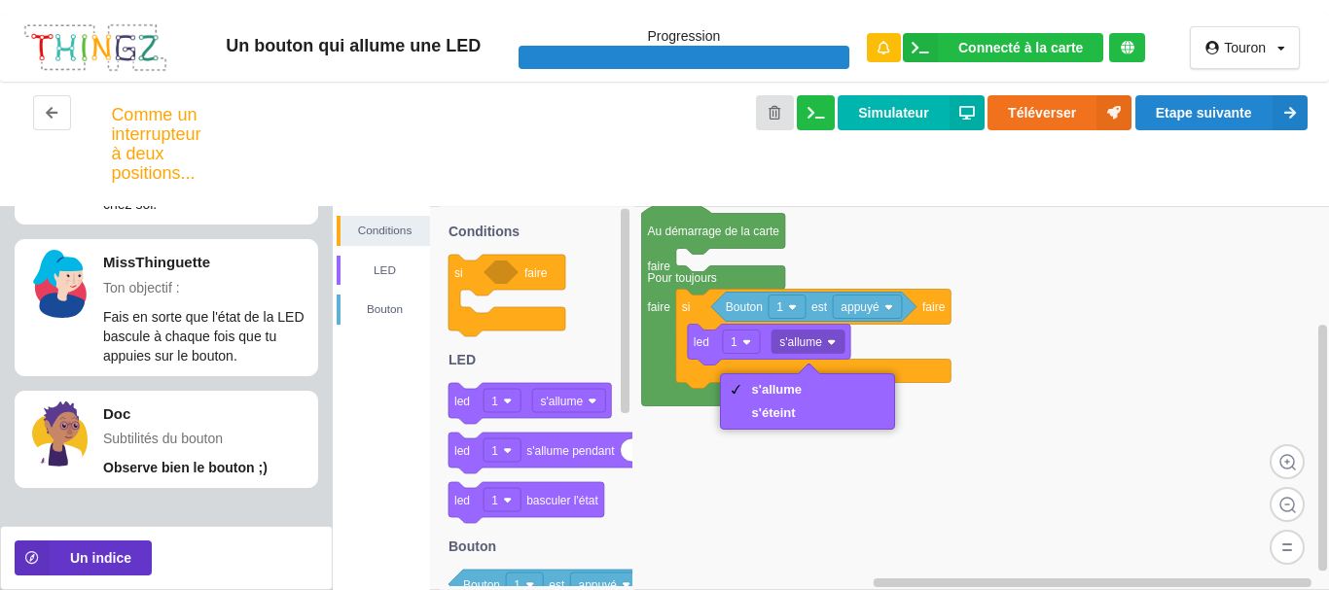
click at [764, 477] on rect at bounding box center [831, 398] width 997 height 384
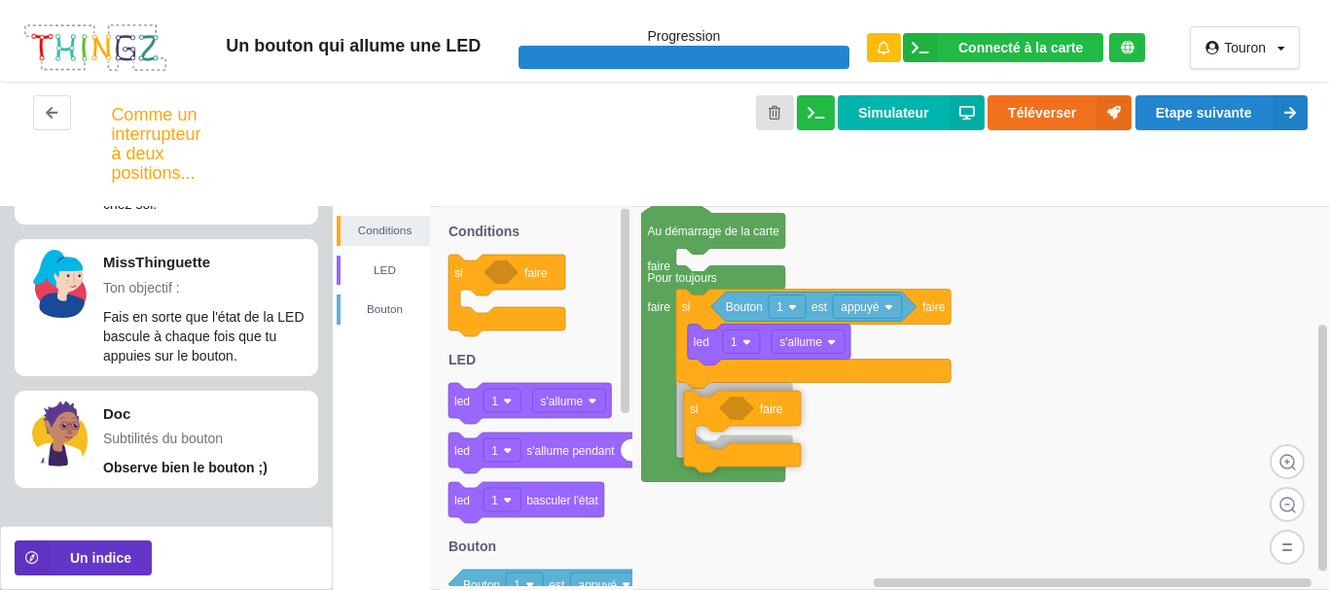
drag, startPoint x: 496, startPoint y: 277, endPoint x: 732, endPoint y: 413, distance: 272.0
click at [732, 413] on div "Conditions LED [PERSON_NAME] Au démarrage de la carte faire Pour toujours faire…" at bounding box center [831, 398] width 997 height 384
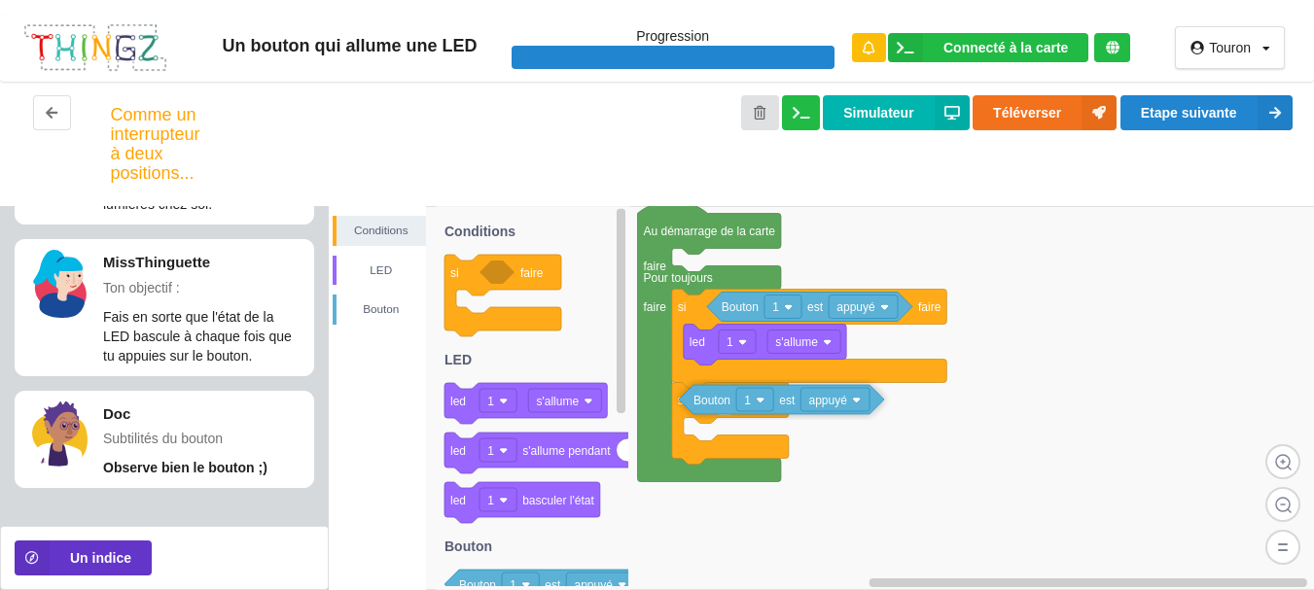
drag, startPoint x: 480, startPoint y: 588, endPoint x: 714, endPoint y: 402, distance: 299.1
click at [714, 402] on div "Conditions LED [PERSON_NAME] Au démarrage de la carte faire Pour toujours faire…" at bounding box center [821, 398] width 985 height 384
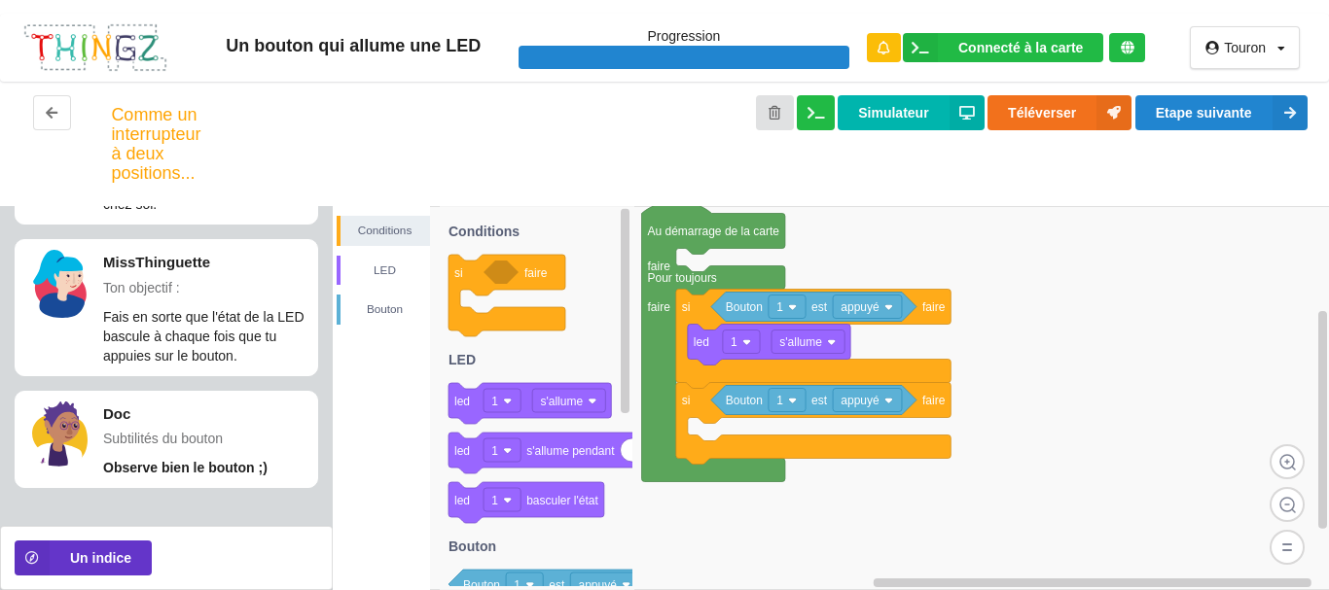
click at [1199, 415] on rect at bounding box center [831, 398] width 997 height 384
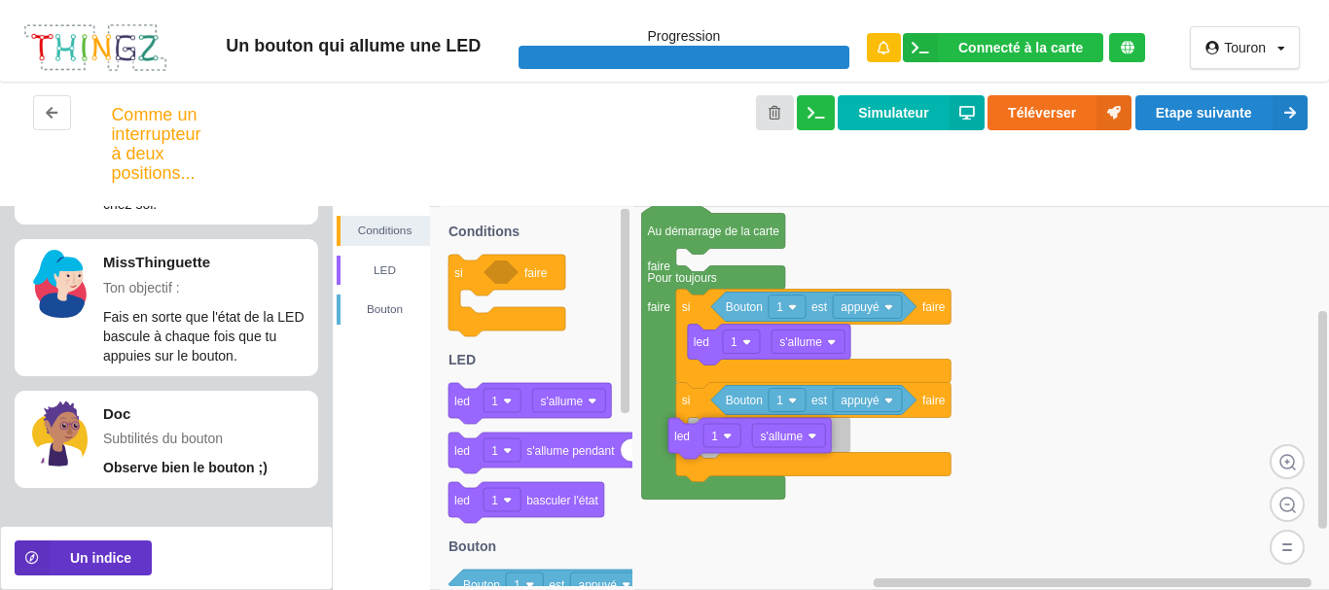
drag, startPoint x: 572, startPoint y: 407, endPoint x: 792, endPoint y: 442, distance: 222.6
click at [792, 442] on div "Conditions LED [PERSON_NAME] Au démarrage de la carte faire Pour toujours faire…" at bounding box center [831, 398] width 997 height 384
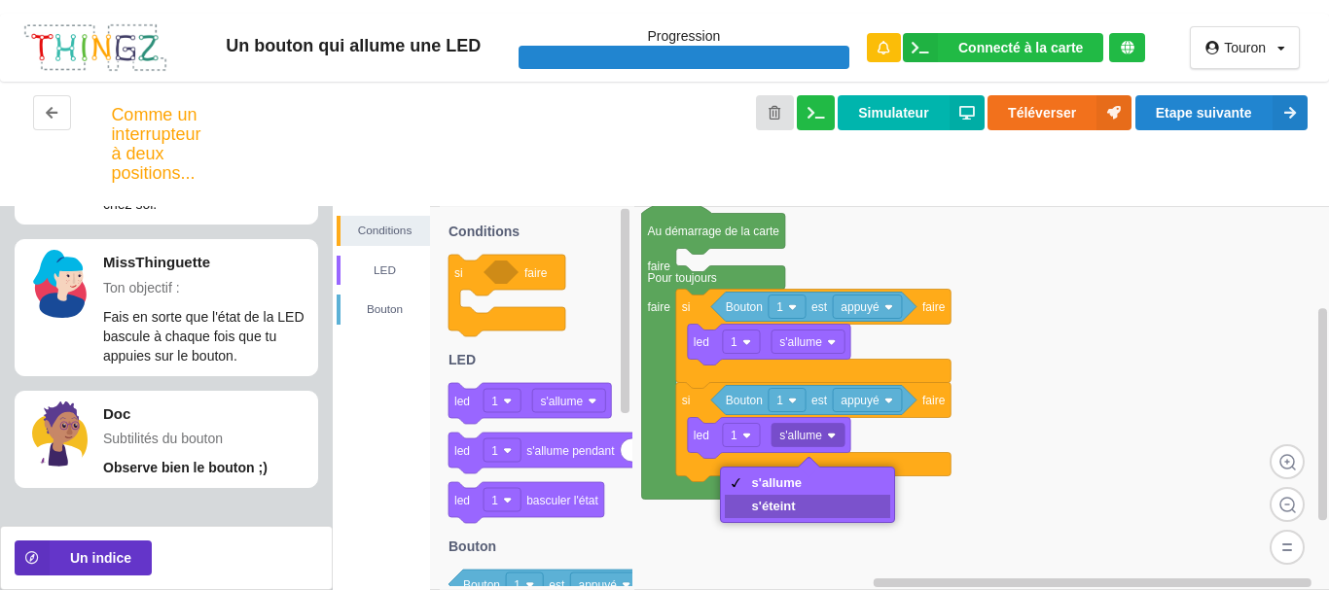
click at [784, 500] on div "s'éteint" at bounding box center [777, 506] width 51 height 15
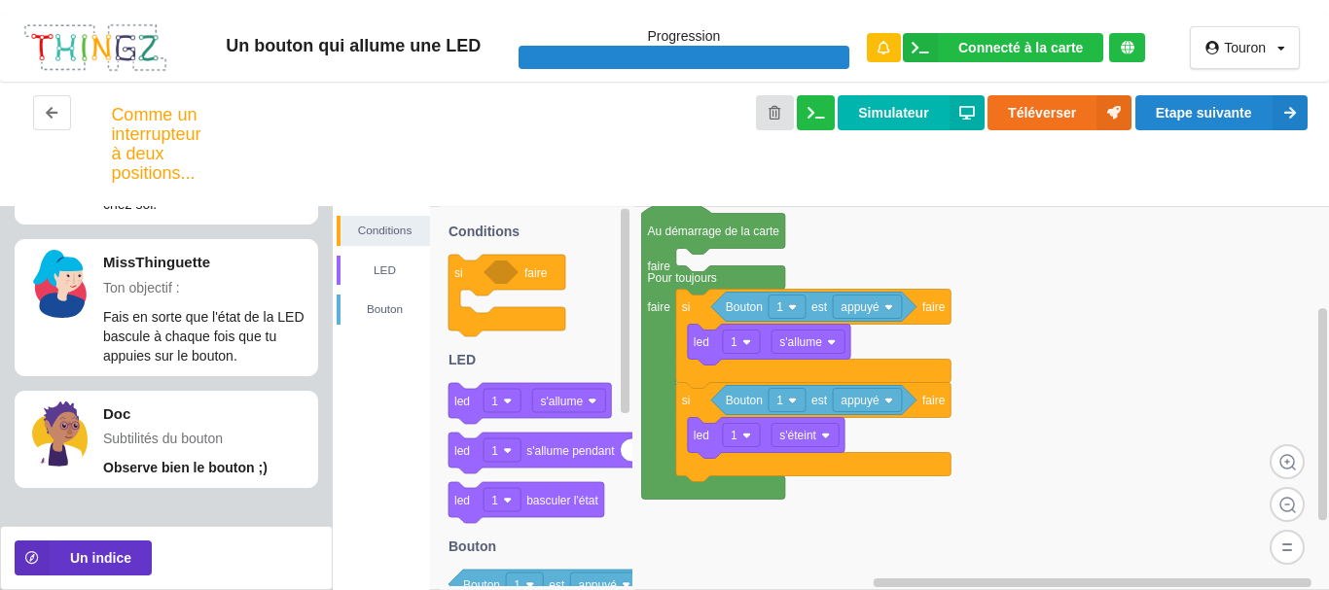
click at [918, 487] on rect at bounding box center [831, 398] width 997 height 384
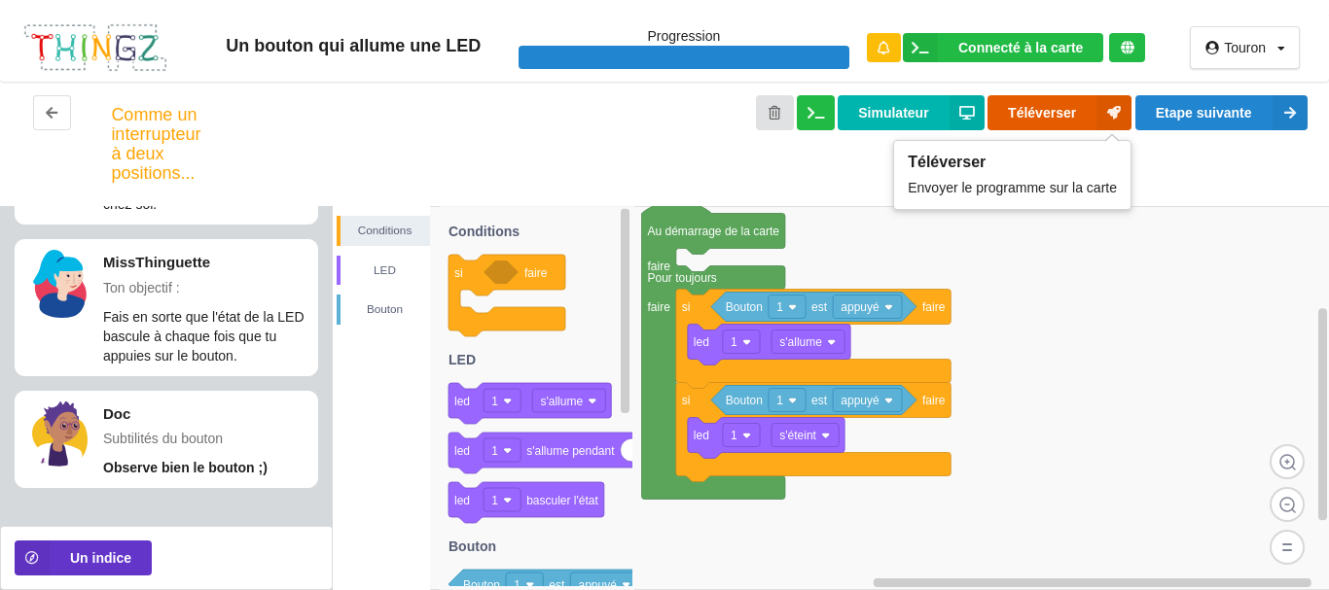
click at [1062, 112] on button "Téléverser" at bounding box center [1059, 112] width 144 height 35
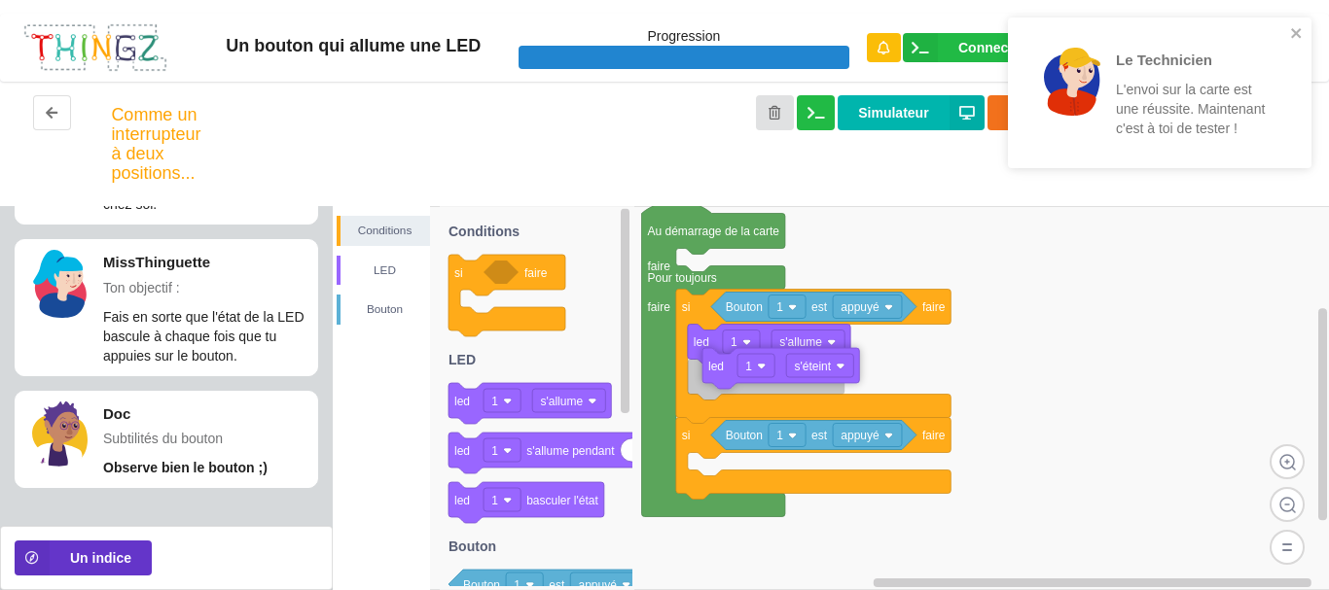
drag, startPoint x: 718, startPoint y: 441, endPoint x: 738, endPoint y: 363, distance: 80.5
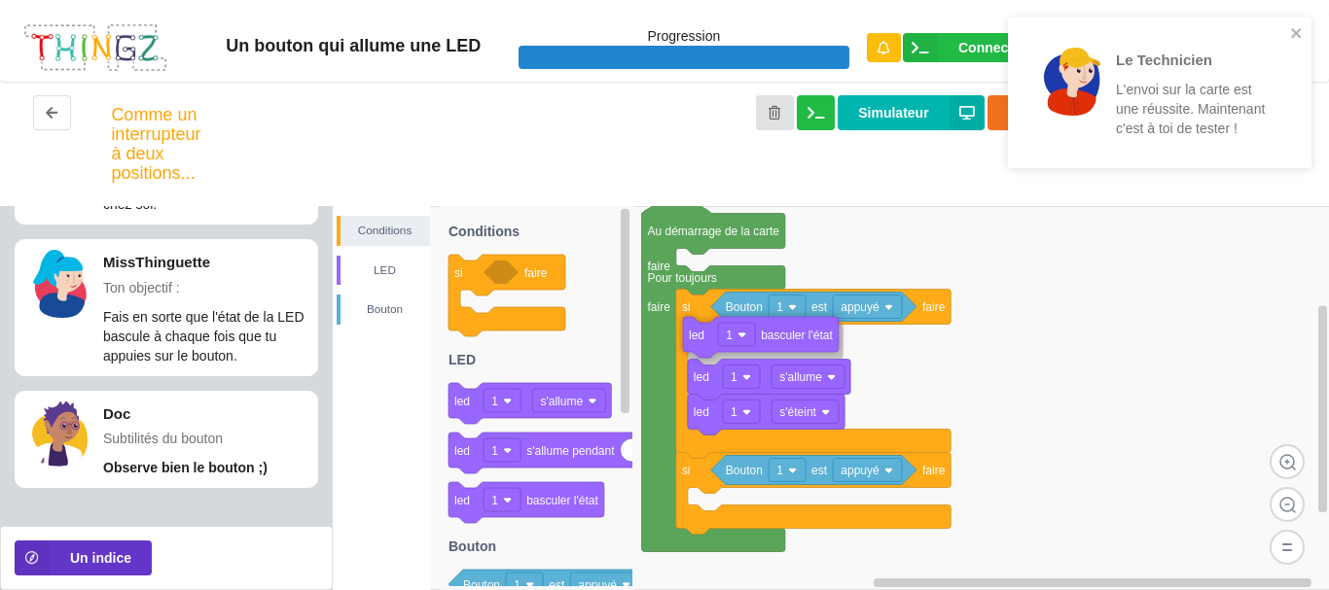
drag, startPoint x: 546, startPoint y: 511, endPoint x: 780, endPoint y: 345, distance: 286.9
click at [780, 345] on div "Conditions LED [PERSON_NAME] Au démarrage de la carte faire Pour toujours faire…" at bounding box center [831, 398] width 997 height 384
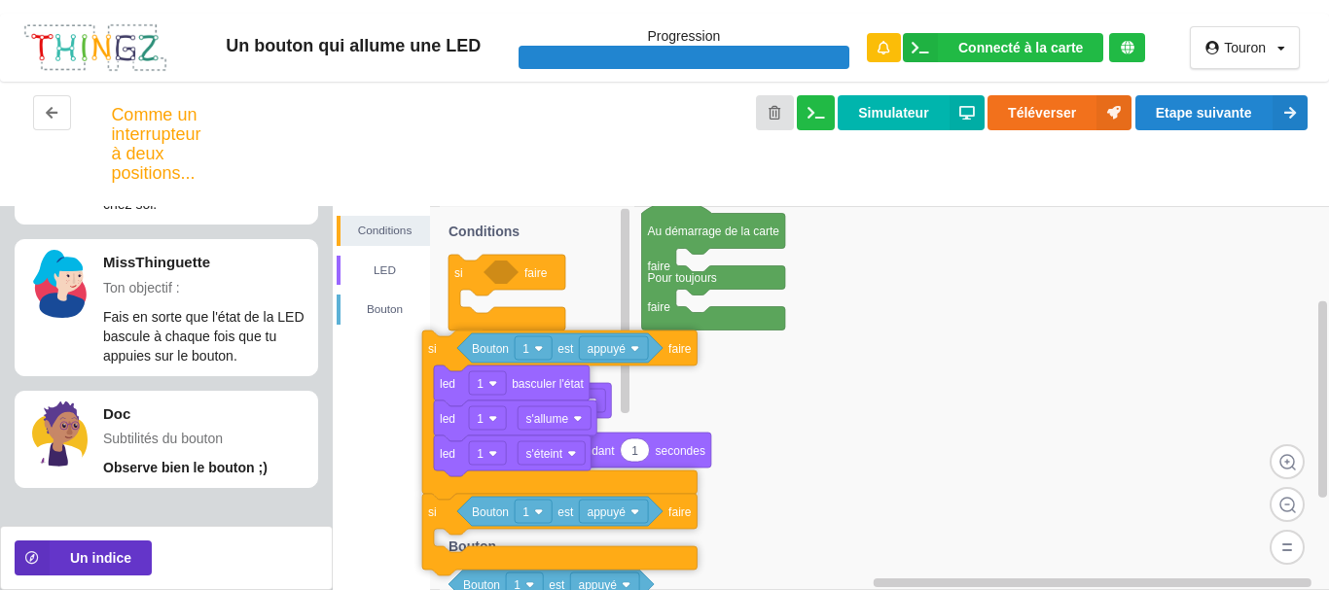
drag, startPoint x: 711, startPoint y: 453, endPoint x: 479, endPoint y: 488, distance: 235.1
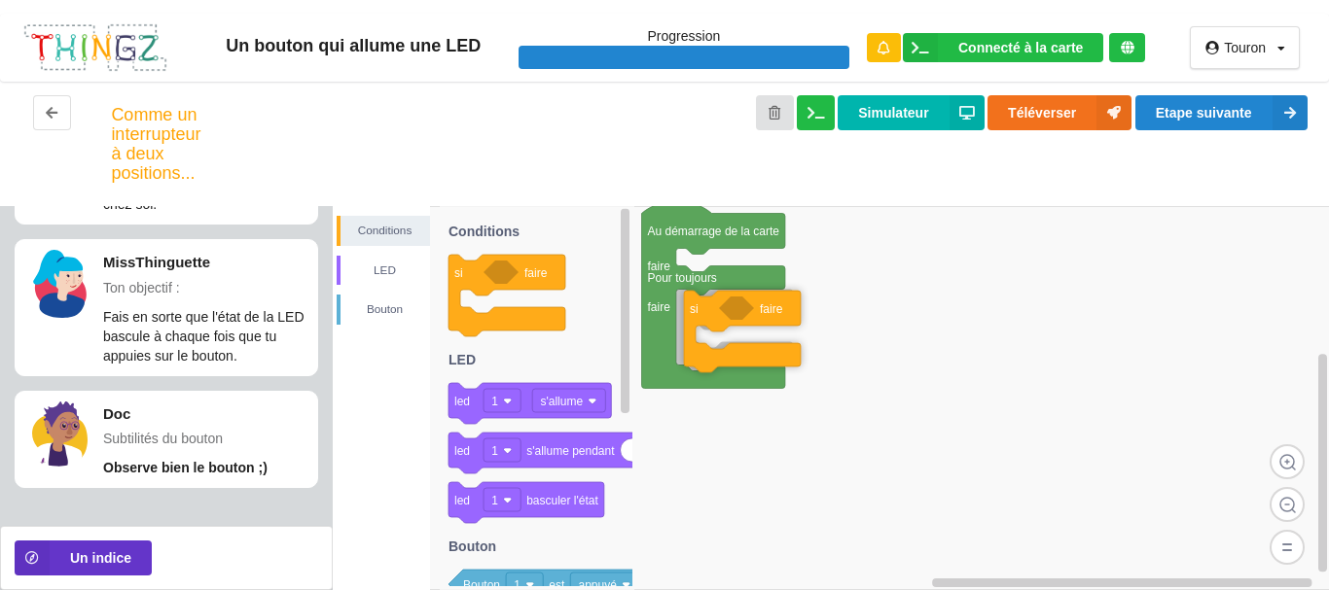
drag, startPoint x: 519, startPoint y: 277, endPoint x: 755, endPoint y: 313, distance: 238.1
click at [755, 313] on div "Conditions LED [PERSON_NAME] Au démarrage de la carte faire Pour toujours faire…" at bounding box center [831, 398] width 997 height 384
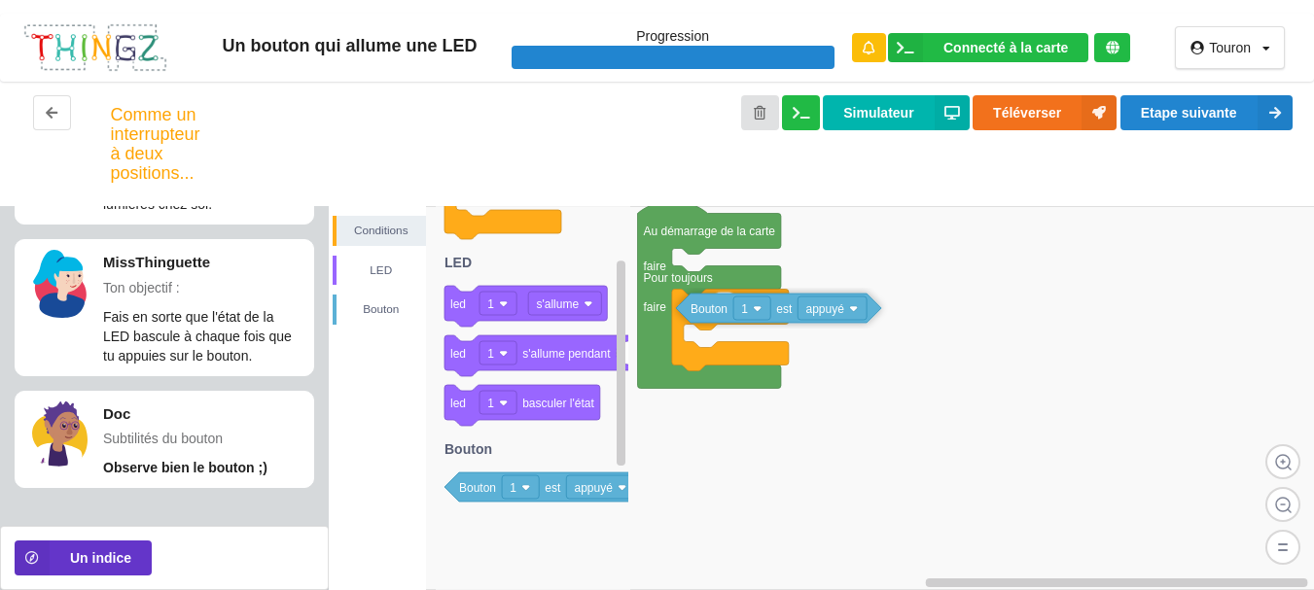
drag, startPoint x: 485, startPoint y: 497, endPoint x: 721, endPoint y: 315, distance: 297.5
click at [721, 313] on div "Conditions LED [PERSON_NAME] Au démarrage de la carte faire Pour toujours faire…" at bounding box center [821, 398] width 985 height 384
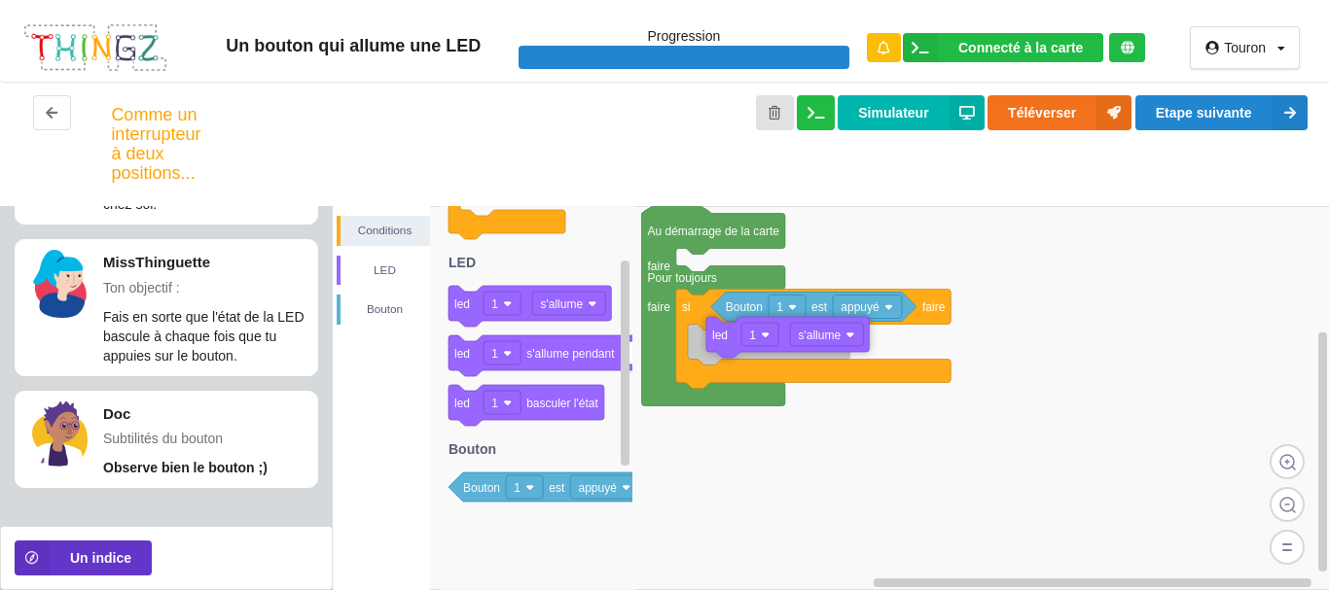
drag, startPoint x: 570, startPoint y: 306, endPoint x: 814, endPoint y: 338, distance: 246.1
click at [814, 338] on div "Conditions LED [PERSON_NAME] Au démarrage de la carte faire Pour toujours faire…" at bounding box center [831, 398] width 997 height 384
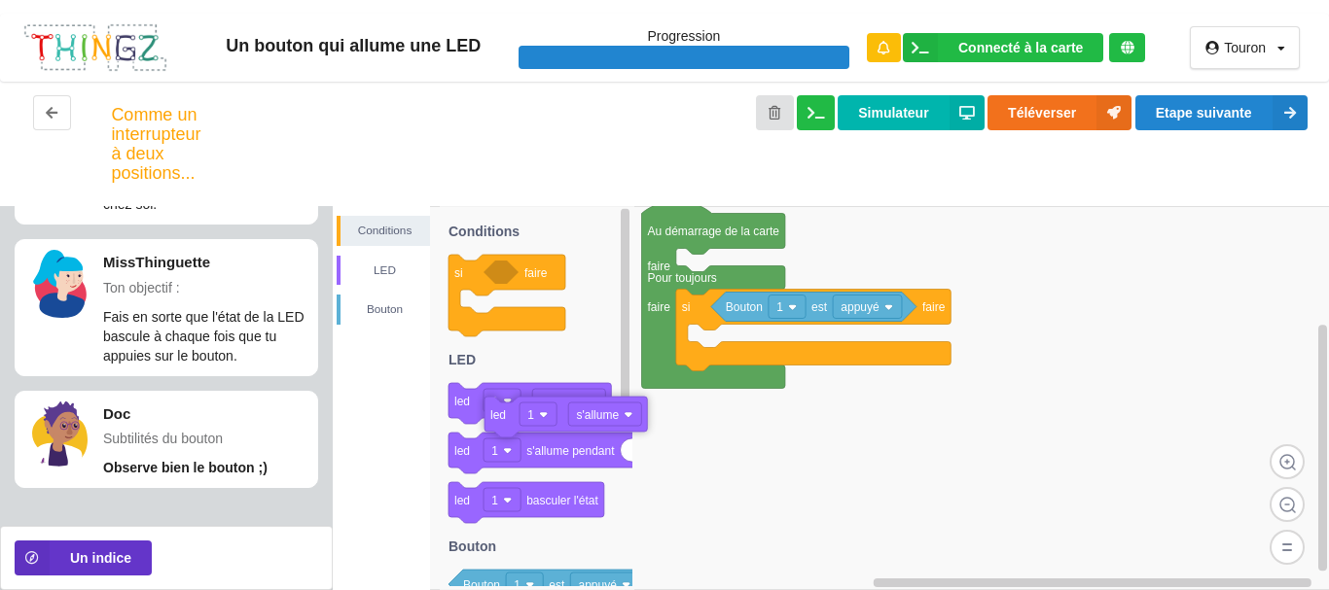
drag, startPoint x: 718, startPoint y: 355, endPoint x: 513, endPoint y: 428, distance: 217.8
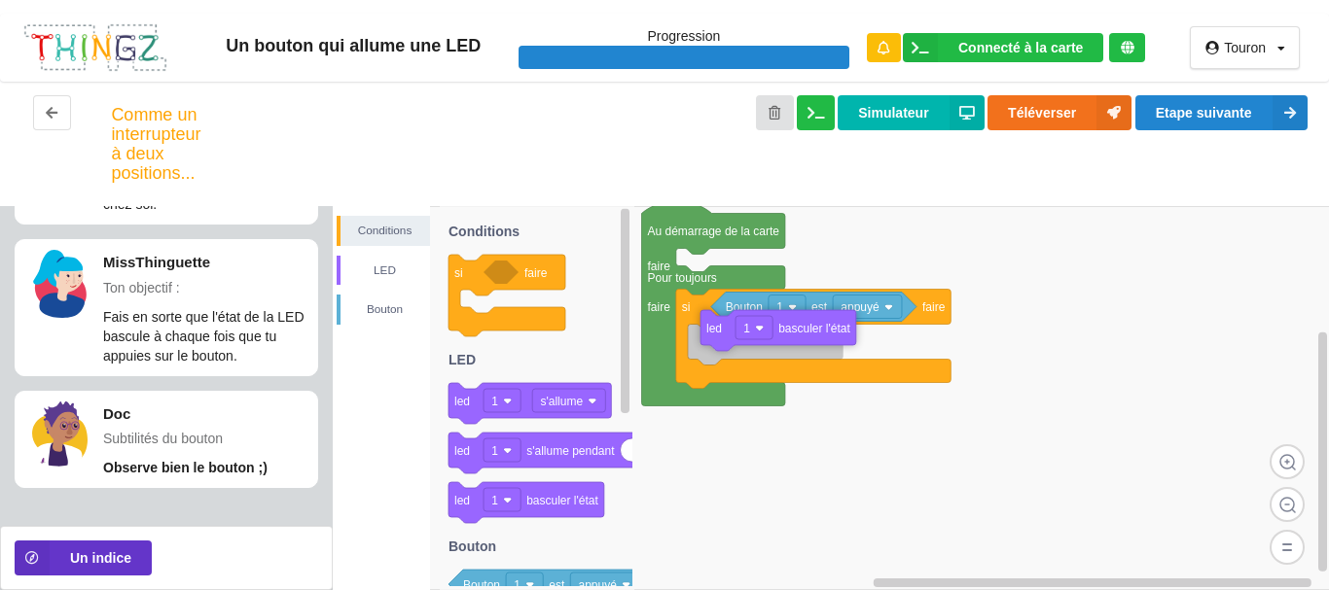
drag, startPoint x: 534, startPoint y: 508, endPoint x: 786, endPoint y: 336, distance: 305.2
click at [786, 336] on div "Conditions LED [PERSON_NAME] Au démarrage de la carte faire Pour toujours faire…" at bounding box center [831, 398] width 997 height 384
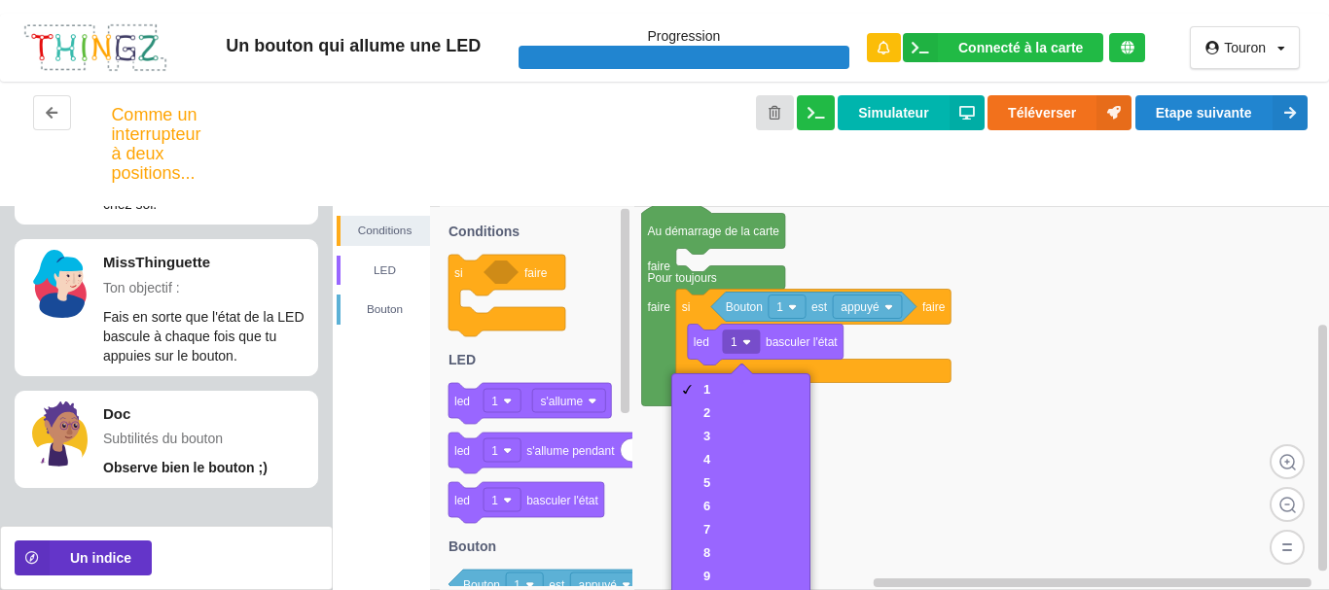
click at [970, 467] on rect at bounding box center [831, 398] width 997 height 384
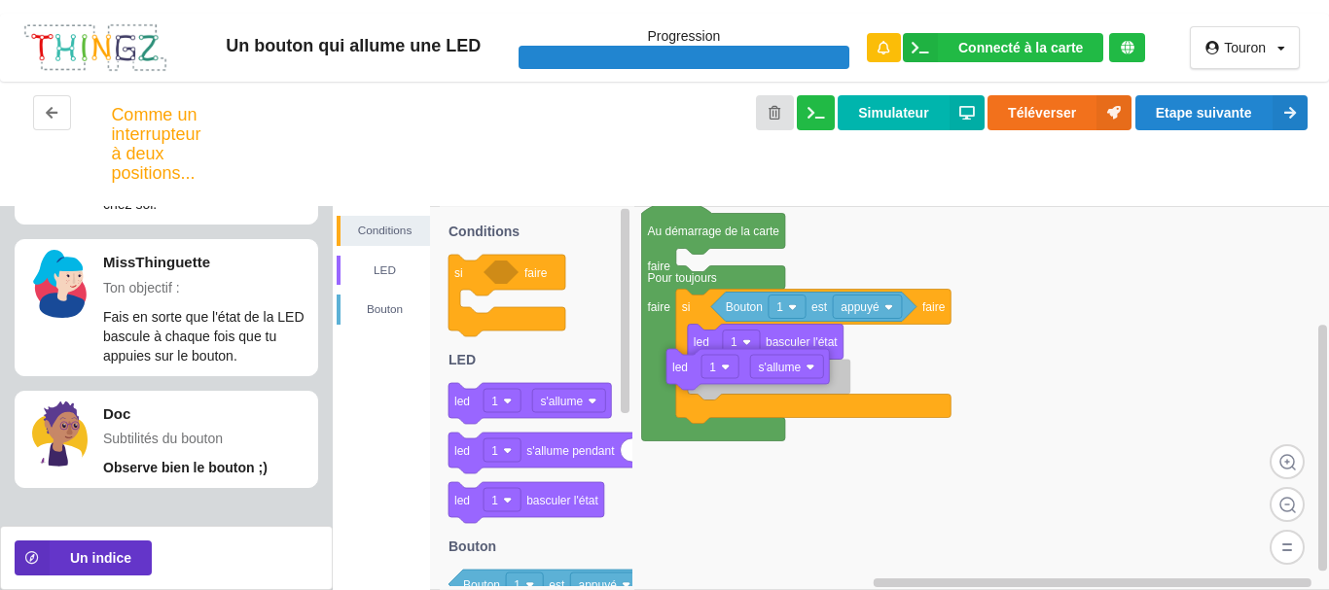
drag, startPoint x: 528, startPoint y: 409, endPoint x: 746, endPoint y: 375, distance: 220.5
click at [746, 375] on div "Conditions LED [PERSON_NAME] Au démarrage de la carte faire Pour toujours faire…" at bounding box center [831, 398] width 997 height 384
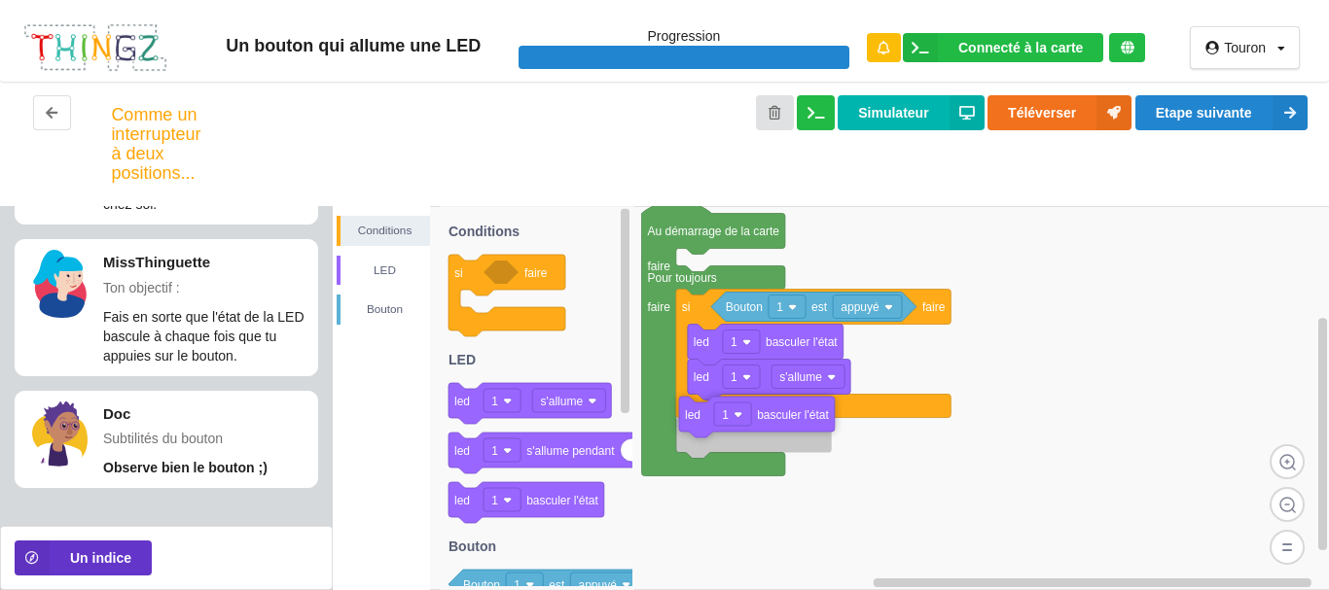
drag, startPoint x: 531, startPoint y: 500, endPoint x: 769, endPoint y: 410, distance: 254.6
click at [769, 410] on div "Conditions LED [PERSON_NAME] Au démarrage de la carte faire Pour toujours faire…" at bounding box center [831, 398] width 997 height 384
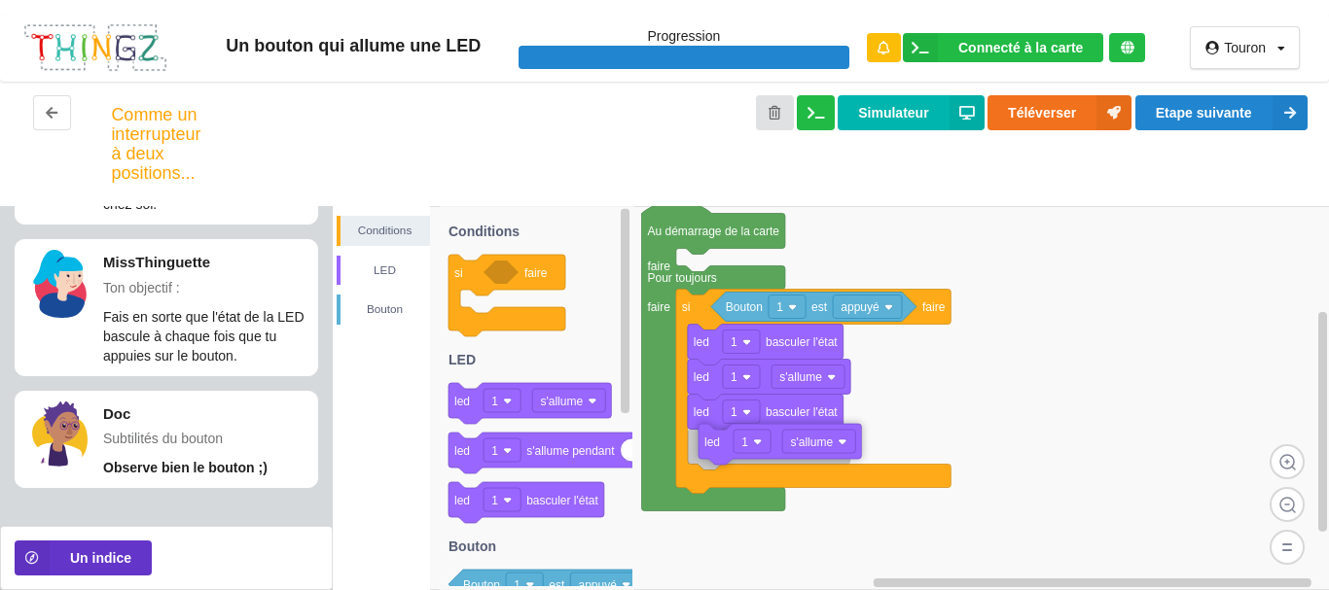
drag, startPoint x: 558, startPoint y: 403, endPoint x: 808, endPoint y: 444, distance: 253.3
click at [808, 444] on div "Conditions LED [PERSON_NAME] Au démarrage de la carte faire Pour toujours faire…" at bounding box center [831, 398] width 997 height 384
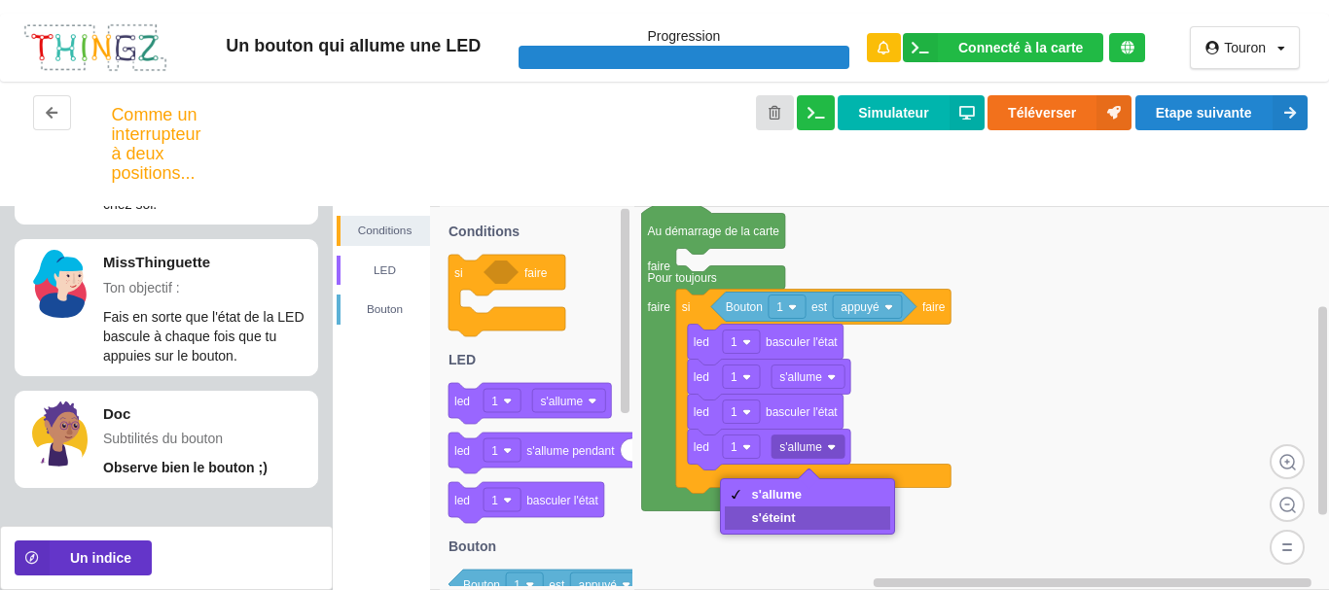
click at [778, 520] on div "s'éteint" at bounding box center [777, 518] width 51 height 15
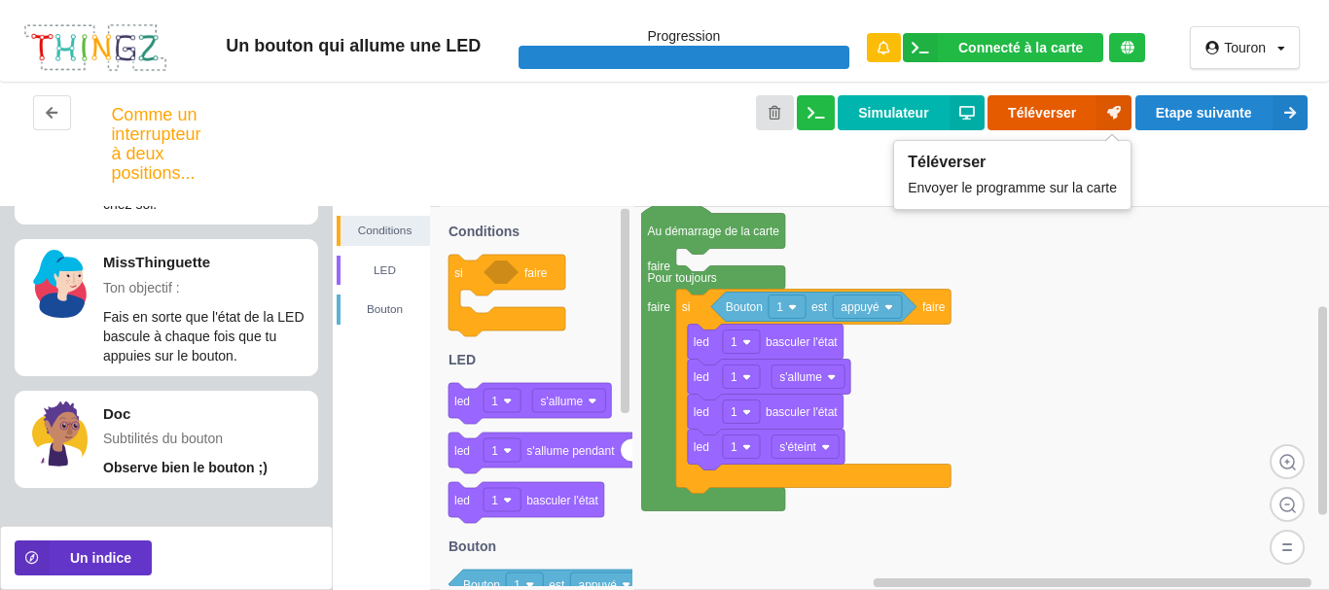
click at [1049, 108] on button "Téléverser" at bounding box center [1059, 112] width 144 height 35
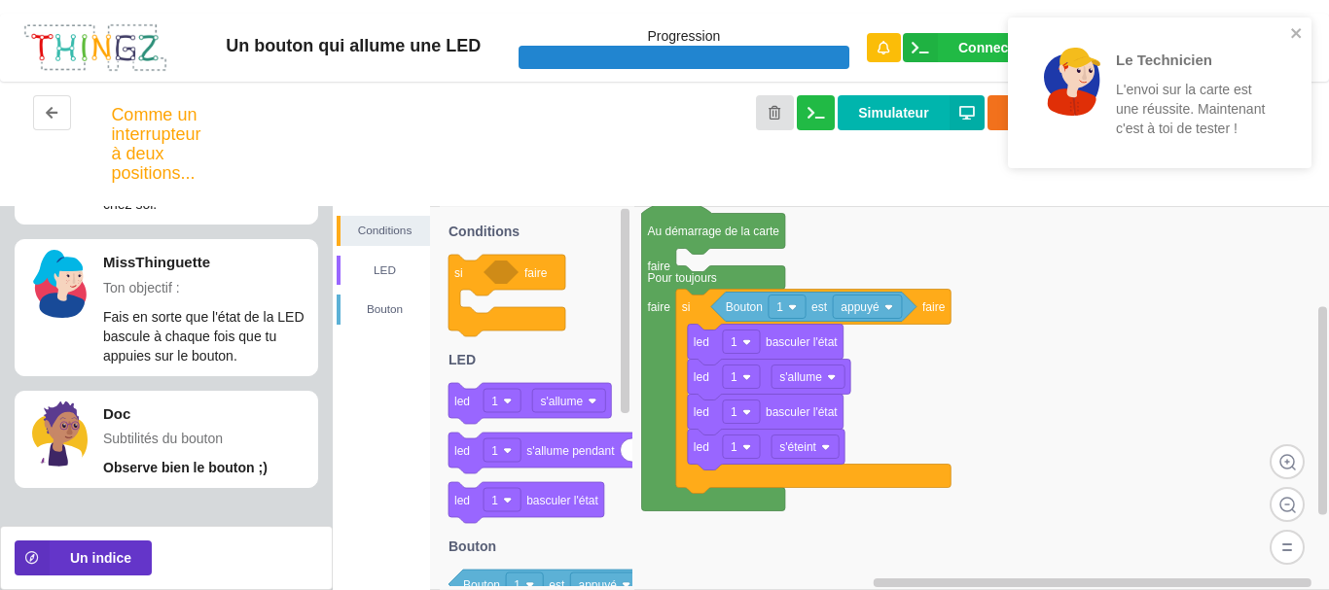
click at [1059, 320] on rect at bounding box center [831, 398] width 997 height 384
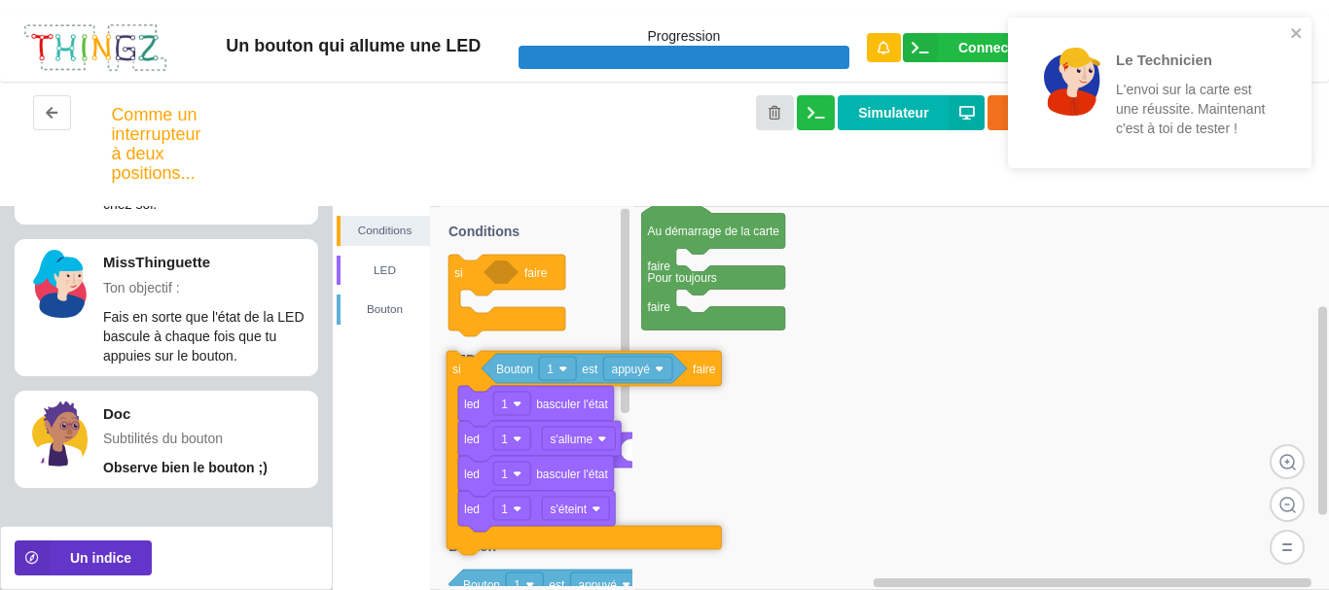
drag, startPoint x: 702, startPoint y: 316, endPoint x: 473, endPoint y: 377, distance: 237.6
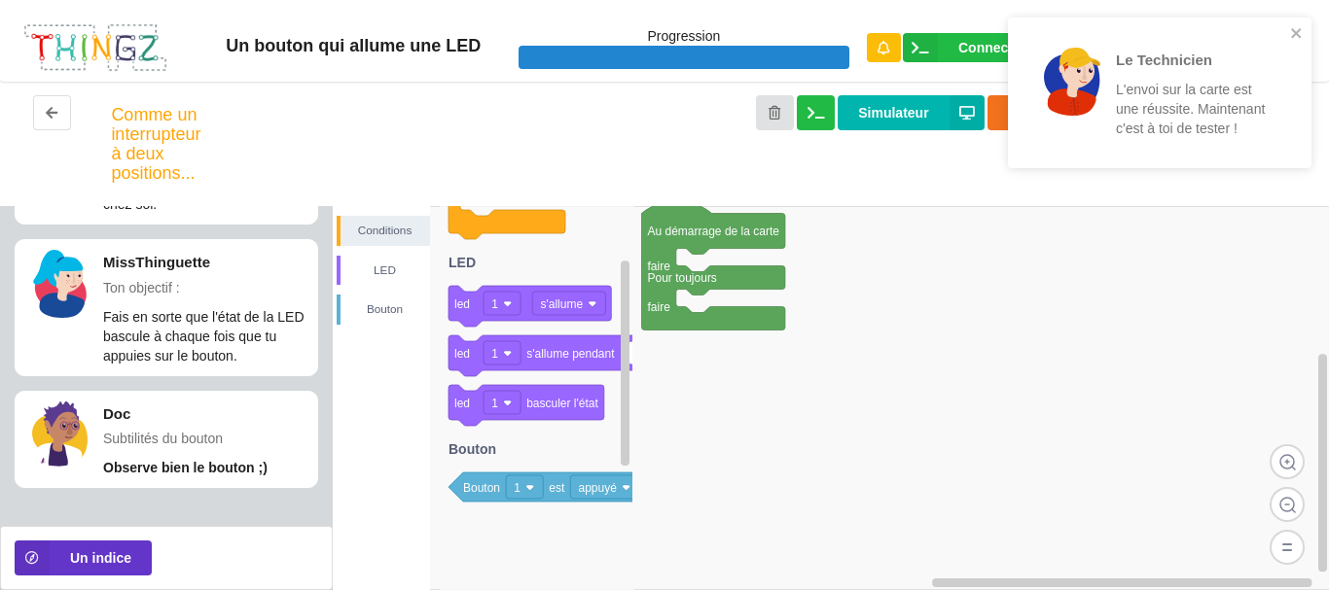
click at [1294, 462] on image at bounding box center [1286, 462] width 35 height 35
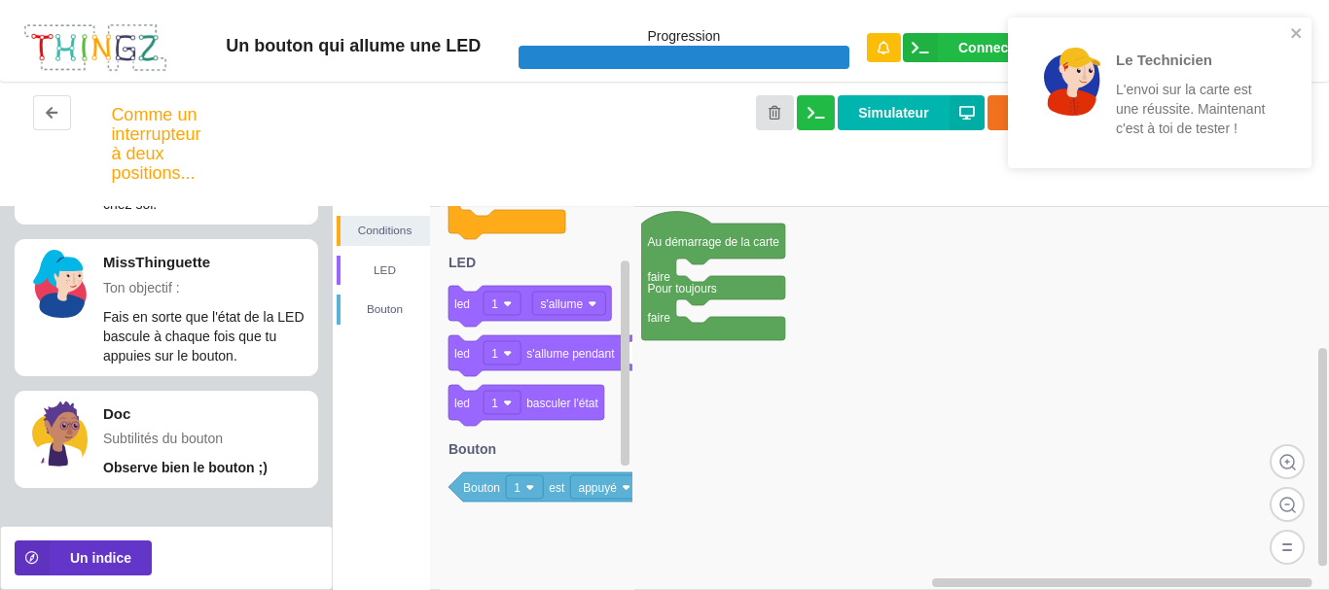
click at [1283, 492] on image at bounding box center [1286, 504] width 35 height 35
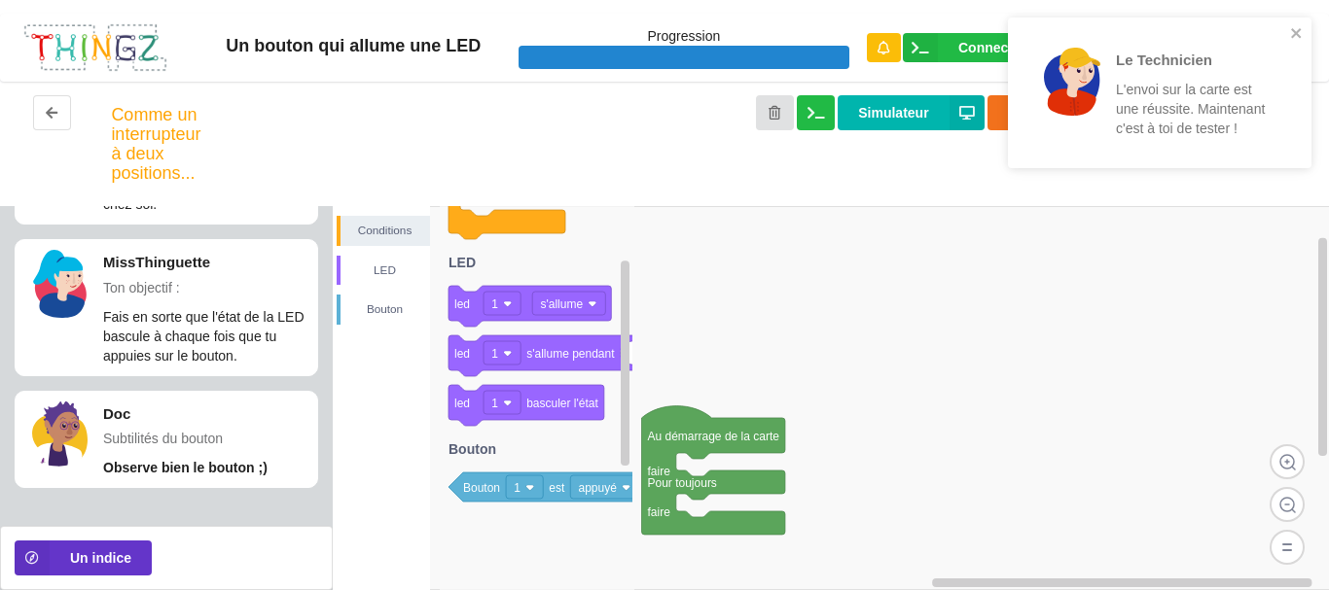
click at [1303, 35] on div "Le Technicien L'envoi sur la carte est une réussite. Maintenant c'est à toi de …" at bounding box center [1159, 93] width 303 height 151
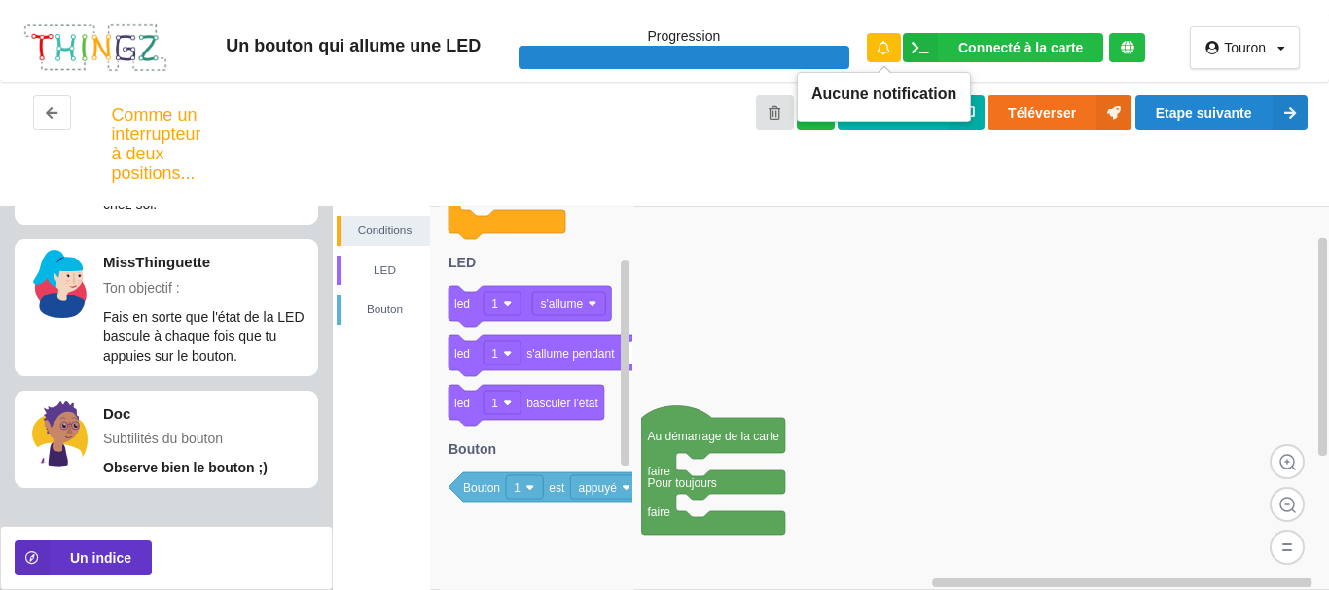
click at [872, 46] on div at bounding box center [884, 47] width 34 height 29
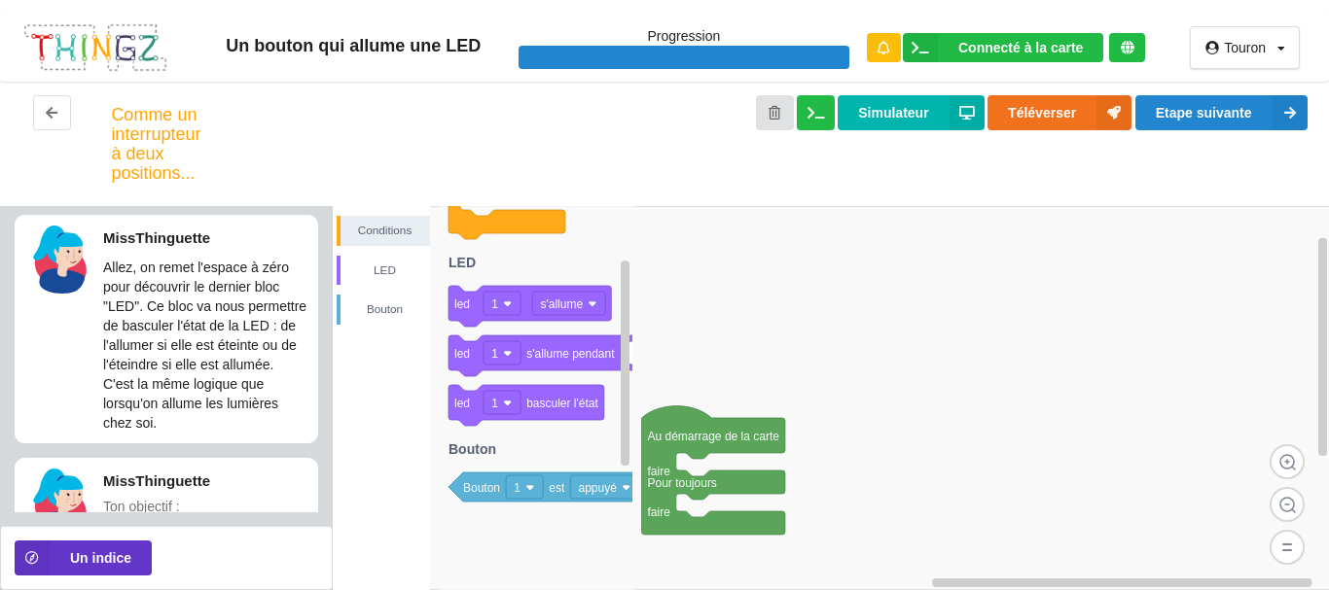
scroll to position [0, 0]
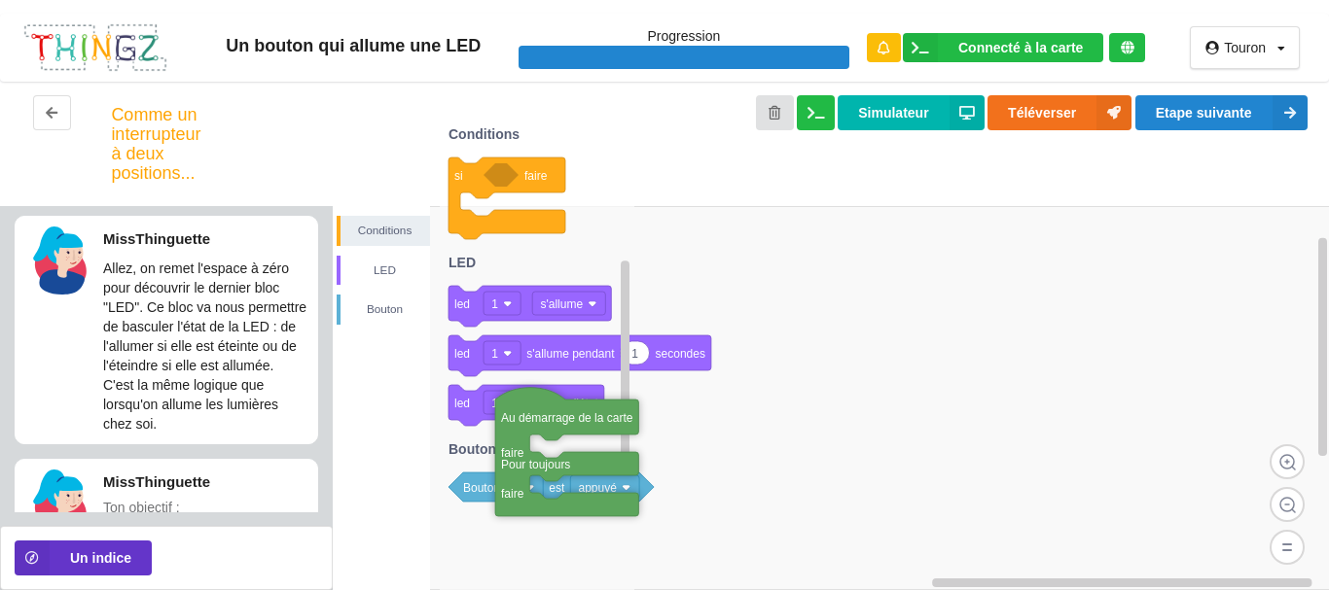
drag, startPoint x: 712, startPoint y: 443, endPoint x: 553, endPoint y: 432, distance: 158.9
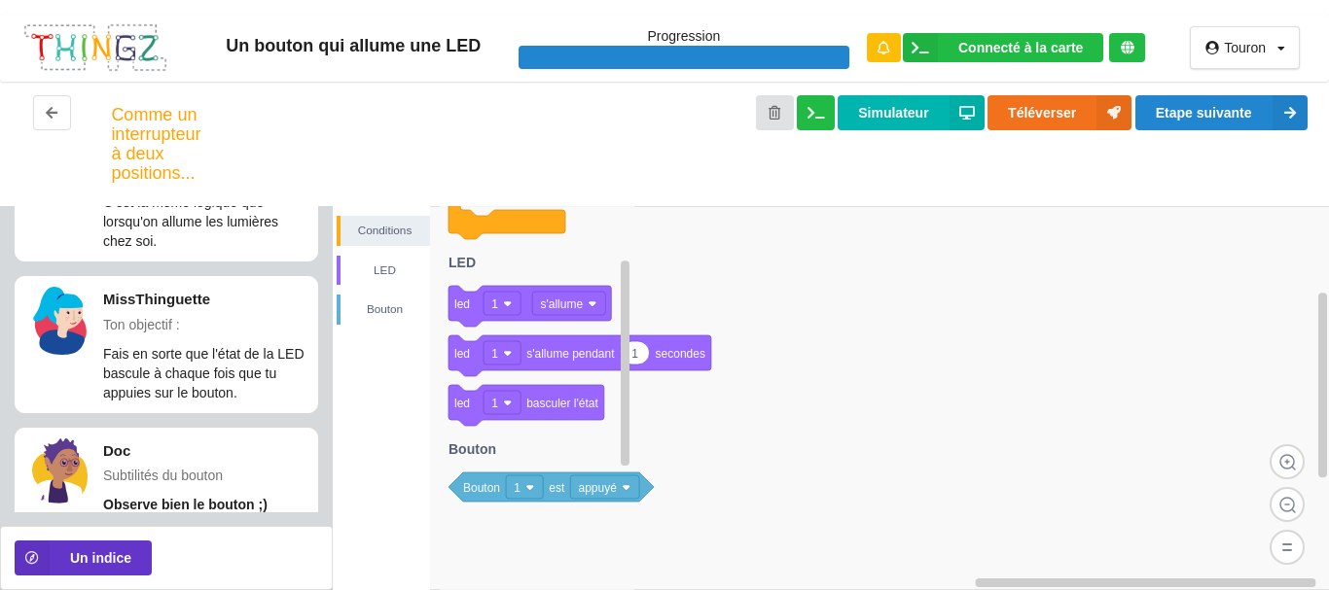
scroll to position [220, 0]
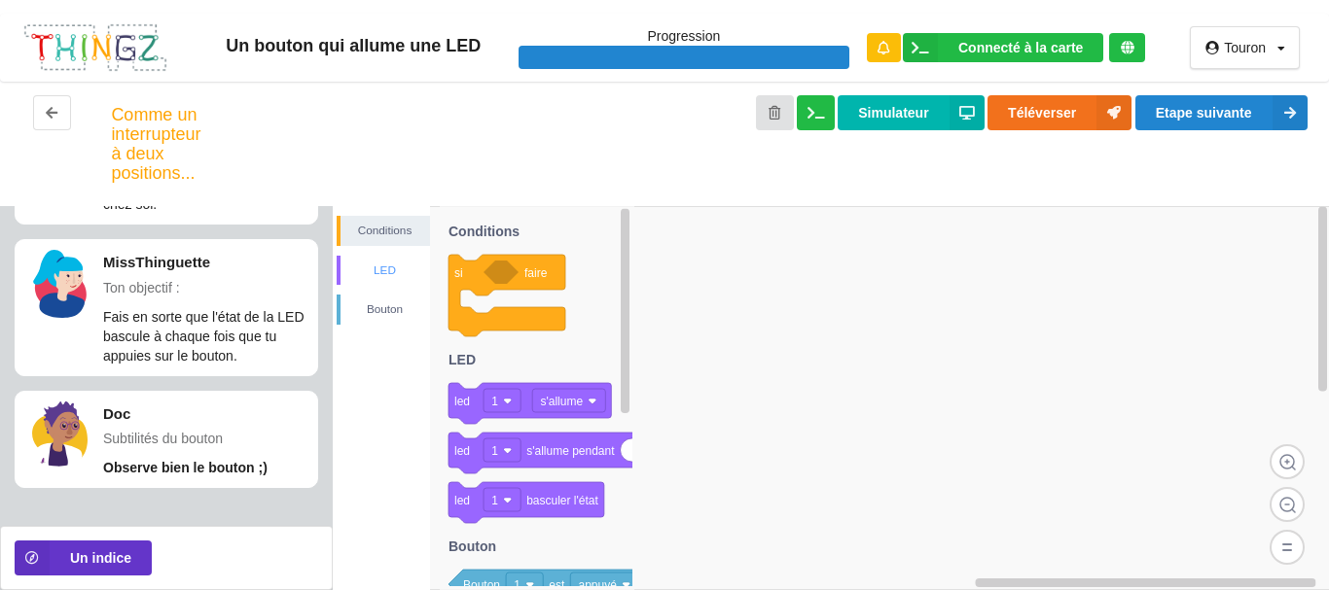
click at [388, 265] on div "LED" at bounding box center [384, 270] width 89 height 19
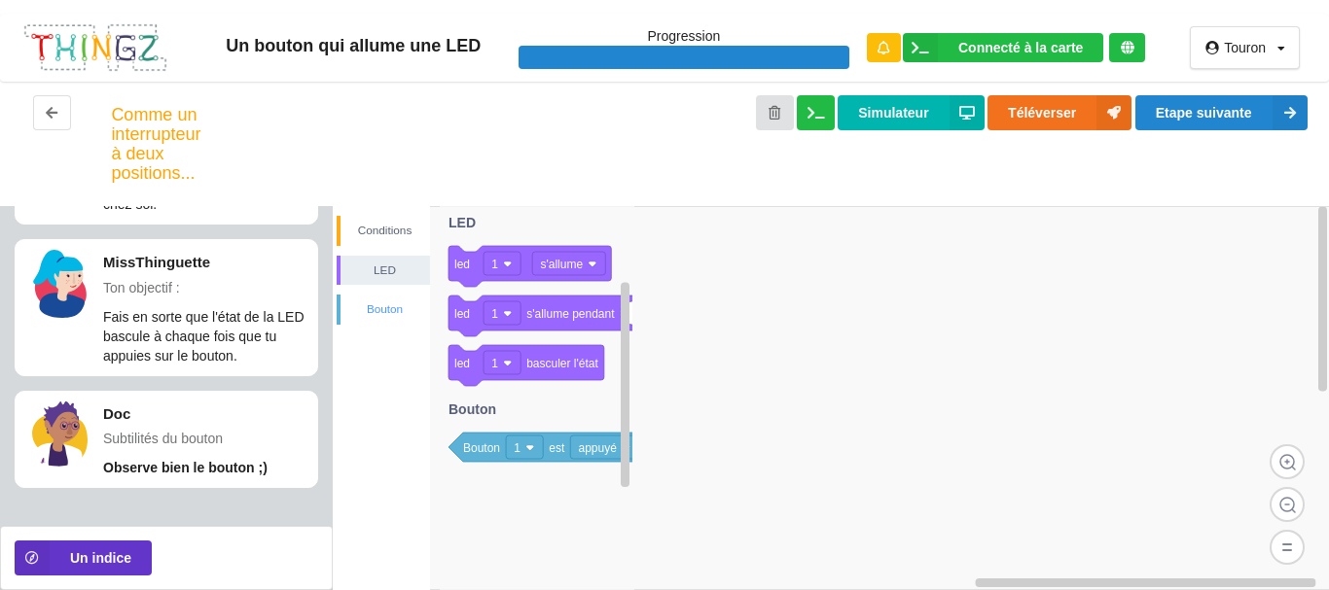
click at [377, 302] on div "Bouton" at bounding box center [384, 309] width 89 height 19
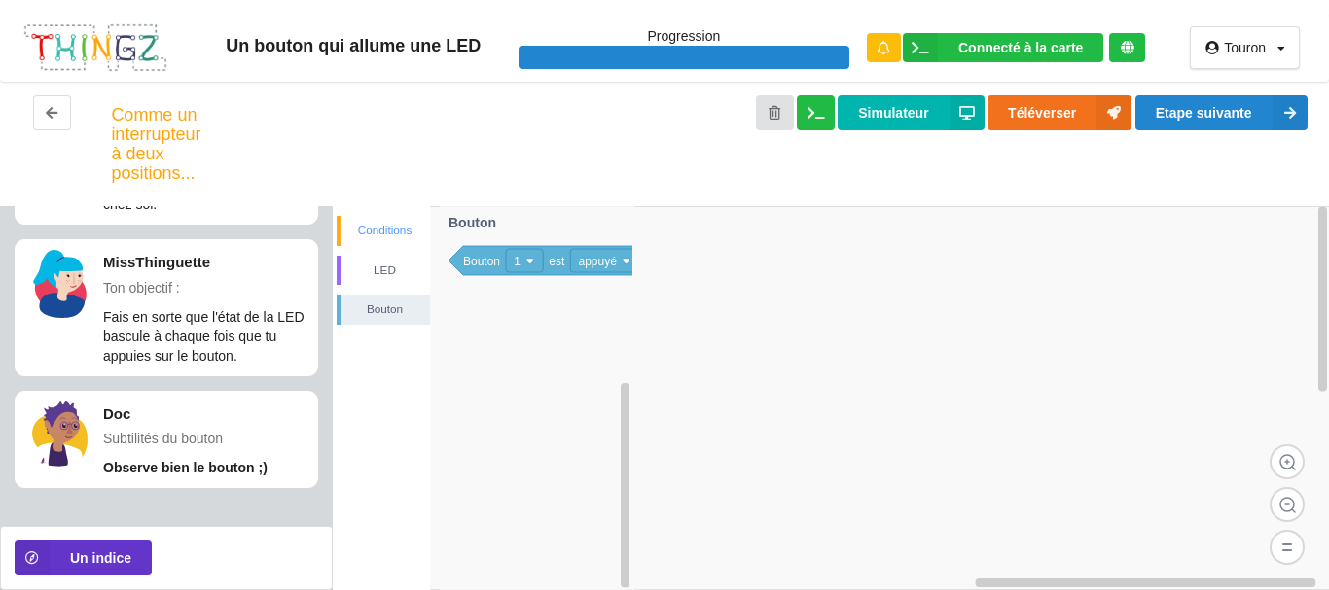
click at [383, 263] on div "LED" at bounding box center [384, 270] width 89 height 19
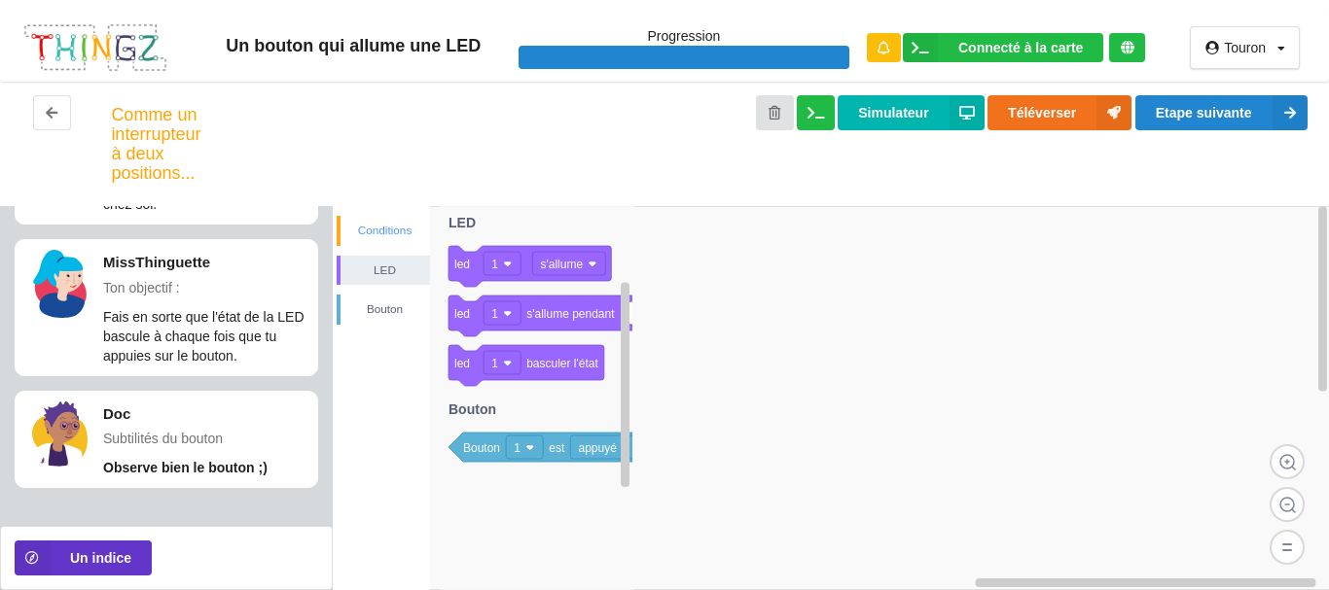
click at [393, 231] on div "Conditions" at bounding box center [384, 230] width 89 height 19
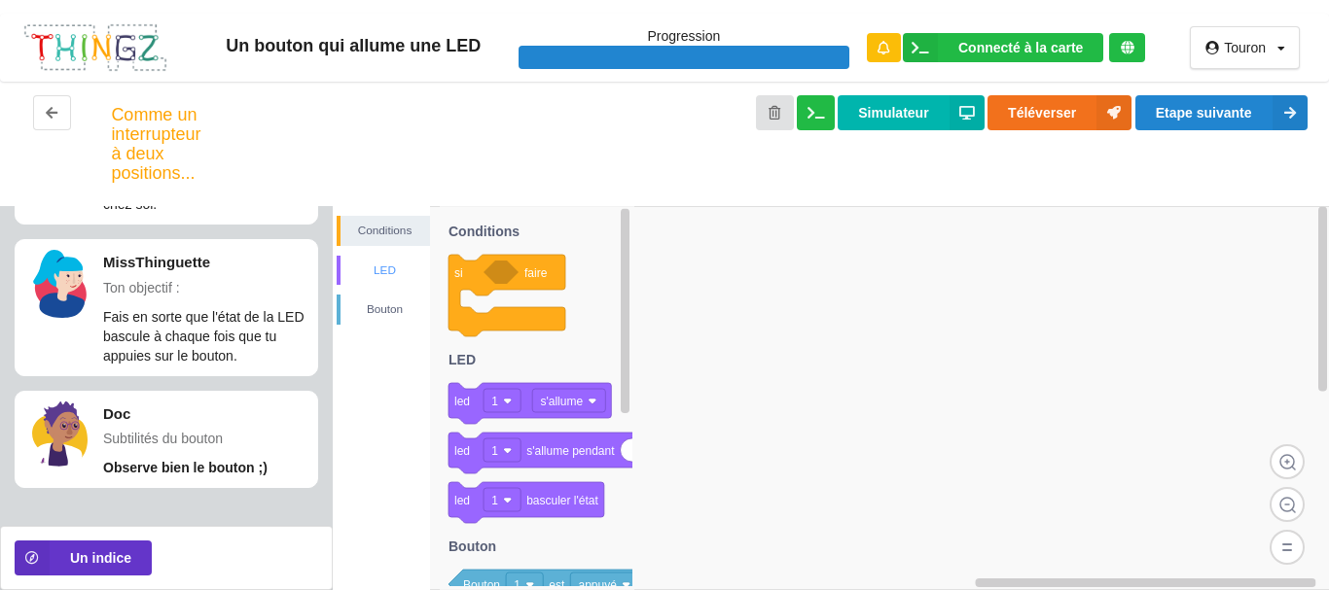
click at [397, 272] on div "LED" at bounding box center [384, 270] width 89 height 19
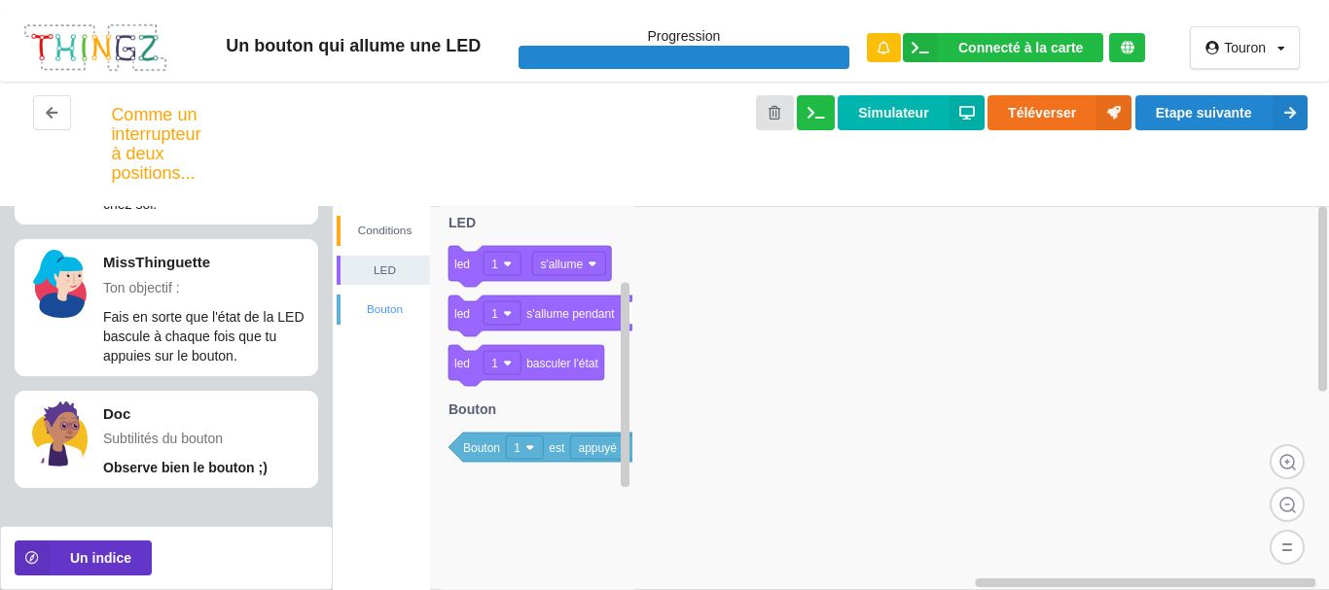
click at [386, 297] on div "Bouton" at bounding box center [383, 310] width 93 height 30
